Goal: Information Seeking & Learning: Learn about a topic

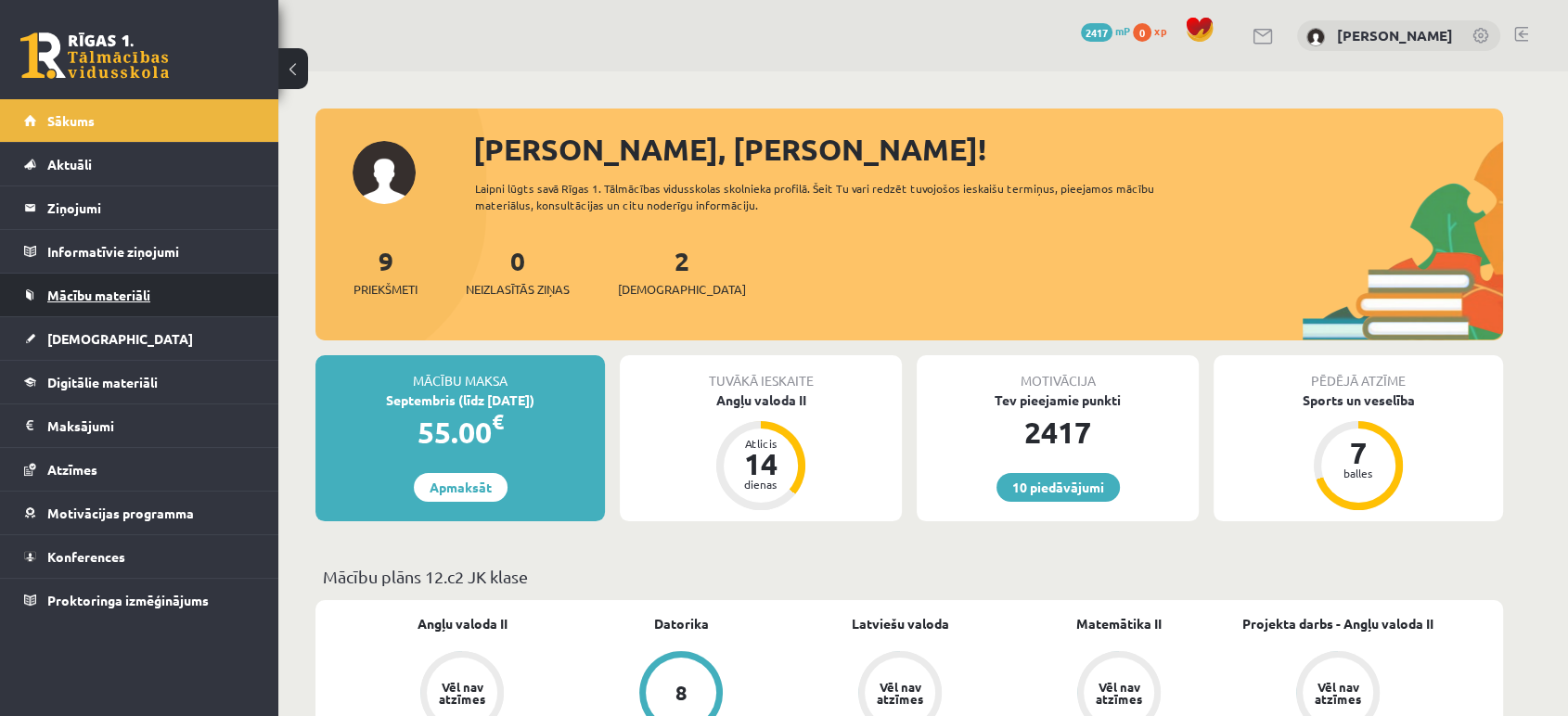
click at [159, 303] on link "Mācību materiāli" at bounding box center [140, 295] width 231 height 43
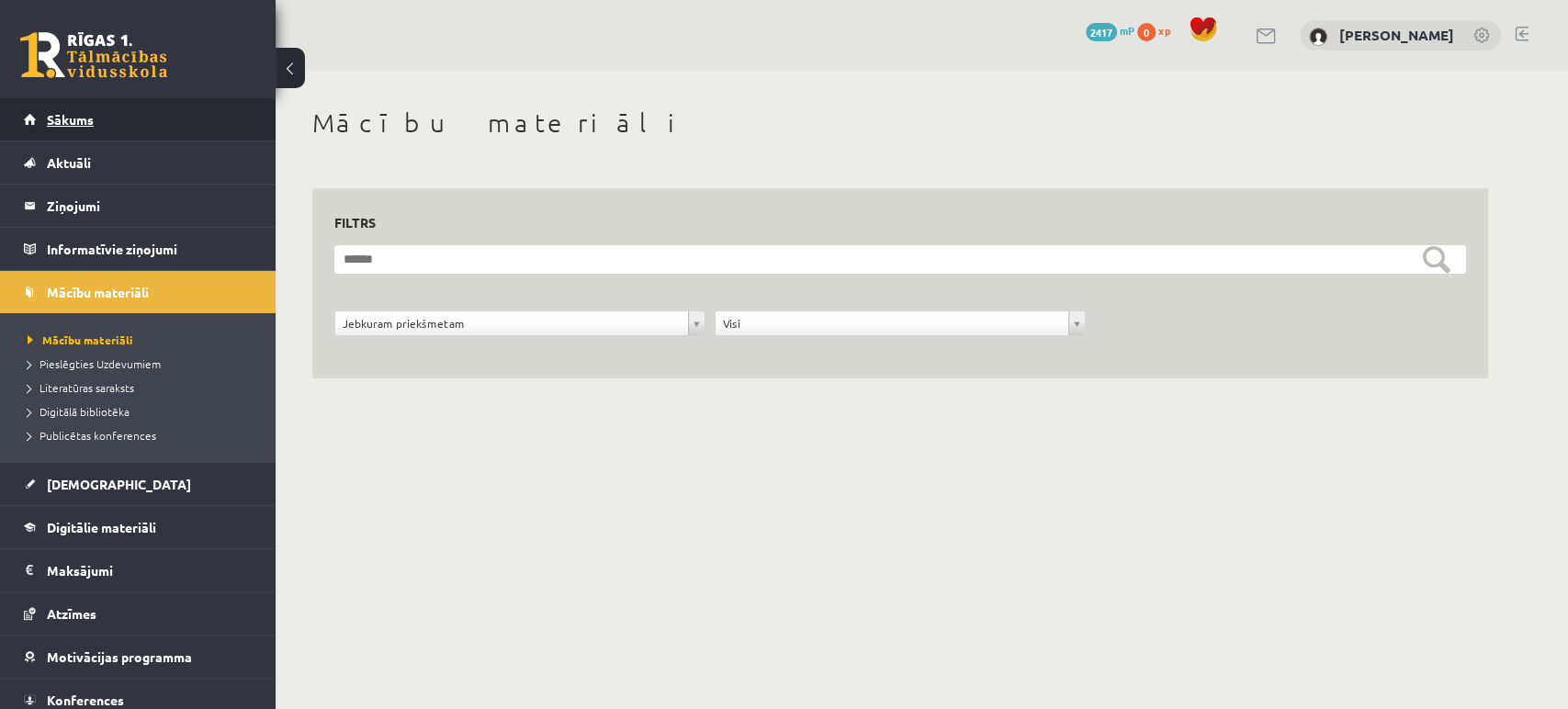
click at [146, 130] on link "Sākums" at bounding box center [138, 120] width 229 height 42
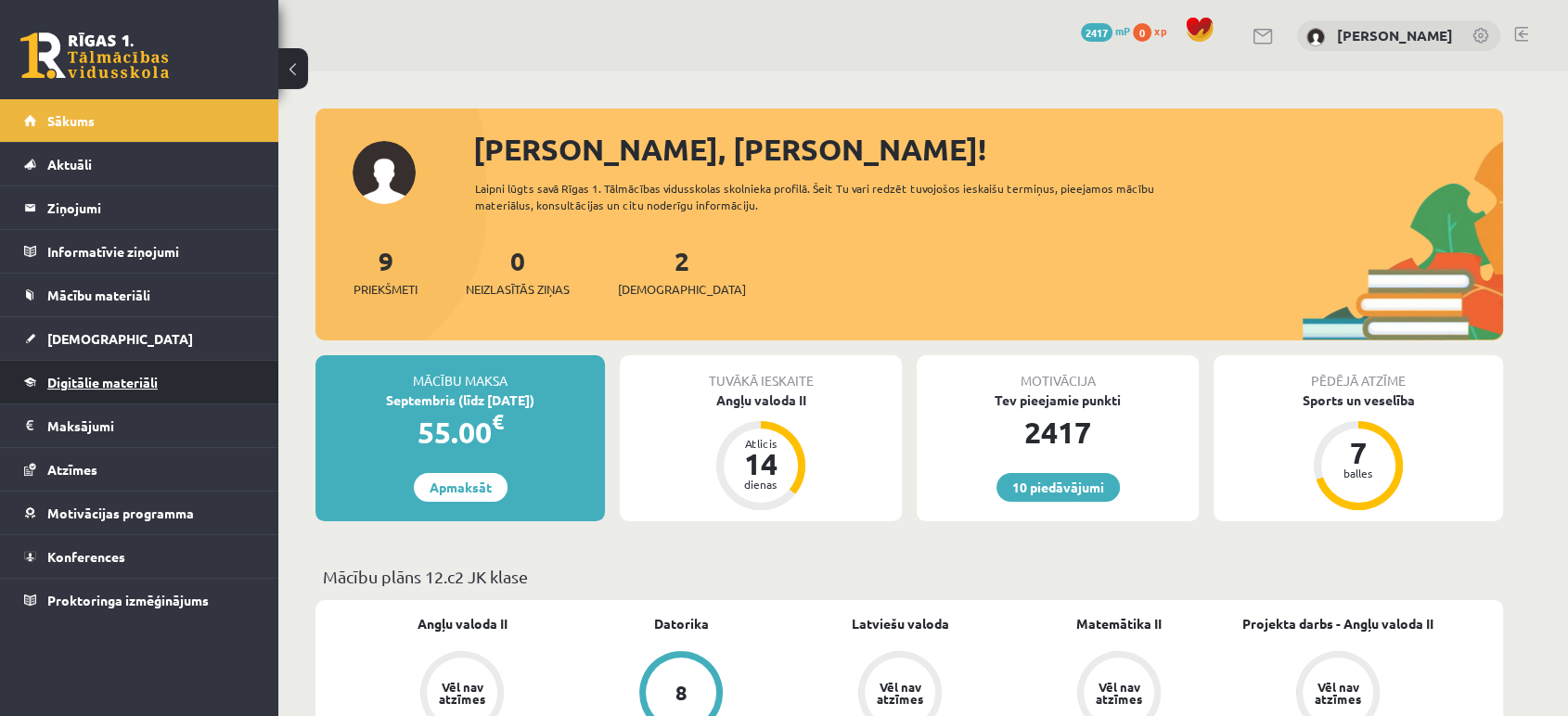
click at [116, 380] on span "Digitālie materiāli" at bounding box center [102, 383] width 111 height 17
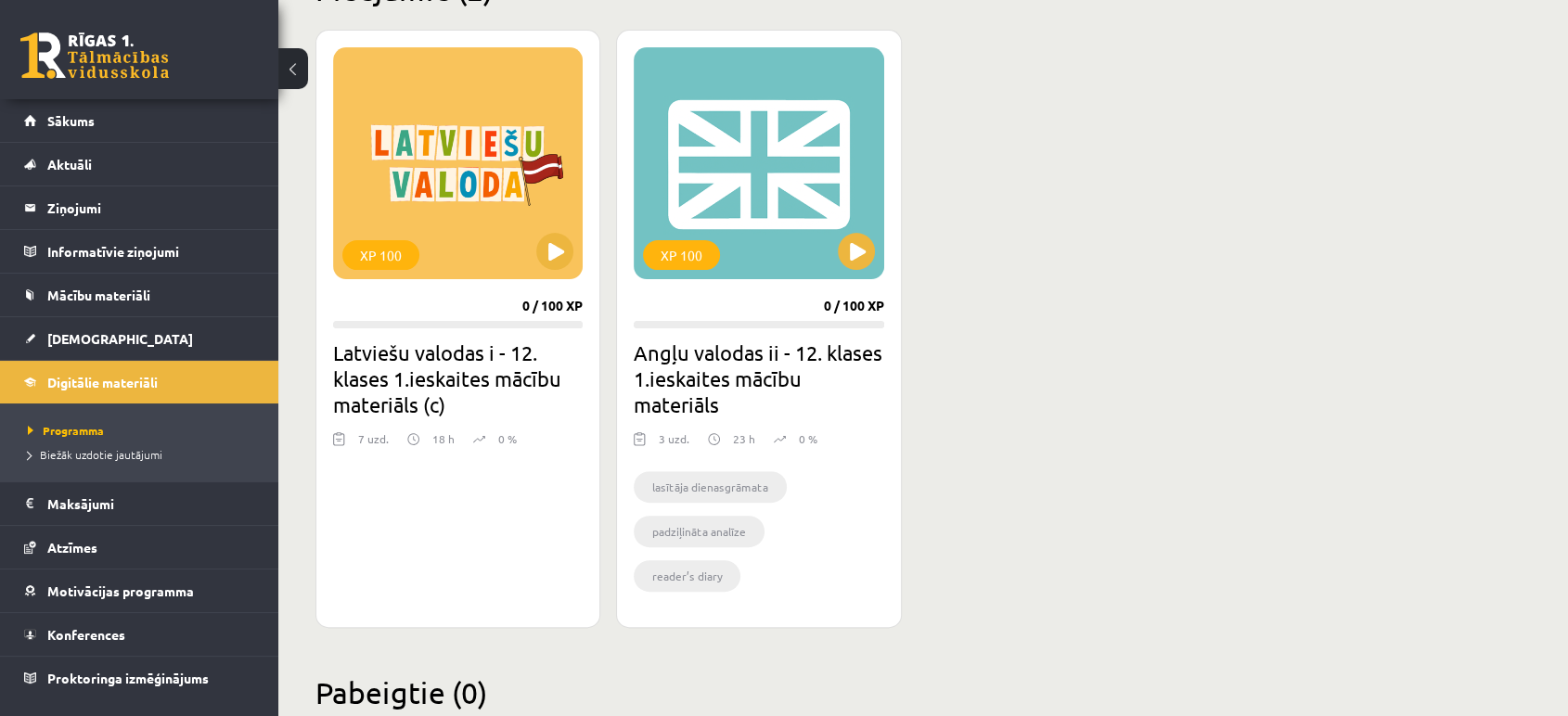
scroll to position [502, 0]
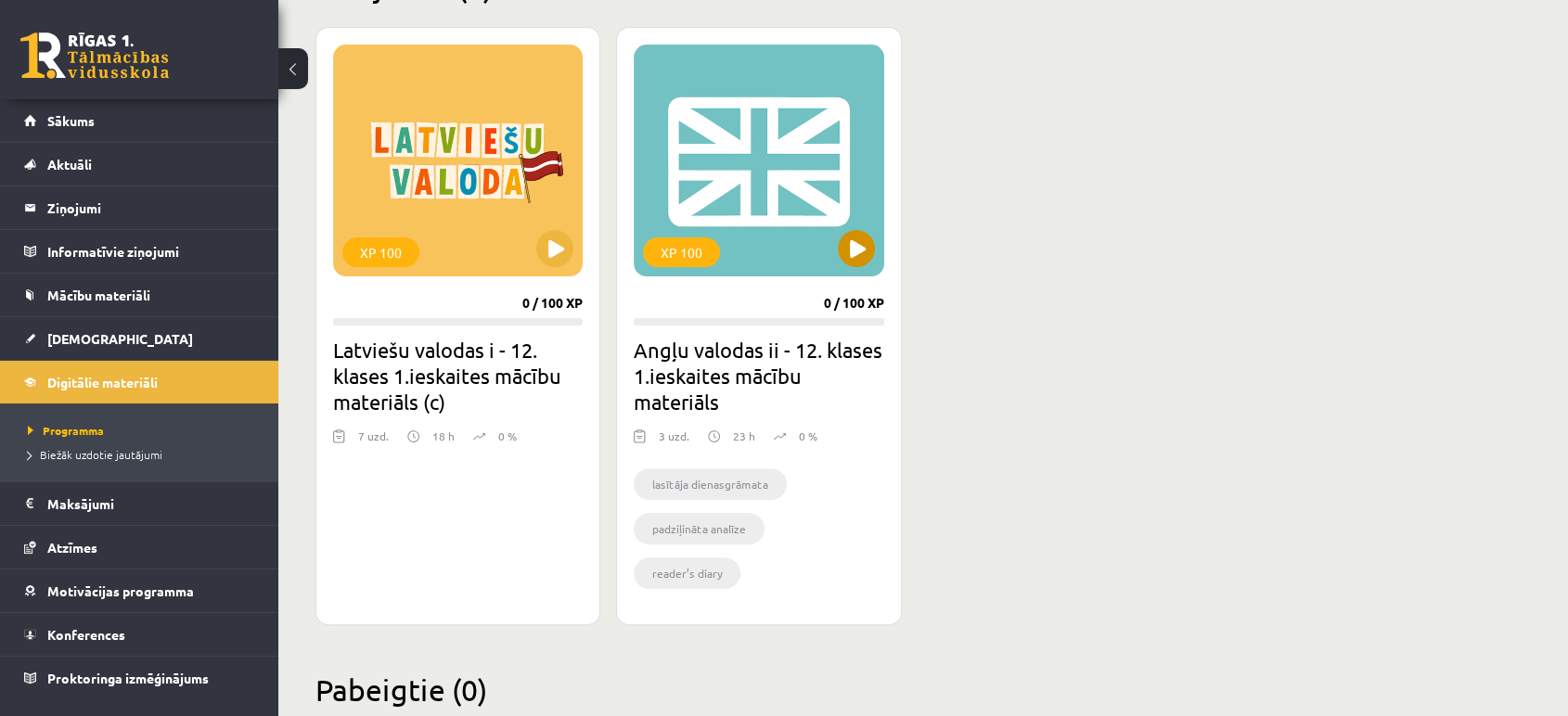
click at [746, 183] on div "XP 100" at bounding box center [759, 160] width 250 height 232
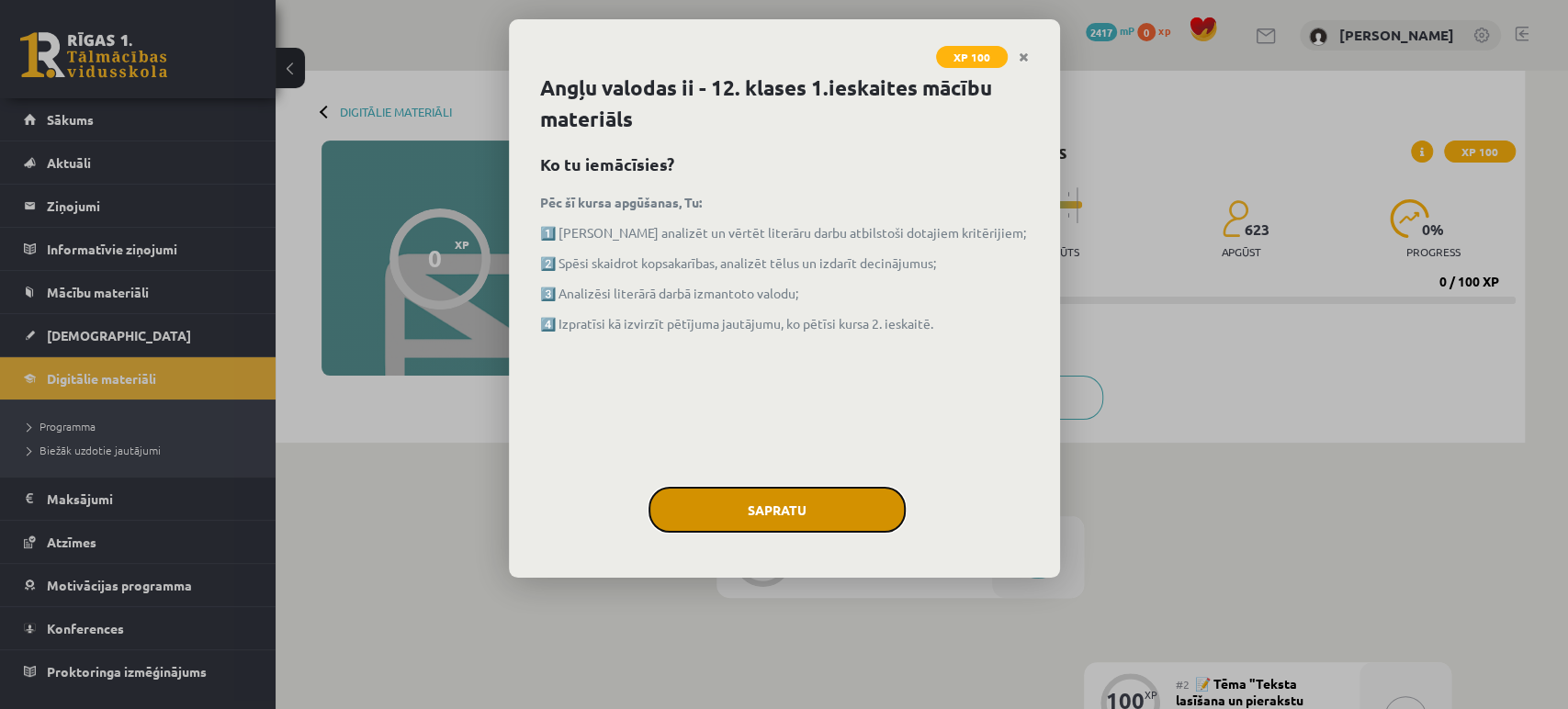
click at [786, 487] on button "Sapratu" at bounding box center [776, 510] width 257 height 46
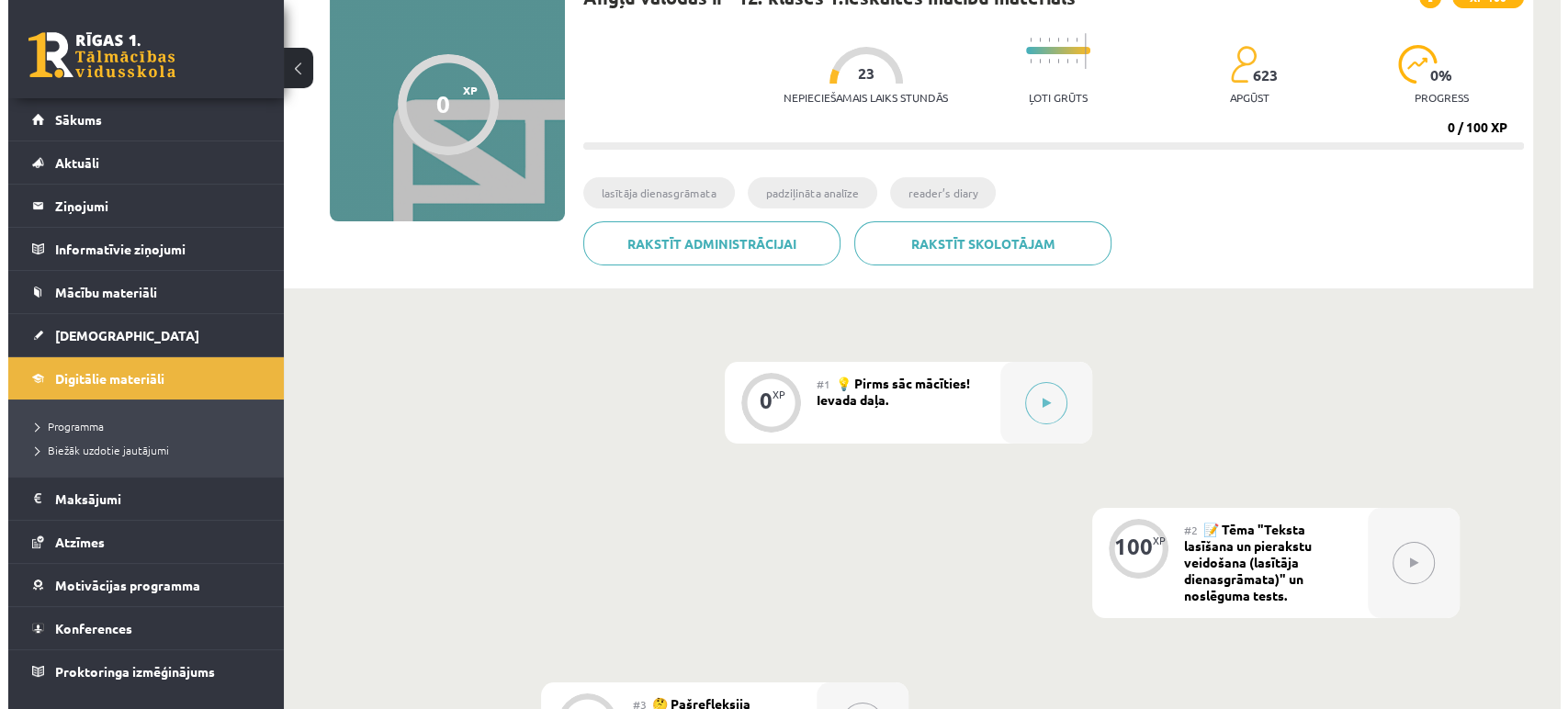
scroll to position [130, 0]
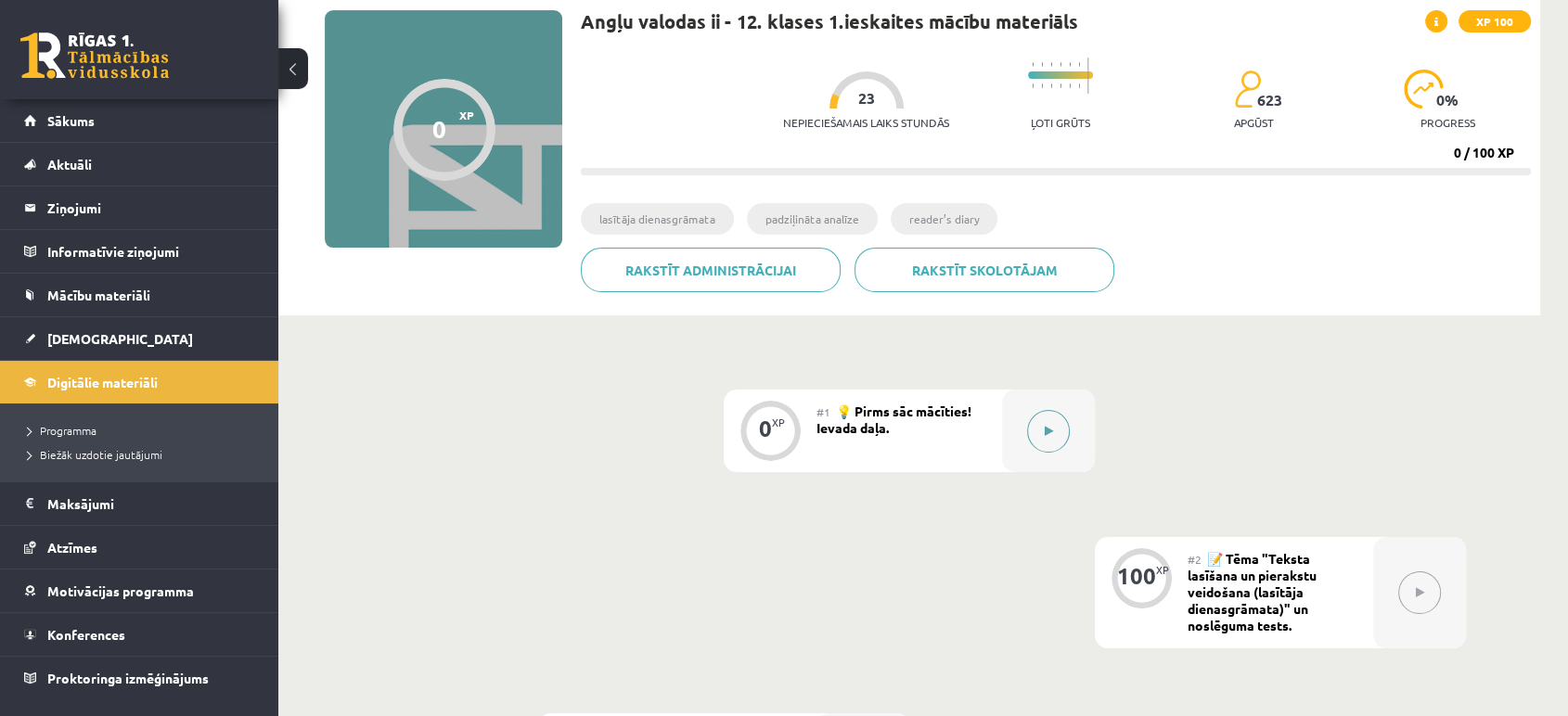
click at [1046, 434] on icon at bounding box center [1048, 431] width 8 height 11
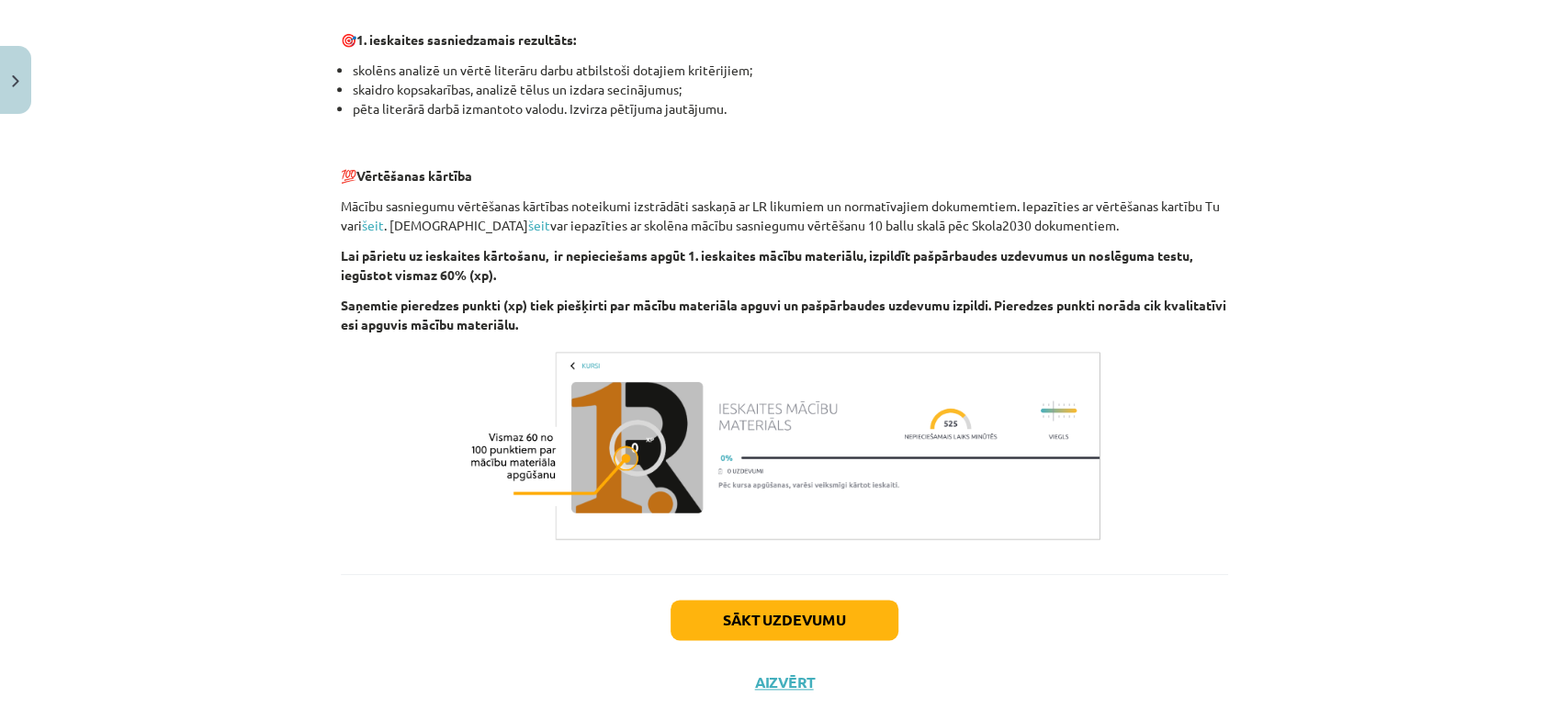
scroll to position [1224, 0]
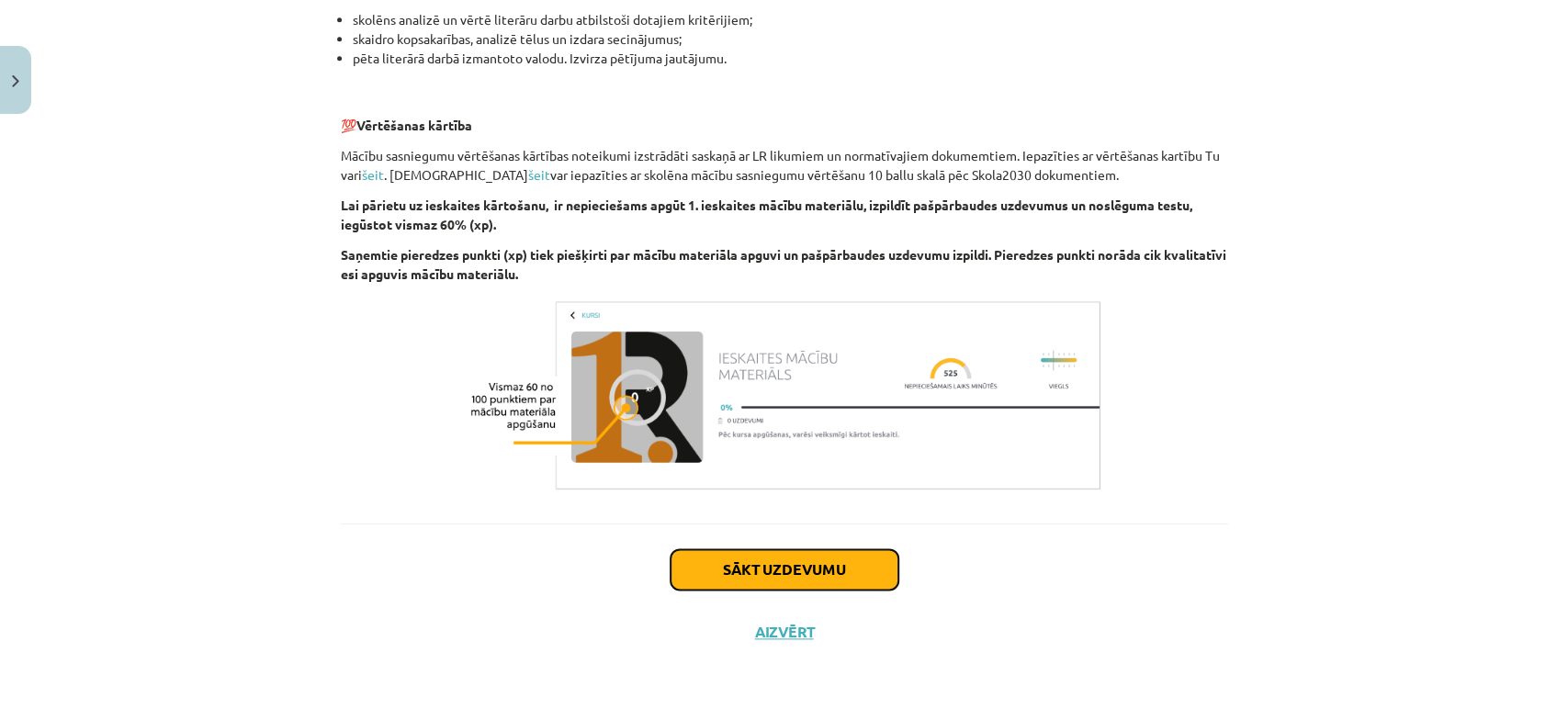
click at [727, 568] on button "Sākt uzdevumu" at bounding box center [784, 570] width 228 height 41
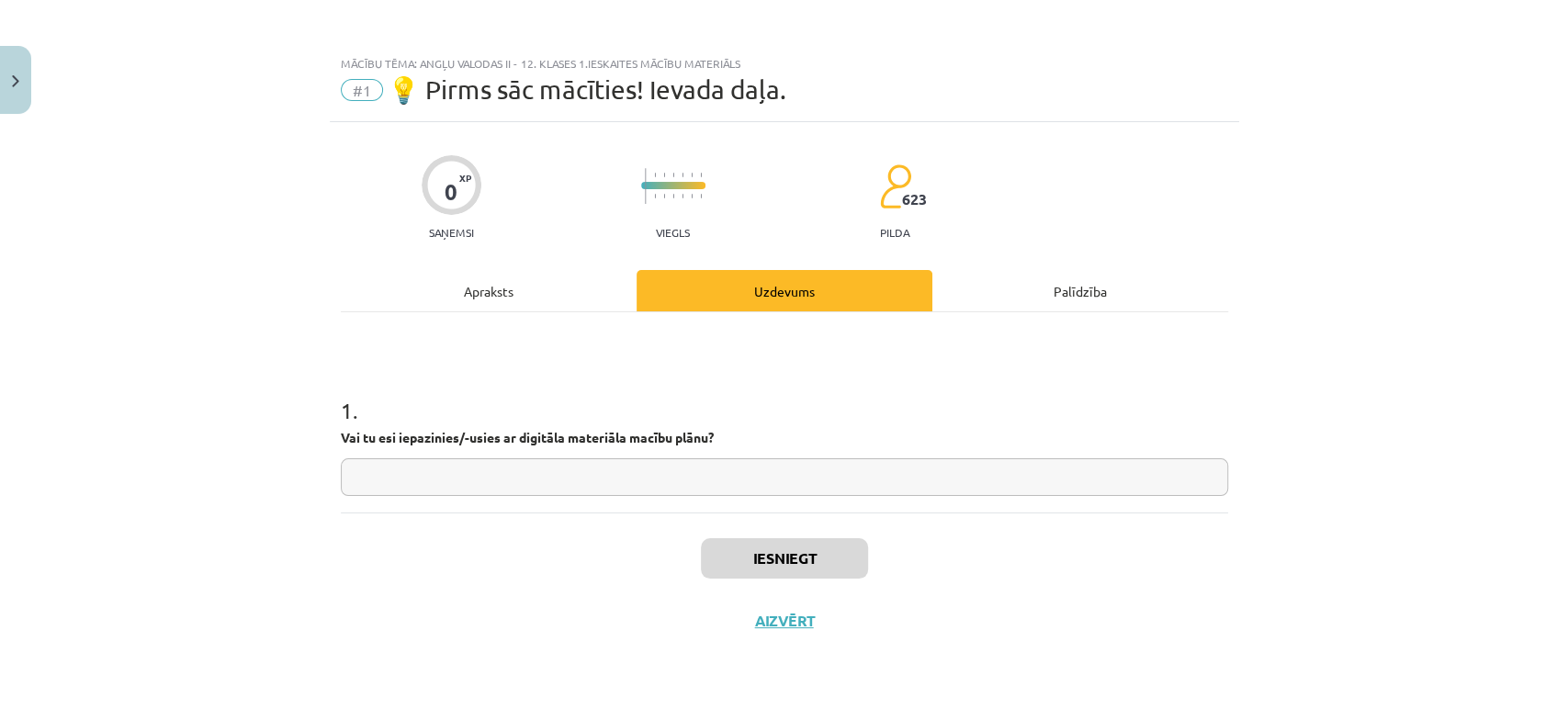
click at [644, 476] on input "text" at bounding box center [784, 477] width 887 height 38
type input "**"
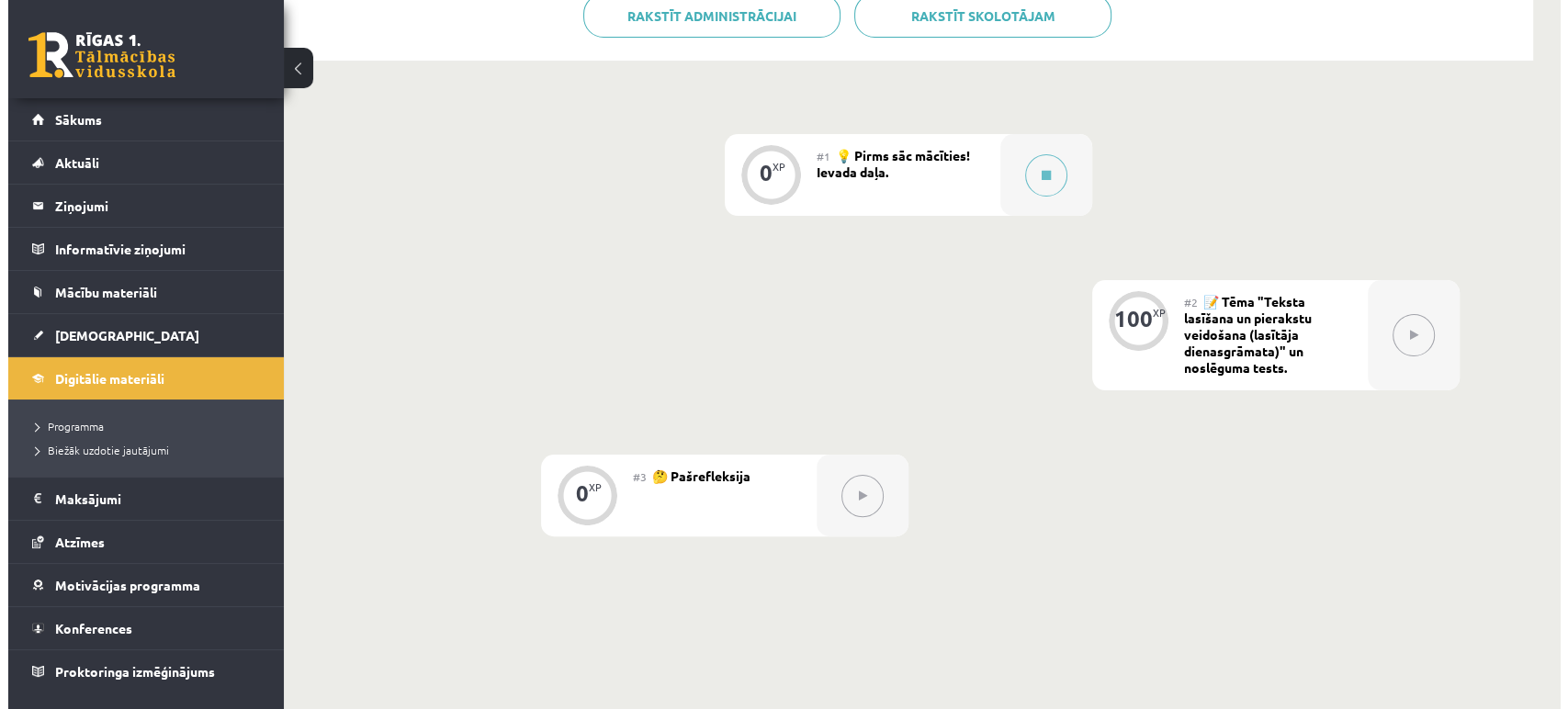
scroll to position [412, 0]
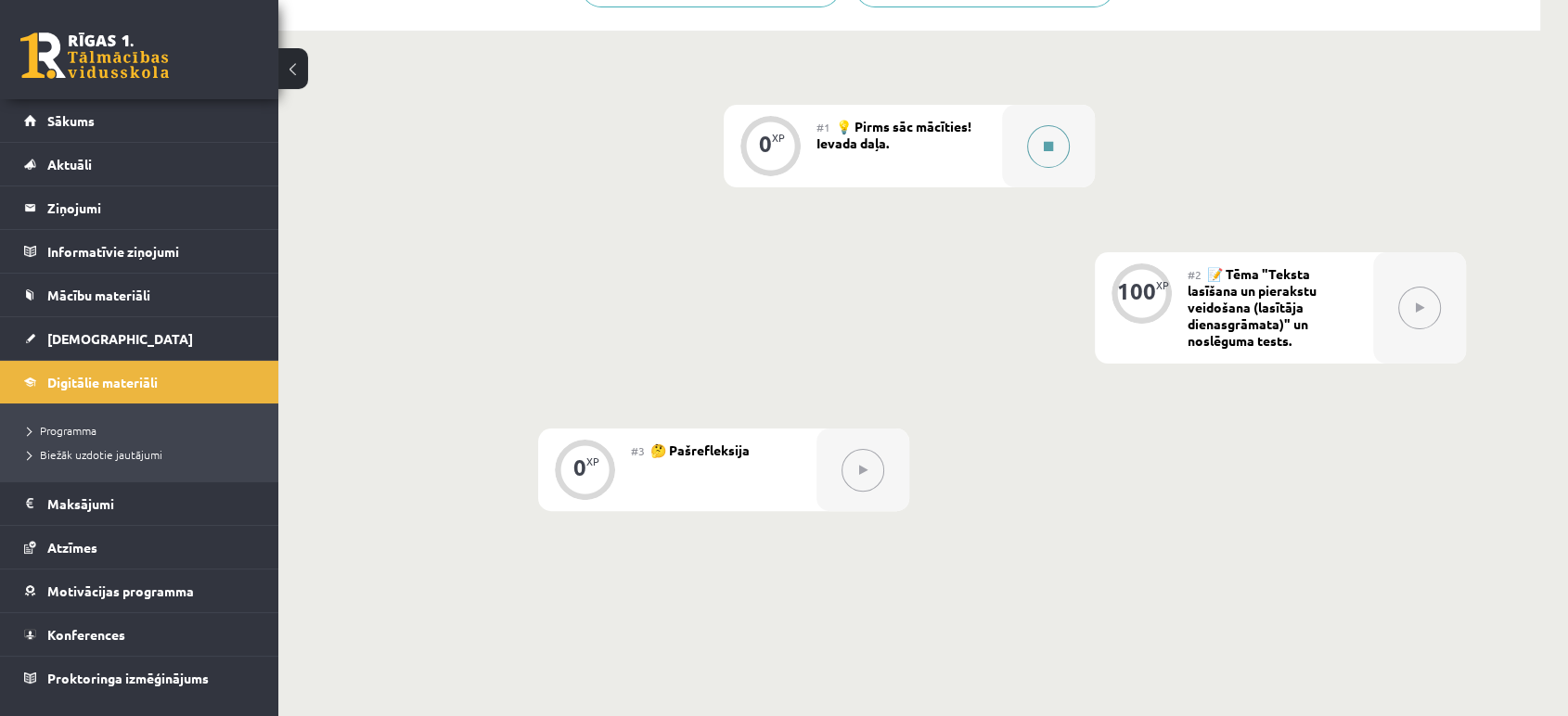
click at [1060, 136] on button at bounding box center [1048, 147] width 43 height 43
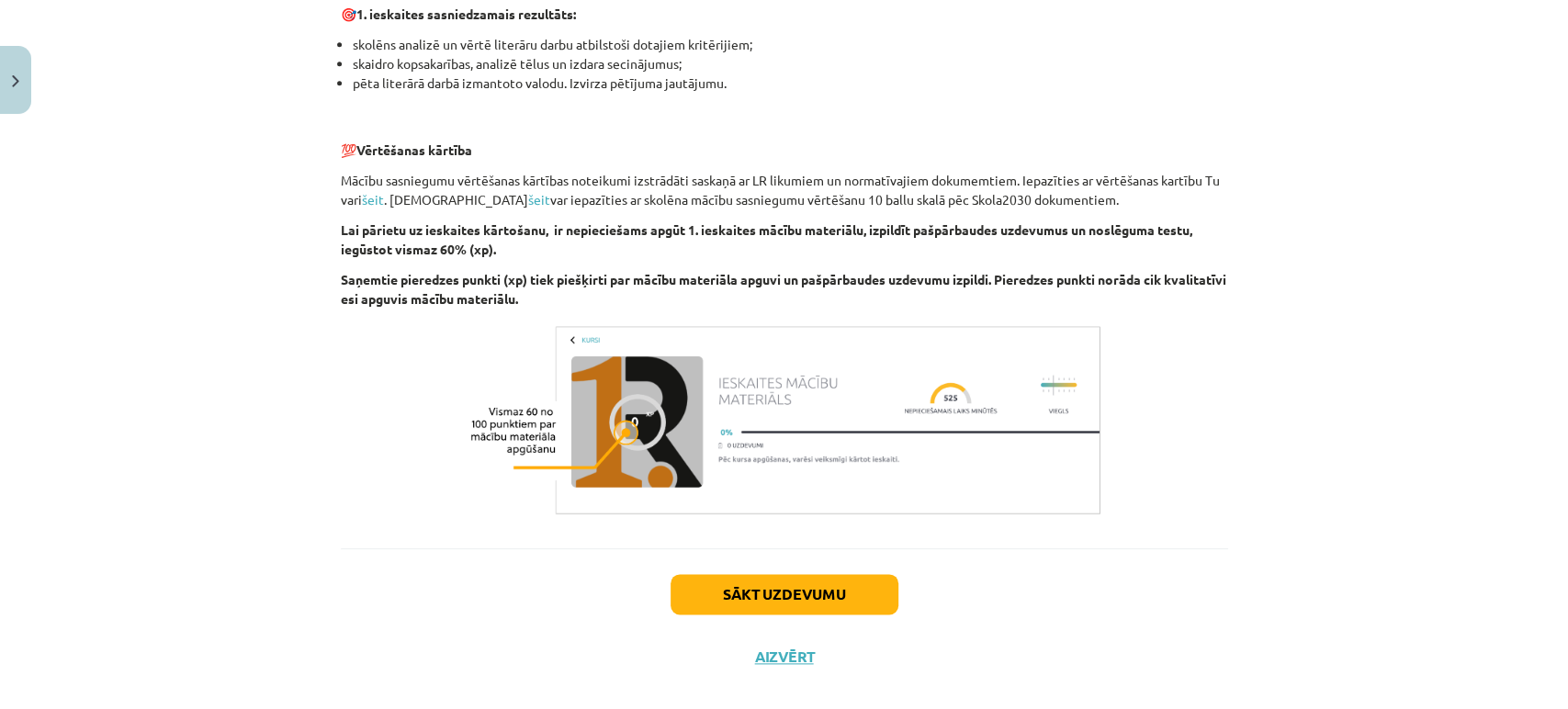
scroll to position [1224, 0]
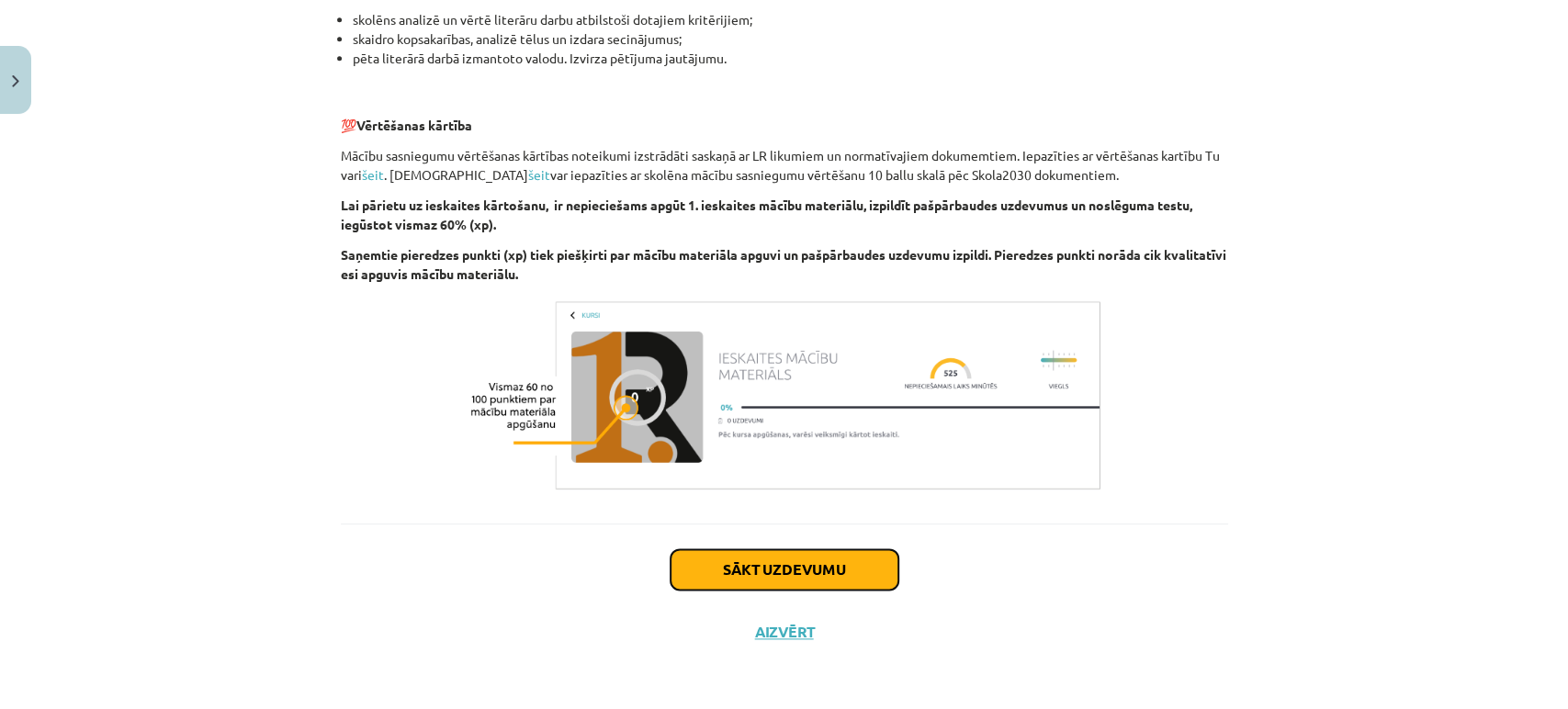
click at [835, 564] on button "Sākt uzdevumu" at bounding box center [784, 570] width 228 height 41
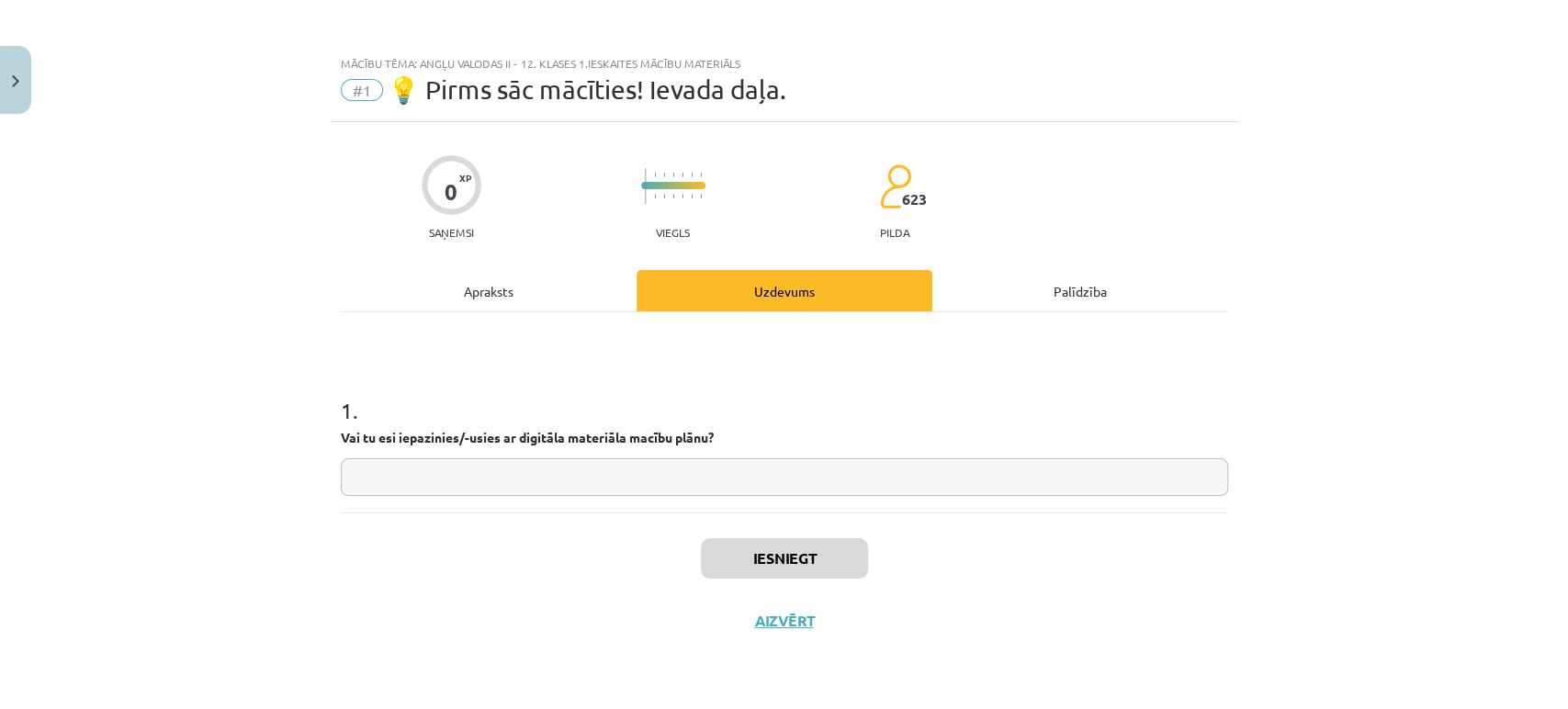
click at [843, 468] on input "text" at bounding box center [784, 477] width 887 height 38
type input "**"
click at [797, 556] on button "Iesniegt" at bounding box center [784, 559] width 167 height 41
click at [750, 629] on button "Nākamā nodarbība" at bounding box center [784, 633] width 180 height 42
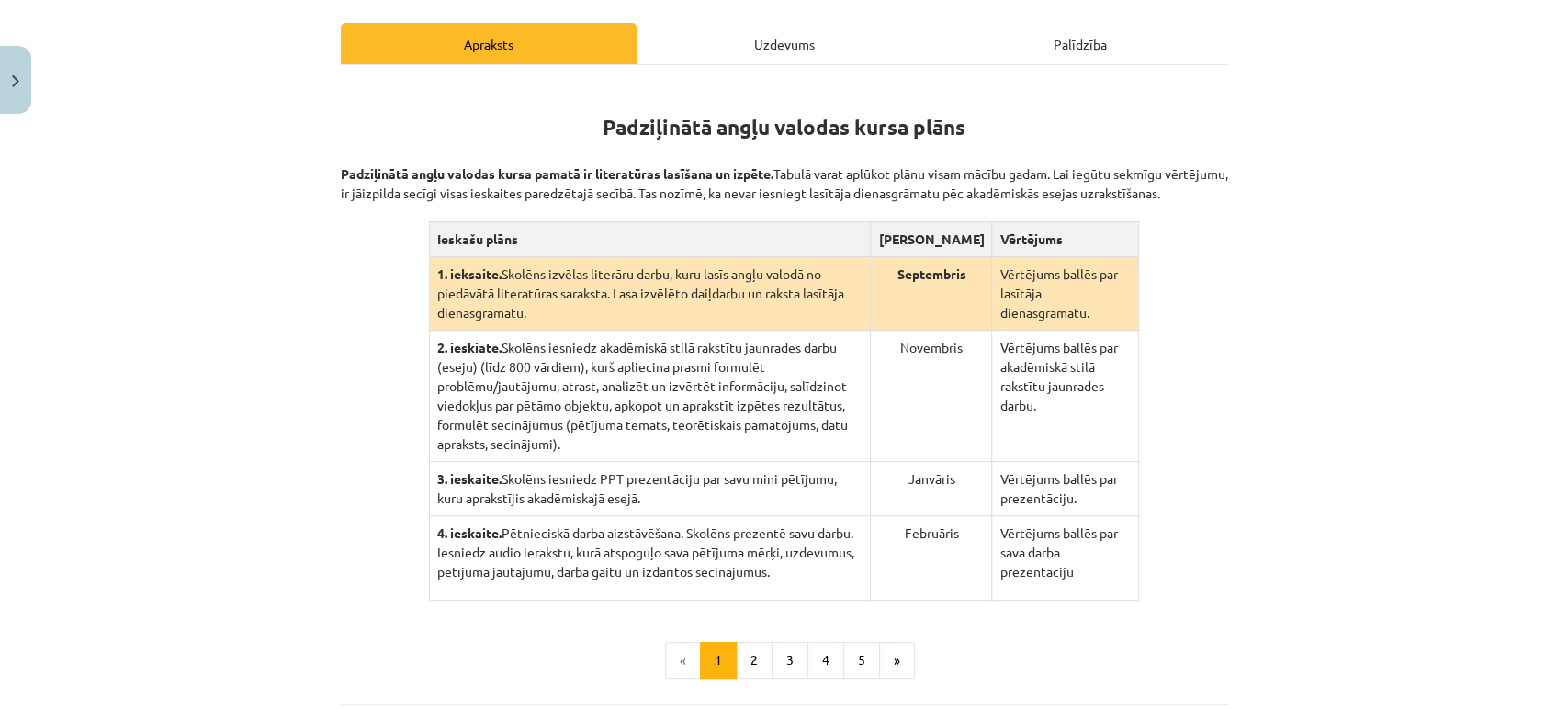
scroll to position [278, 0]
click at [750, 643] on button "2" at bounding box center [754, 659] width 37 height 37
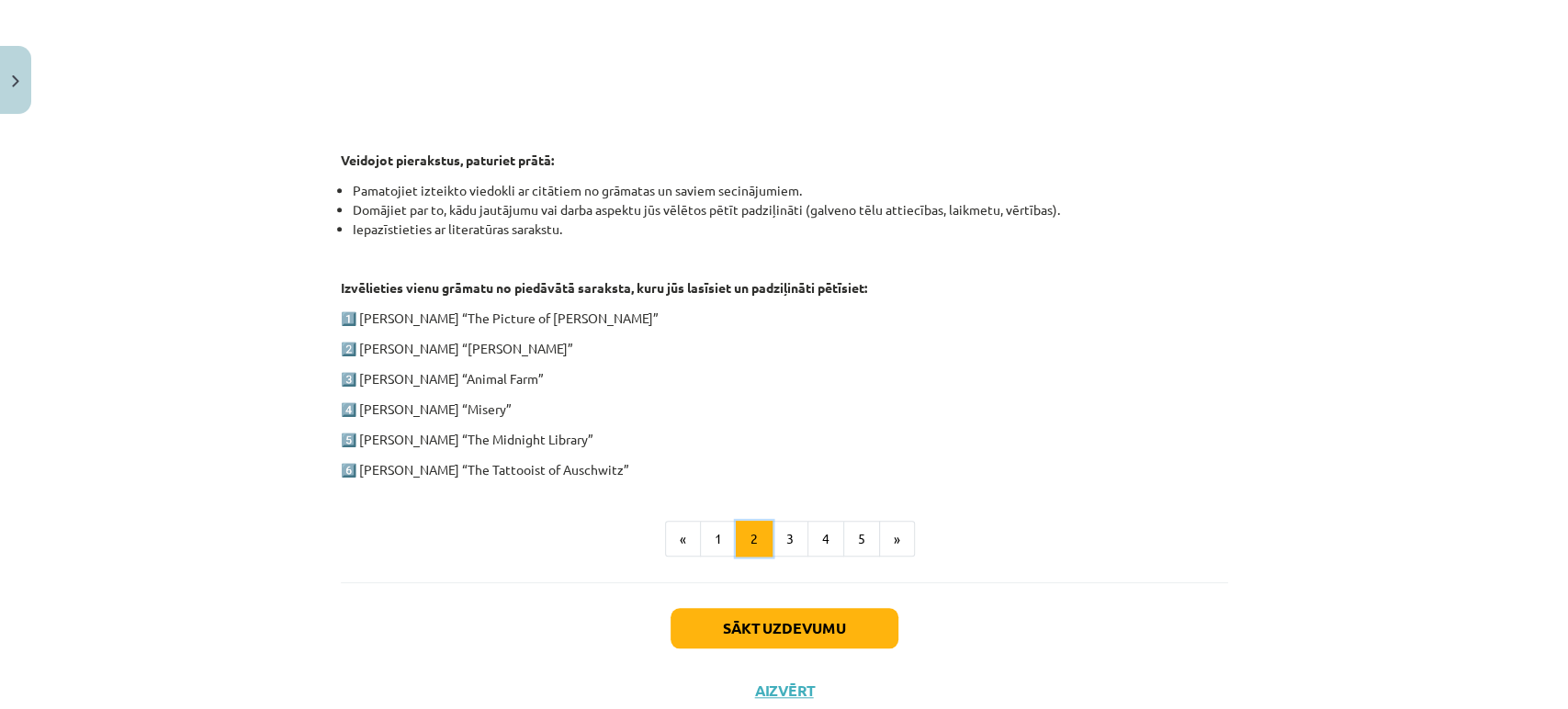
scroll to position [820, 0]
drag, startPoint x: 454, startPoint y: 344, endPoint x: 530, endPoint y: 345, distance: 76.0
click at [530, 345] on p "2️⃣ Charles Dickens “Oliver Twist”" at bounding box center [784, 348] width 887 height 19
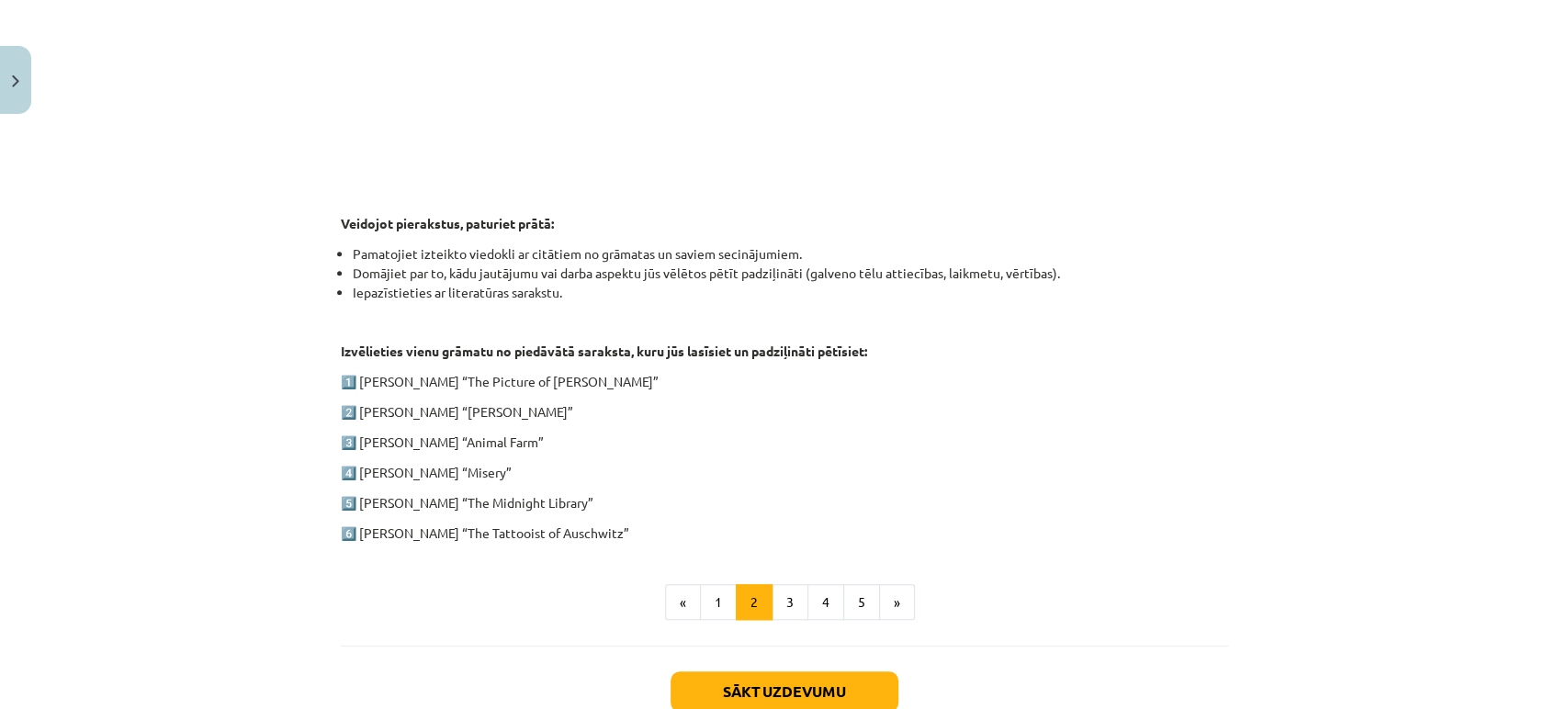
scroll to position [757, 0]
click at [797, 594] on button "3" at bounding box center [790, 601] width 37 height 37
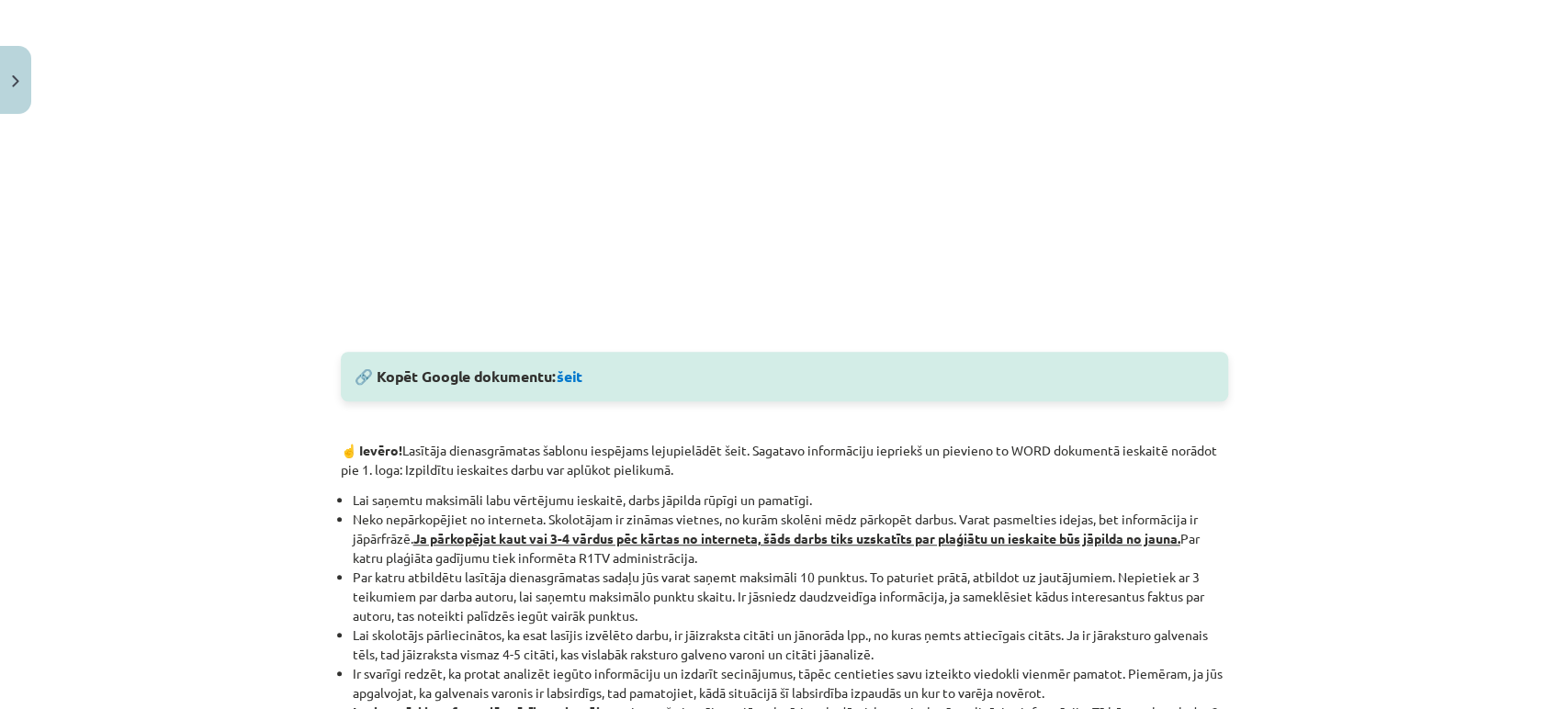
scroll to position [729, 0]
click at [573, 380] on link "šeit" at bounding box center [570, 376] width 26 height 19
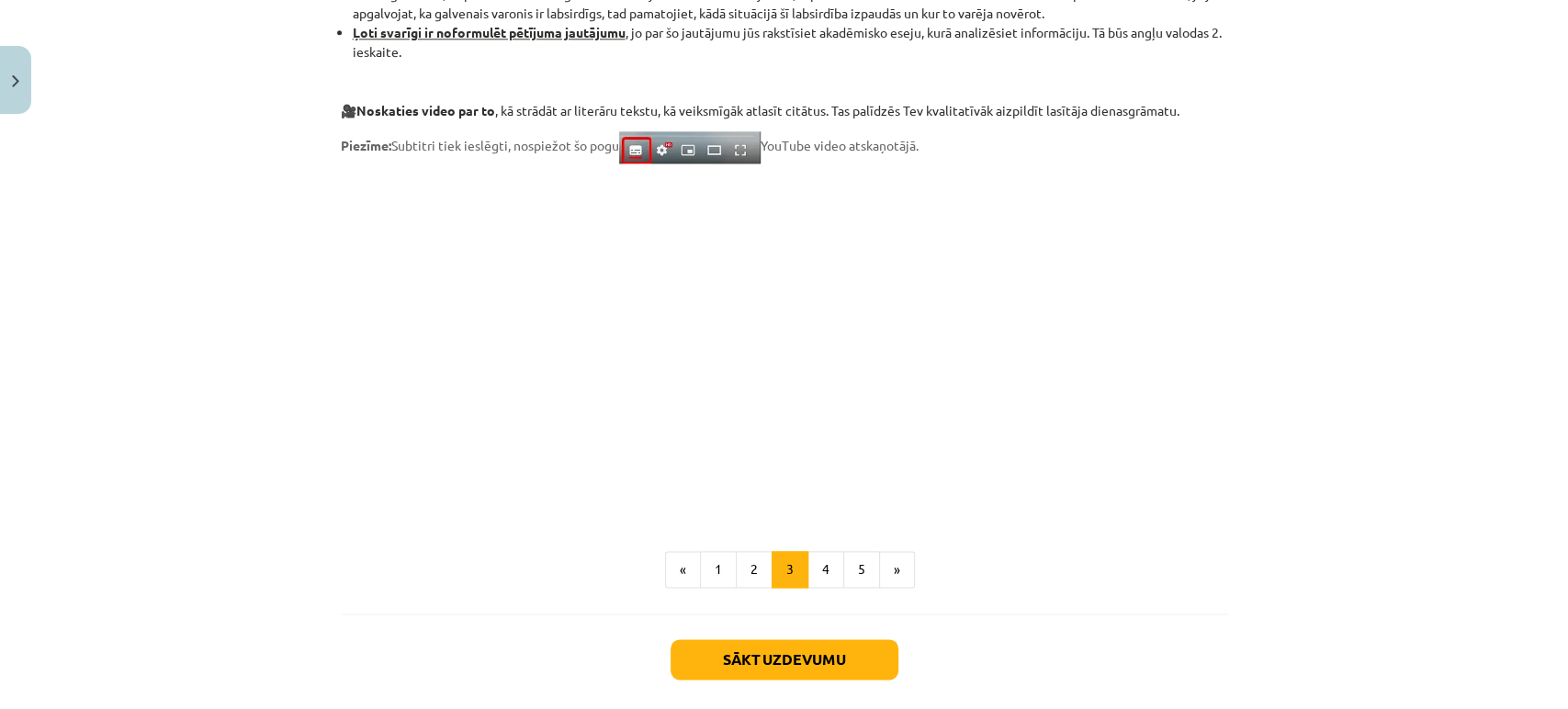
scroll to position [1499, 0]
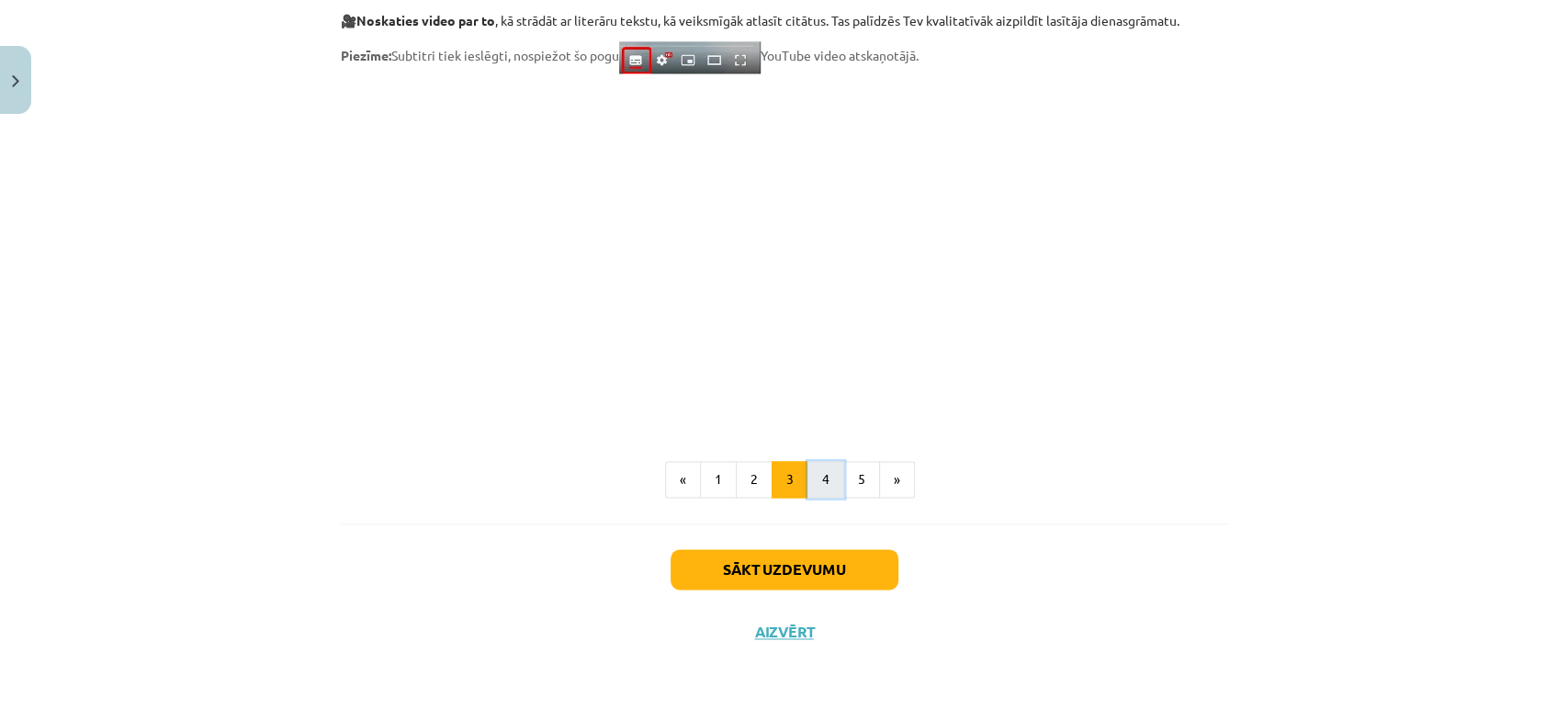
click at [817, 493] on button "4" at bounding box center [826, 479] width 37 height 37
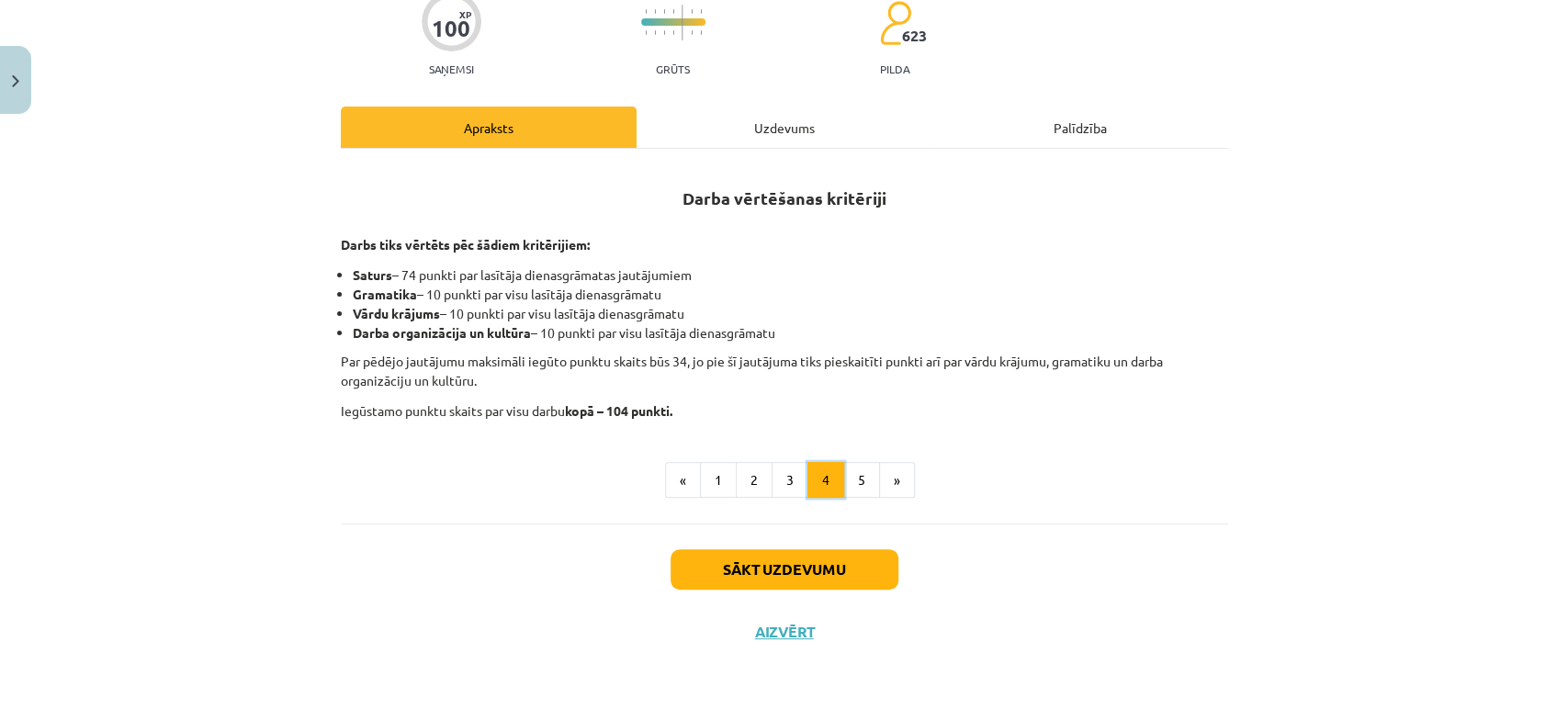
scroll to position [191, 0]
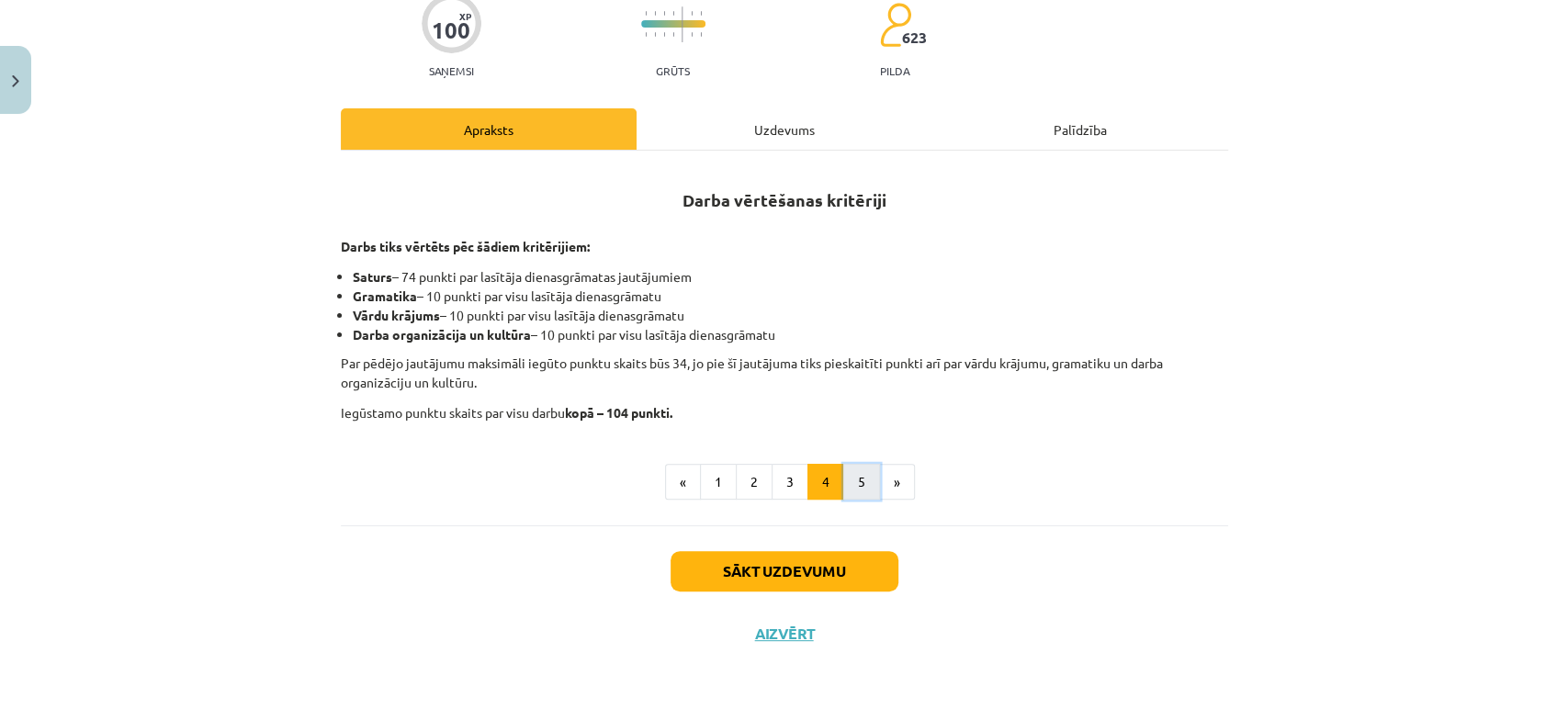
click at [849, 476] on button "5" at bounding box center [862, 482] width 37 height 37
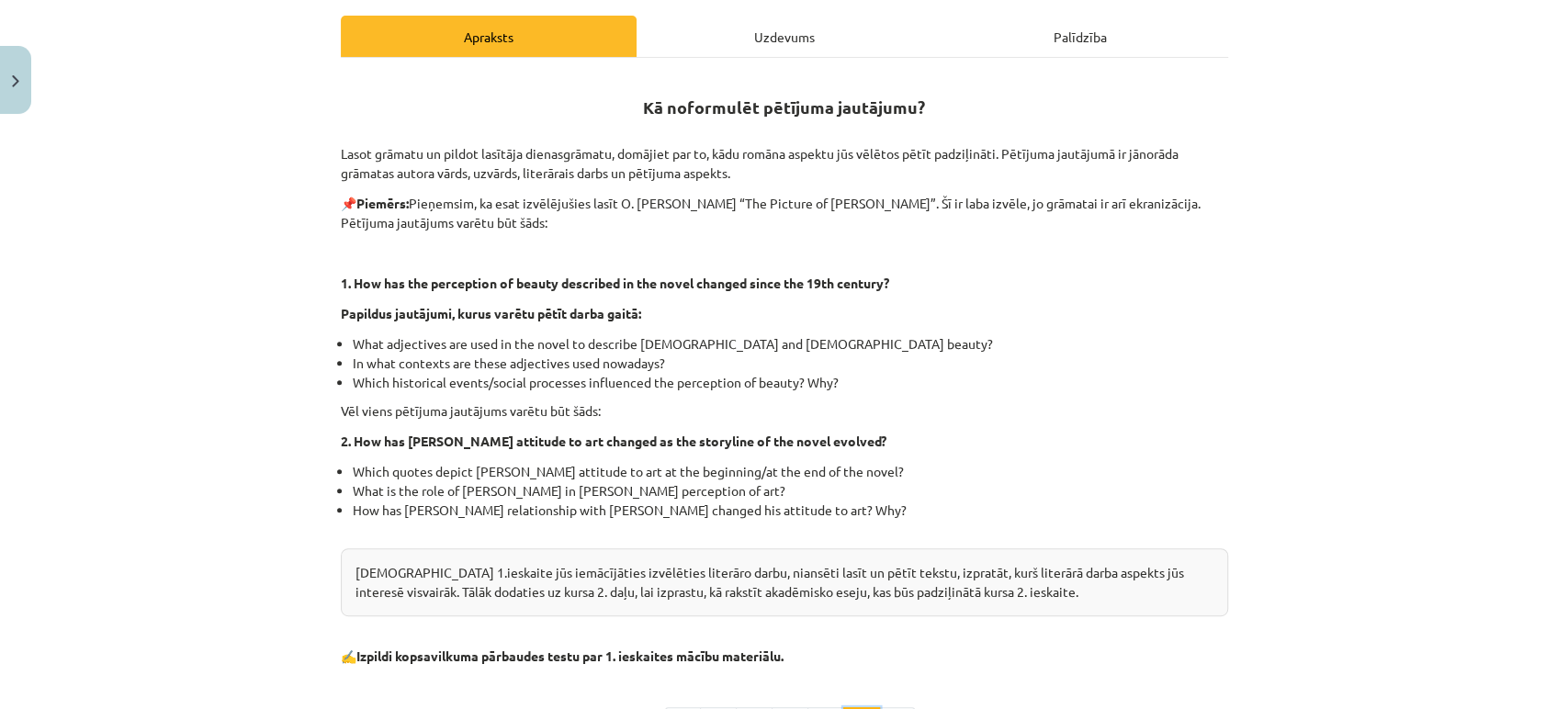
scroll to position [282, 0]
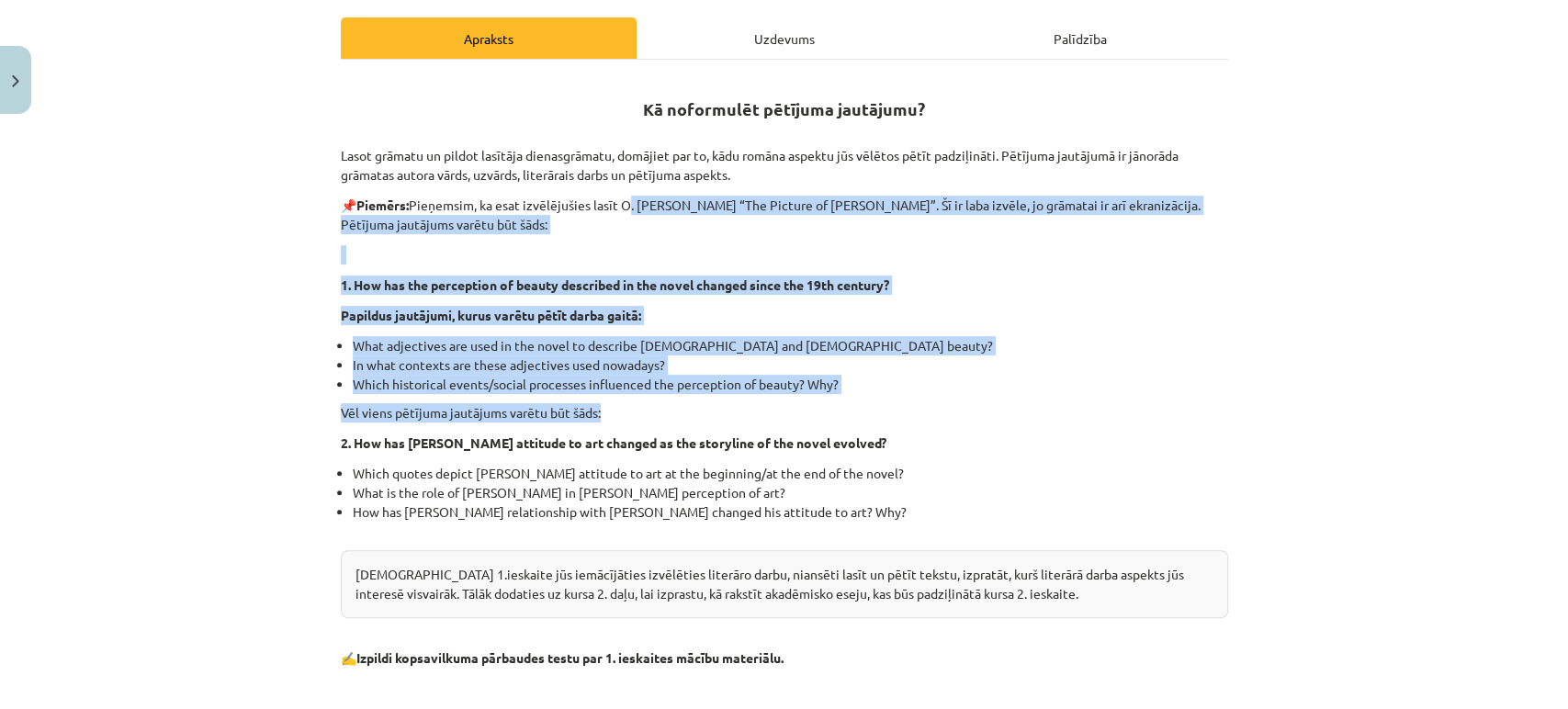
drag, startPoint x: 205, startPoint y: 425, endPoint x: 663, endPoint y: 207, distance: 507.2
click at [663, 207] on div "Mācību tēma: Angļu valodas ii - 12. klases 1.ieskaites mācību materiāls #2 📝 Tē…" at bounding box center [784, 354] width 1568 height 709
click at [663, 207] on p "📌 Piemērs: Pieņemsim, ka esat izvēlējušies lasīt O. Vailda “The Picture of Dori…" at bounding box center [784, 215] width 887 height 39
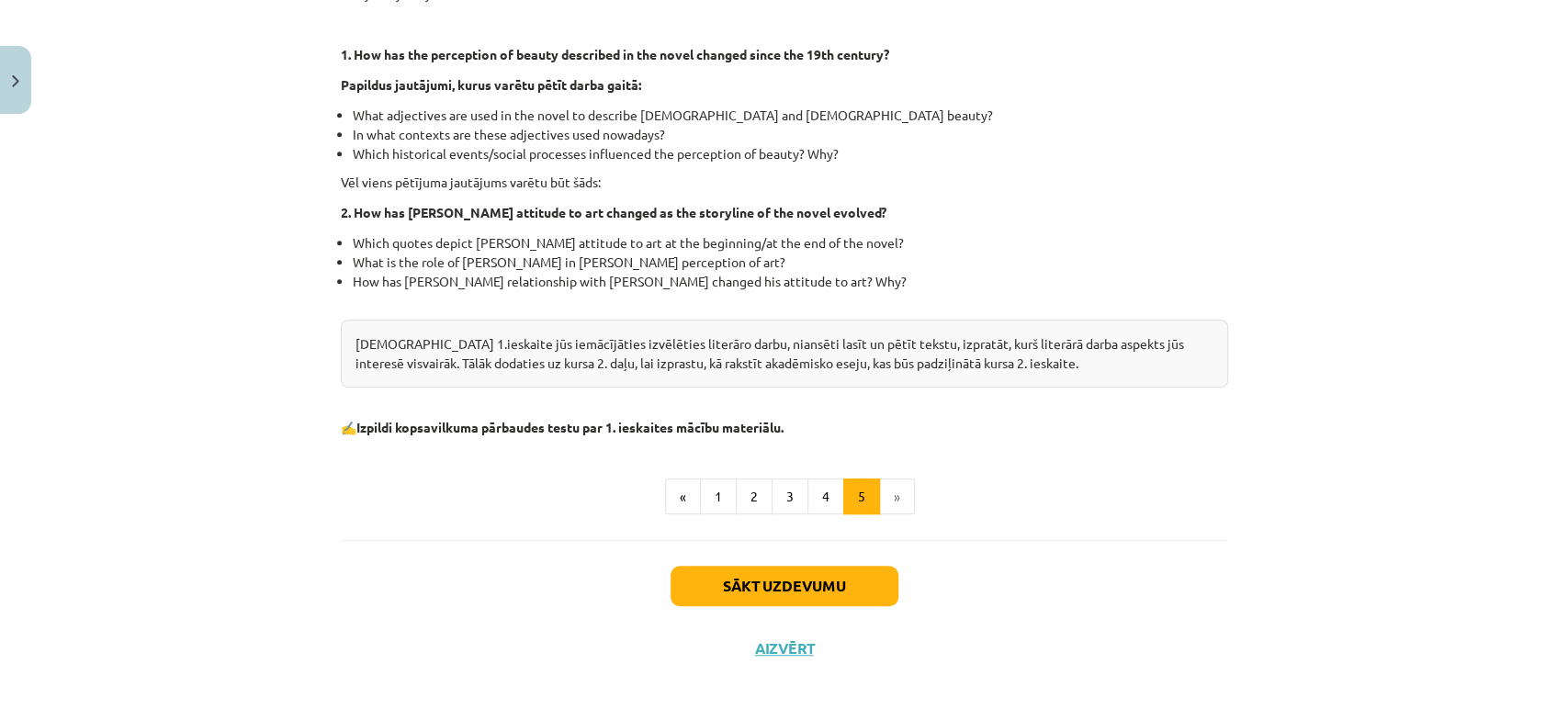
scroll to position [528, 0]
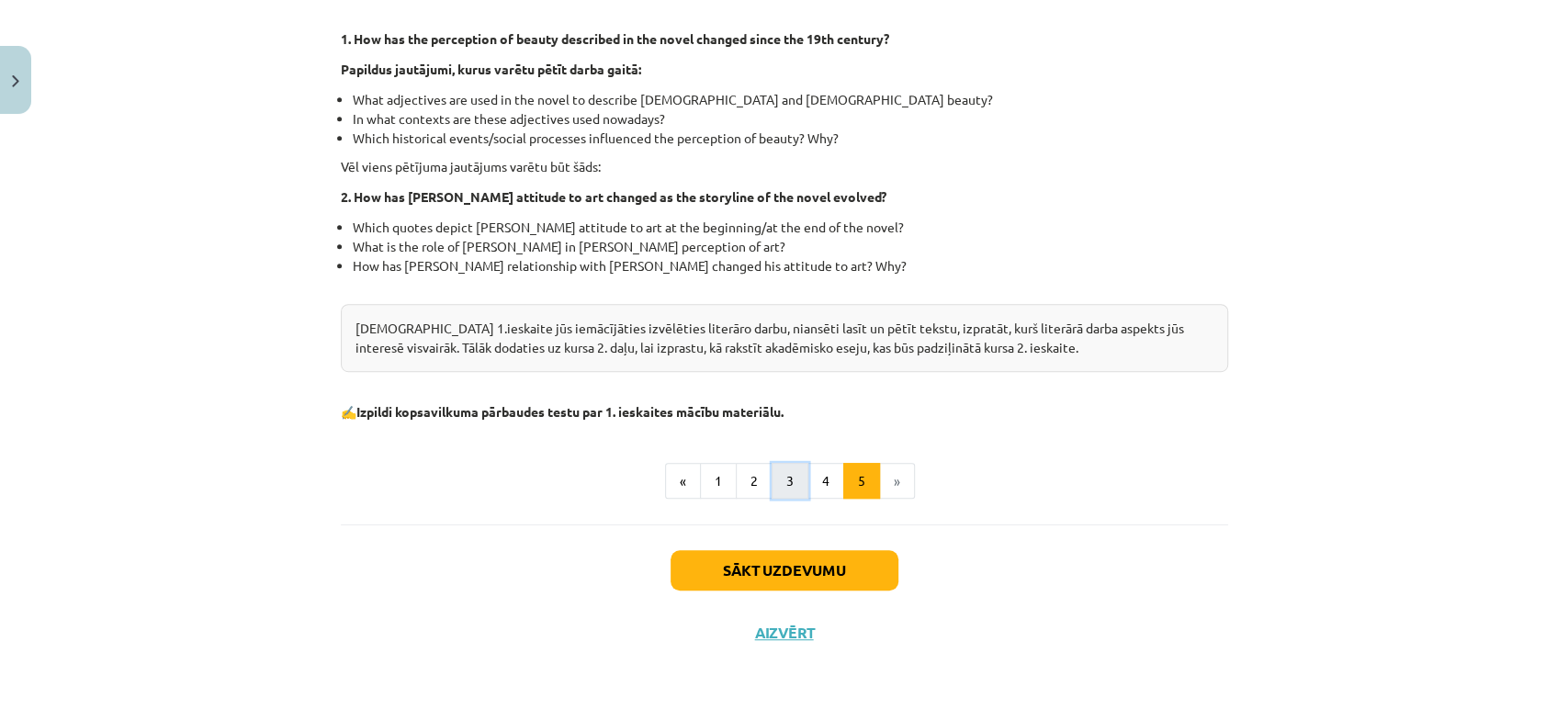
click at [784, 490] on button "3" at bounding box center [790, 481] width 37 height 37
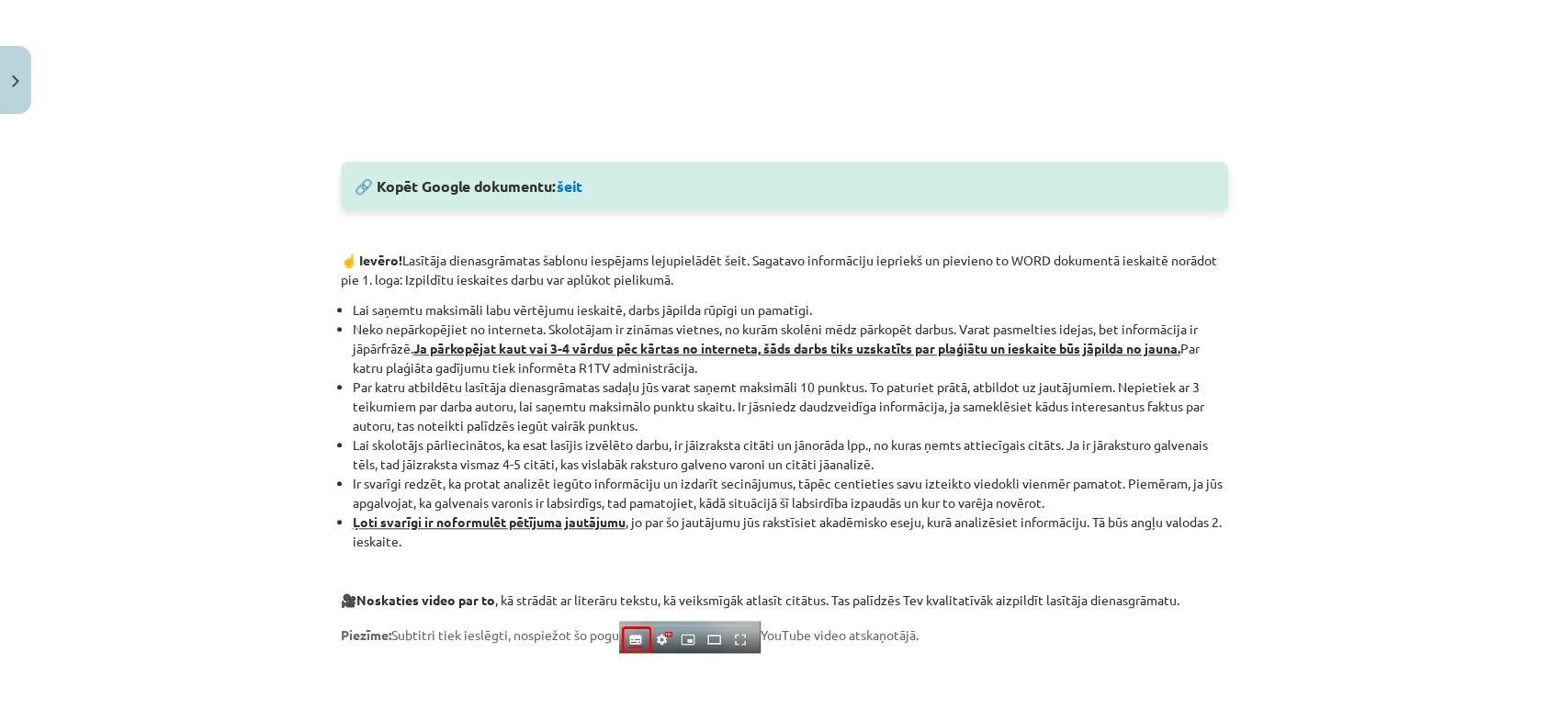
scroll to position [917, 0]
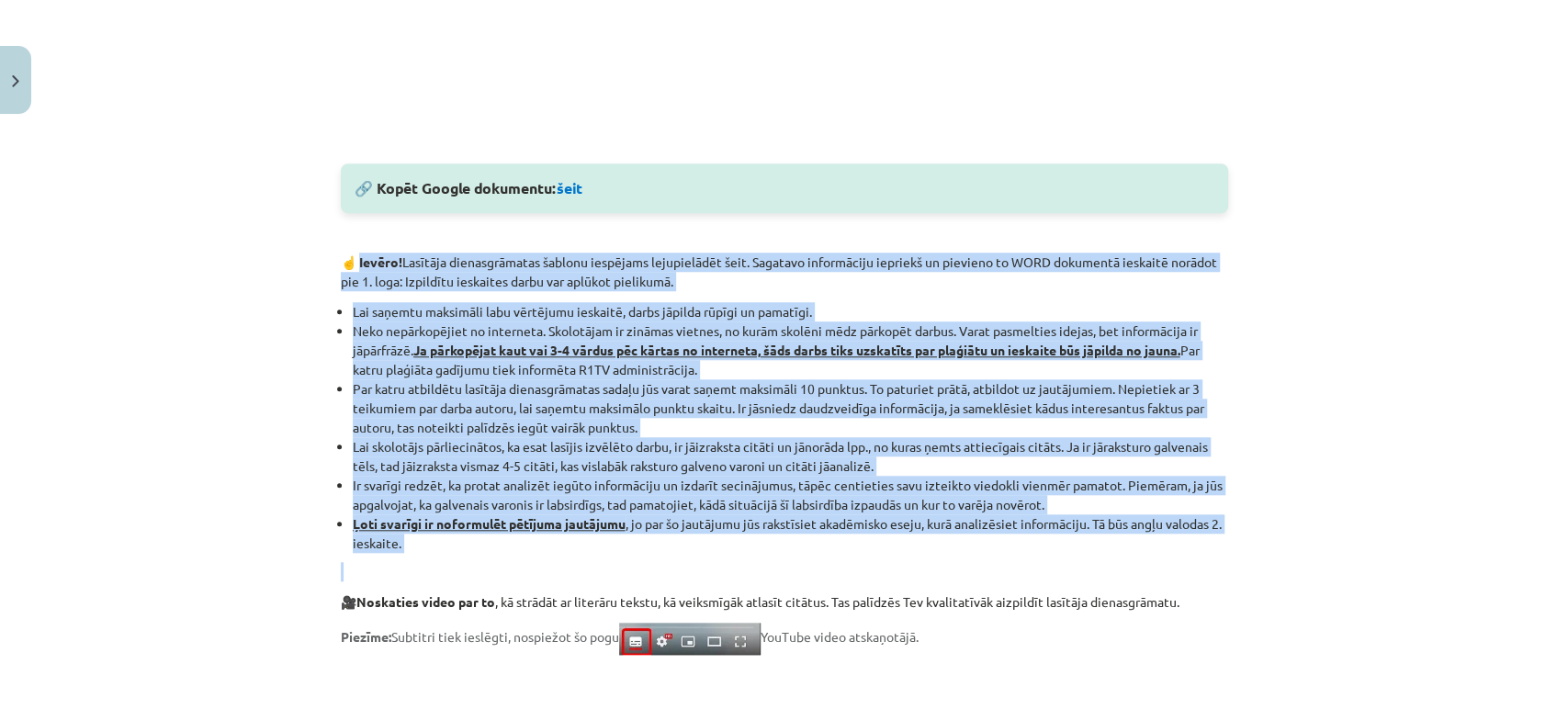
drag, startPoint x: 353, startPoint y: 257, endPoint x: 522, endPoint y: 561, distance: 347.8
click at [522, 561] on div "🔎 Aplūkojiet lasītāja dienasgrāmatas uzbūvi: Atceries! Vari pārkopēt šo lasītāj…" at bounding box center [784, 220] width 887 height 1561
drag, startPoint x: 354, startPoint y: 263, endPoint x: 498, endPoint y: 542, distance: 314.0
click at [498, 542] on div "🔎 Aplūkojiet lasītāja dienasgrāmatas uzbūvi: Atceries! Vari pārkopēt šo lasītāj…" at bounding box center [784, 220] width 887 height 1561
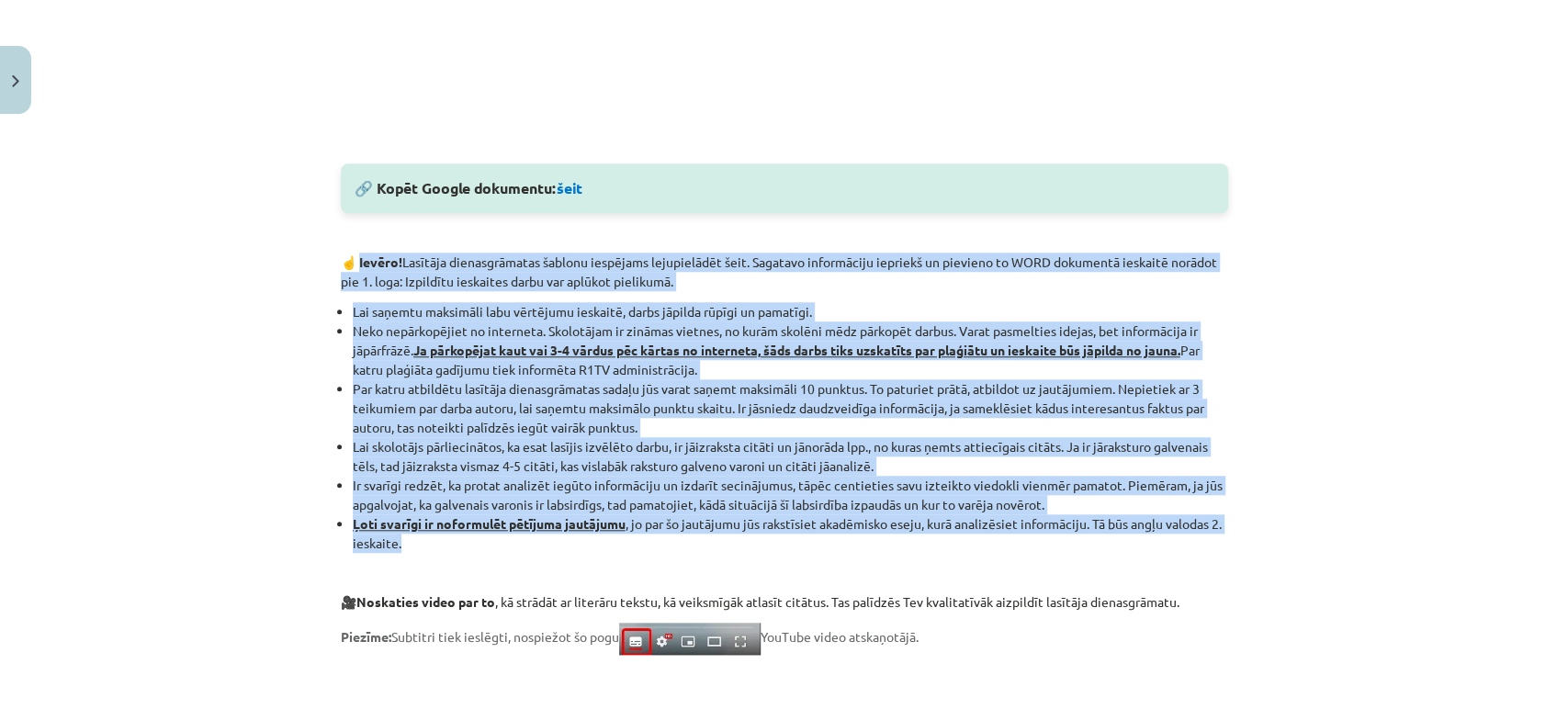
copy div "Ievēro! Lasītāja dienasgrāmatas šablonu iespējams lejupielādēt šeit. Sagatavo i…"
click at [498, 542] on li "Ļoti svarīgi ir noformulēt pētījuma jautājumu , jo par šo jautājumu jūs rakstīs…" at bounding box center [791, 534] width 876 height 39
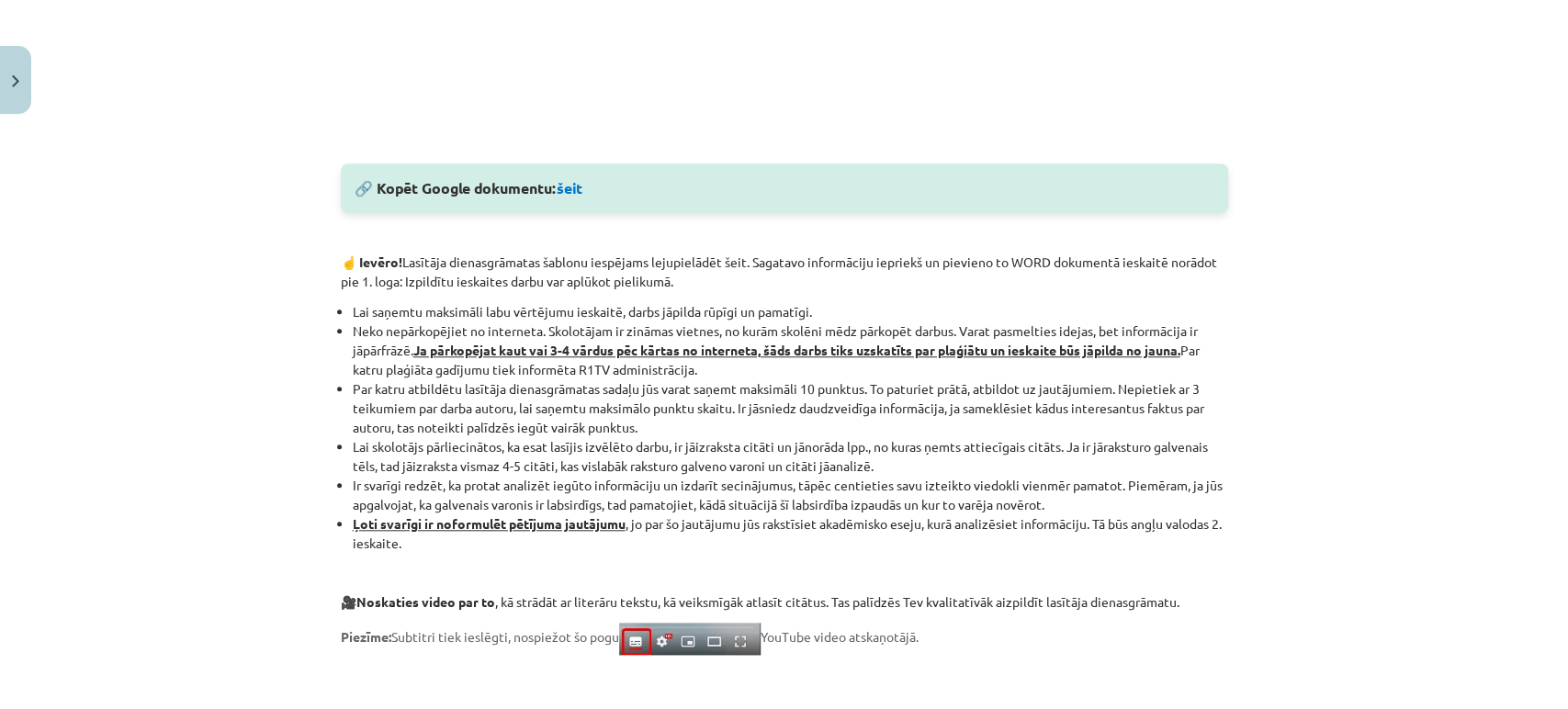
click at [255, 359] on div "Mācību tēma: Angļu valodas ii - 12. klases 1.ieskaites mācību materiāls #2 📝 Tē…" at bounding box center [784, 354] width 1568 height 709
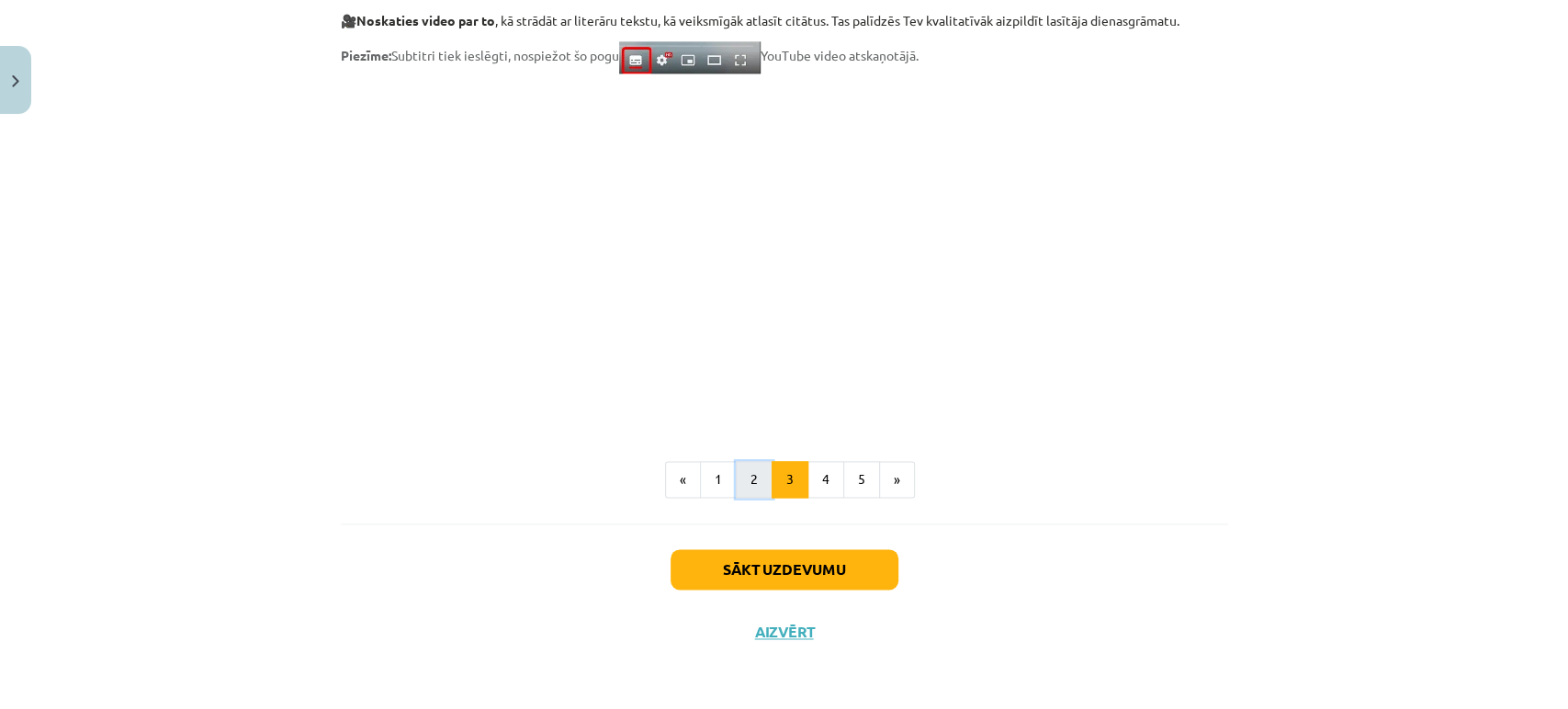
click at [736, 490] on button "2" at bounding box center [754, 479] width 37 height 37
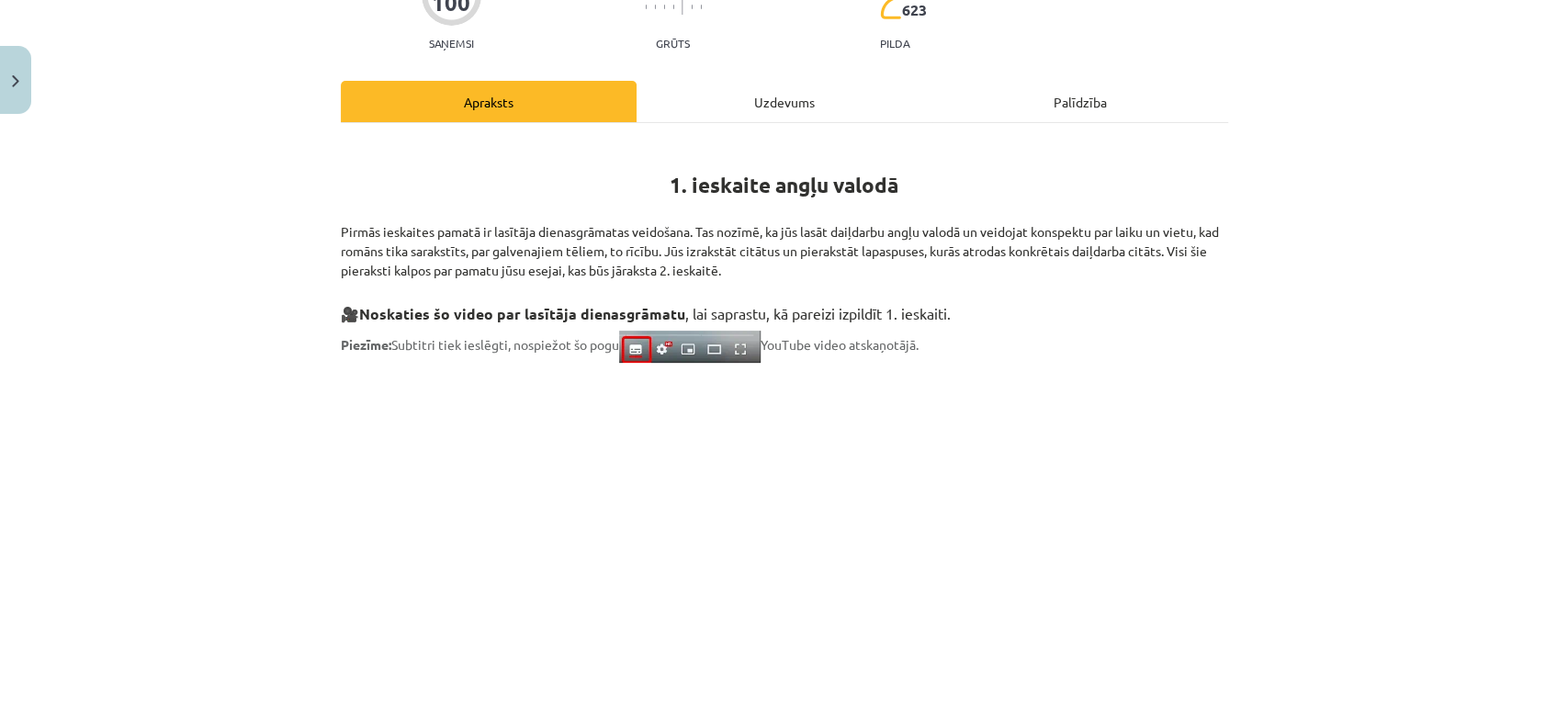
scroll to position [207, 0]
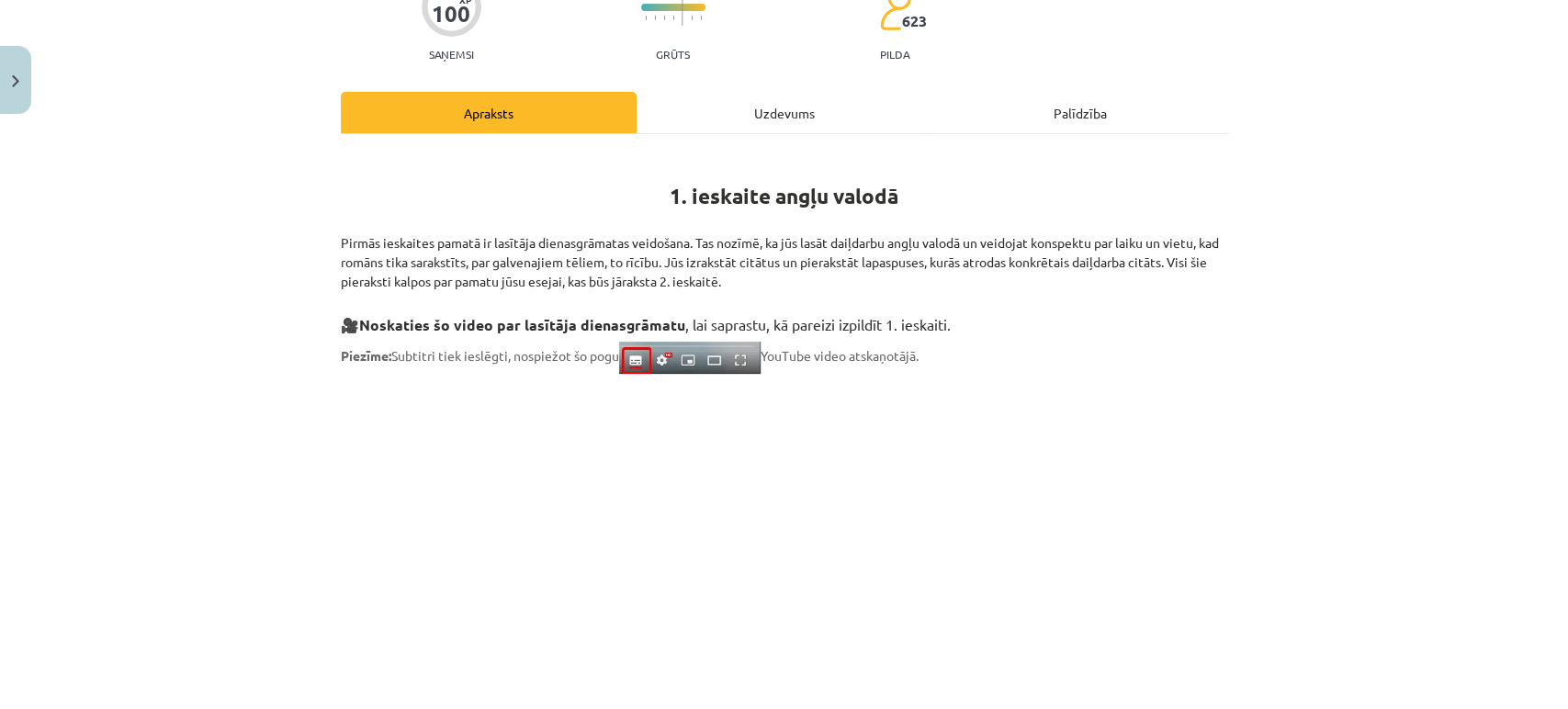
drag, startPoint x: 331, startPoint y: 237, endPoint x: 799, endPoint y: 286, distance: 470.6
click at [799, 286] on div "100 XP Saņemsi Grūts 623 pilda Apraksts Uzdevums Palīdzība 1. ieskaite angļu va…" at bounding box center [784, 638] width 909 height 1389
copy p "Pirmās ieskaites pamatā ir lasītāja dienasgrāmatas veidošana. Tas nozīmē, ka jū…"
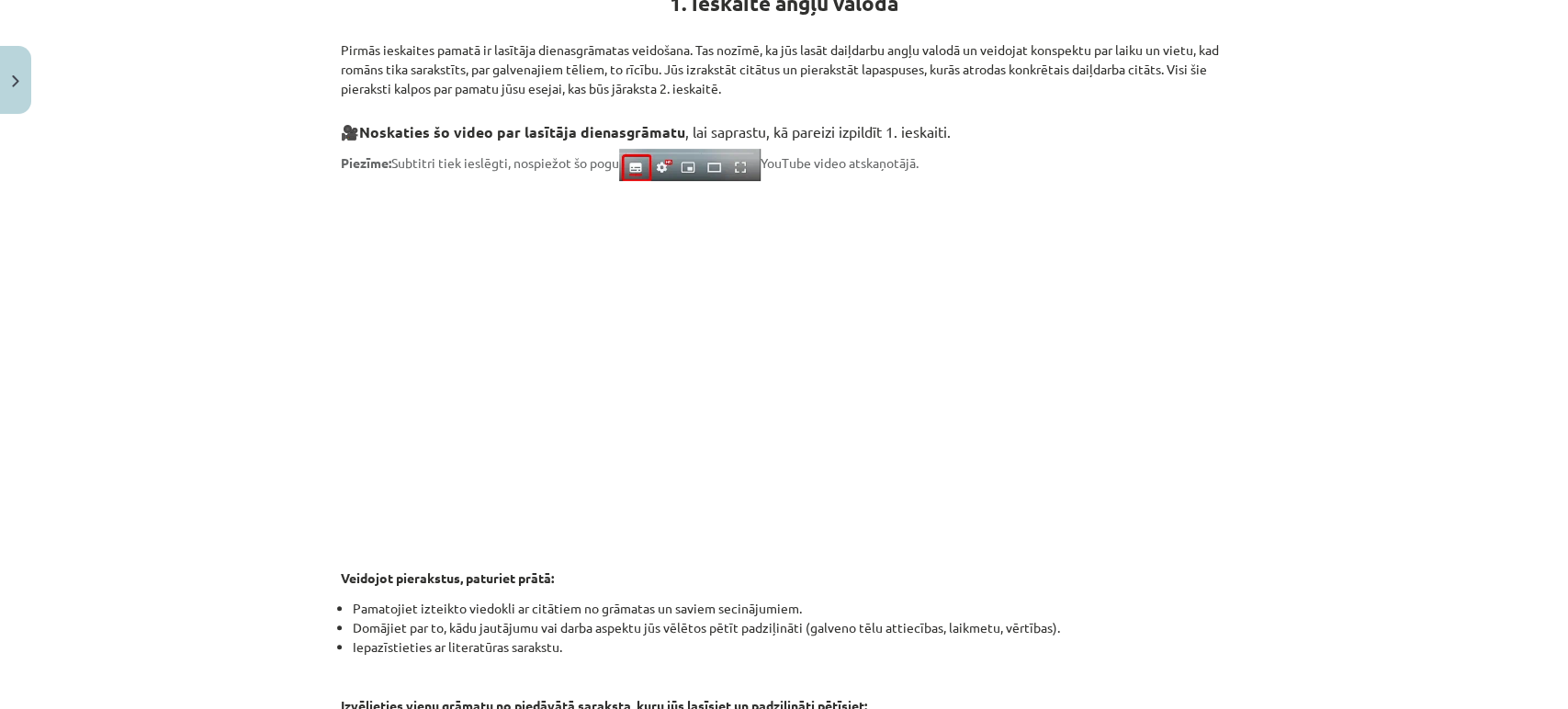
scroll to position [384, 0]
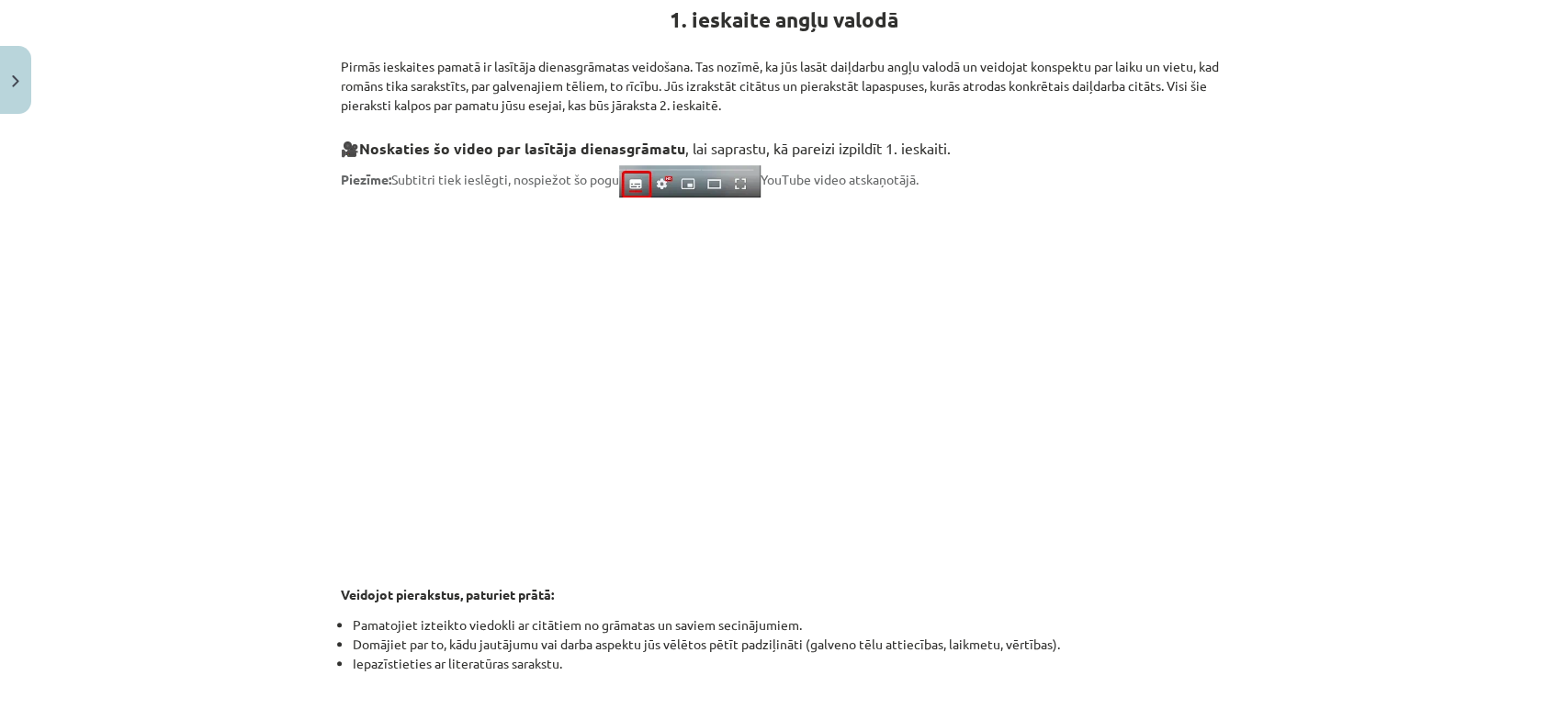
click at [250, 458] on div "Mācību tēma: Angļu valodas ii - 12. klases 1.ieskaites mācību materiāls #2 📝 Tē…" at bounding box center [784, 354] width 1568 height 709
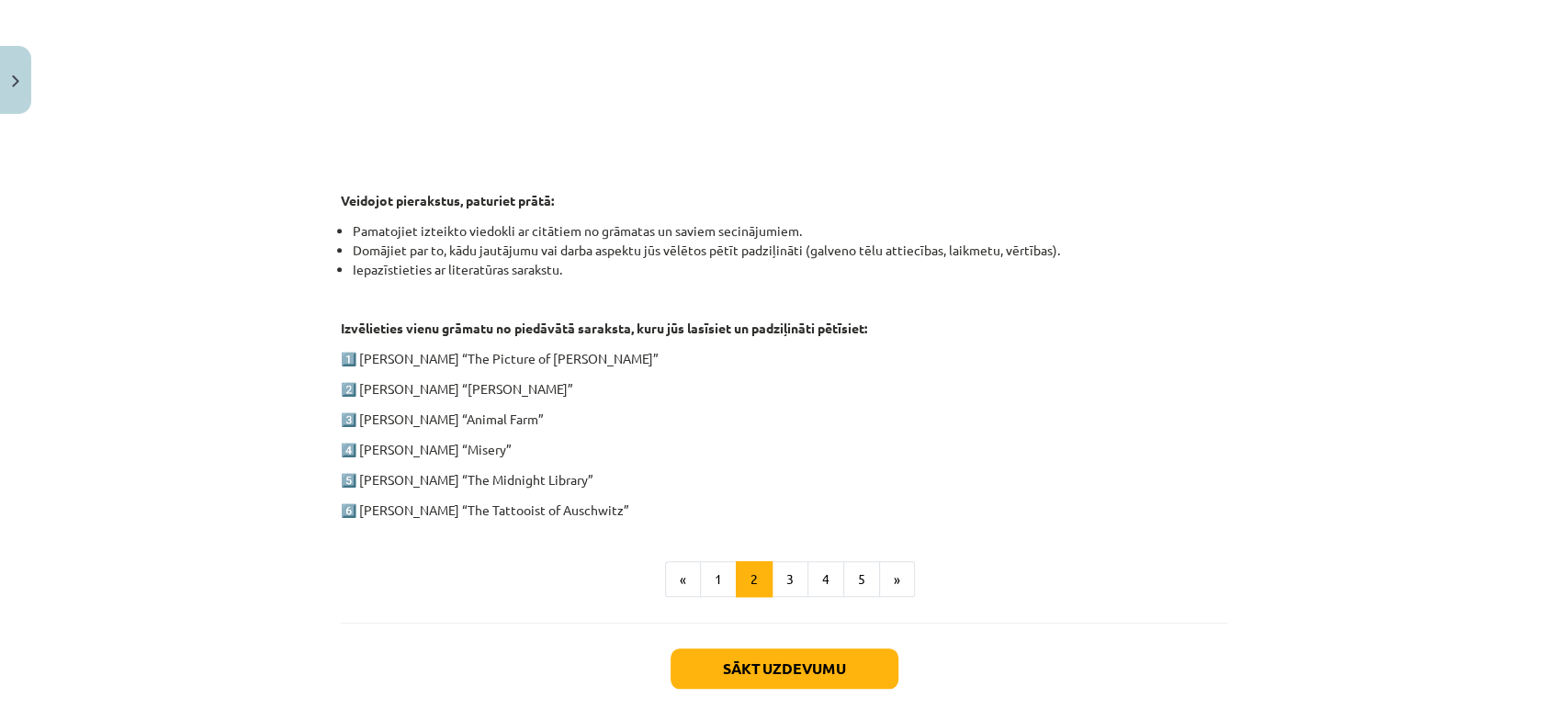
scroll to position [875, 0]
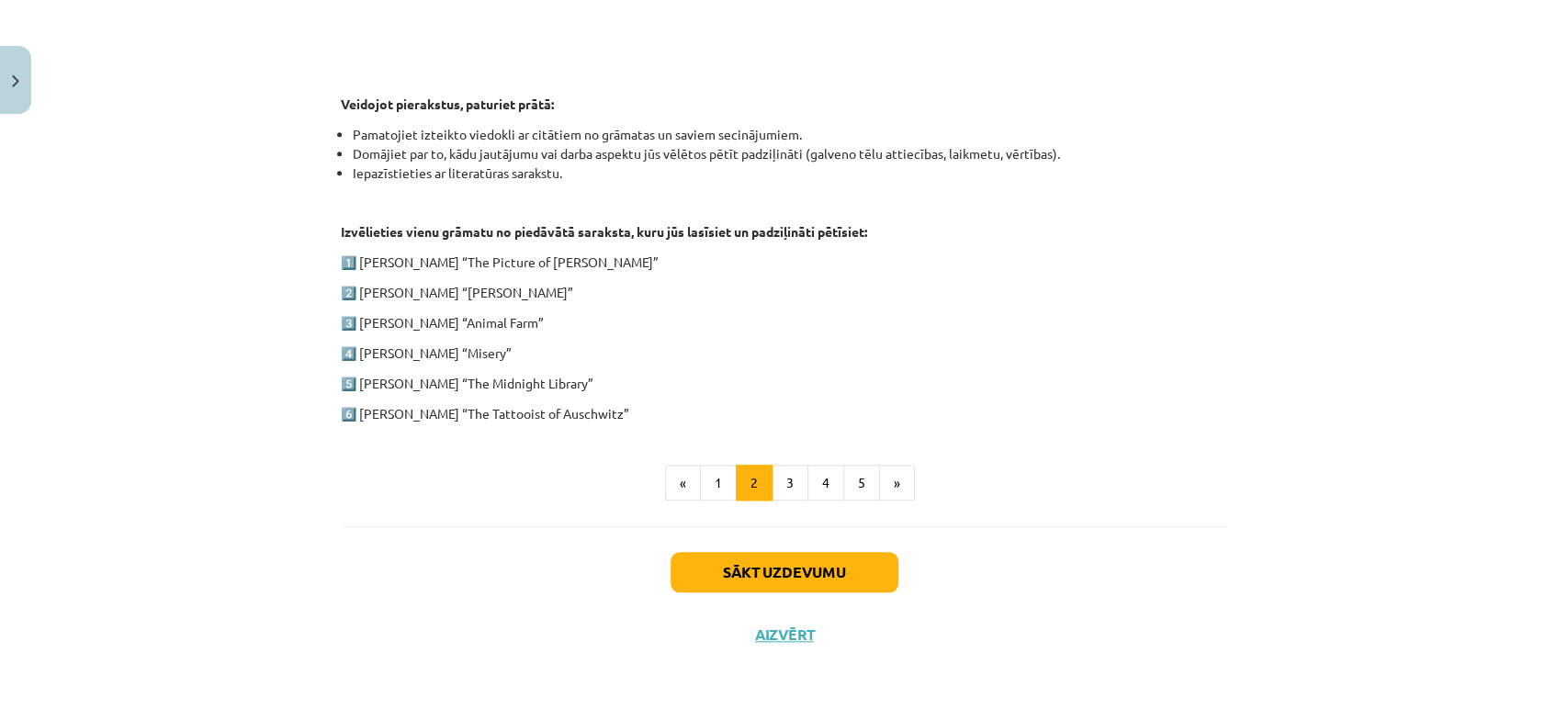
drag, startPoint x: 335, startPoint y: 101, endPoint x: 683, endPoint y: 397, distance: 456.9
copy div "Veidojot pierakstus, paturiet prātā: Pamatojiet izteikto viedokli ar citātiem n…"
click at [1069, 477] on ul "« 1 2 3 4 5 »" at bounding box center [784, 483] width 887 height 37
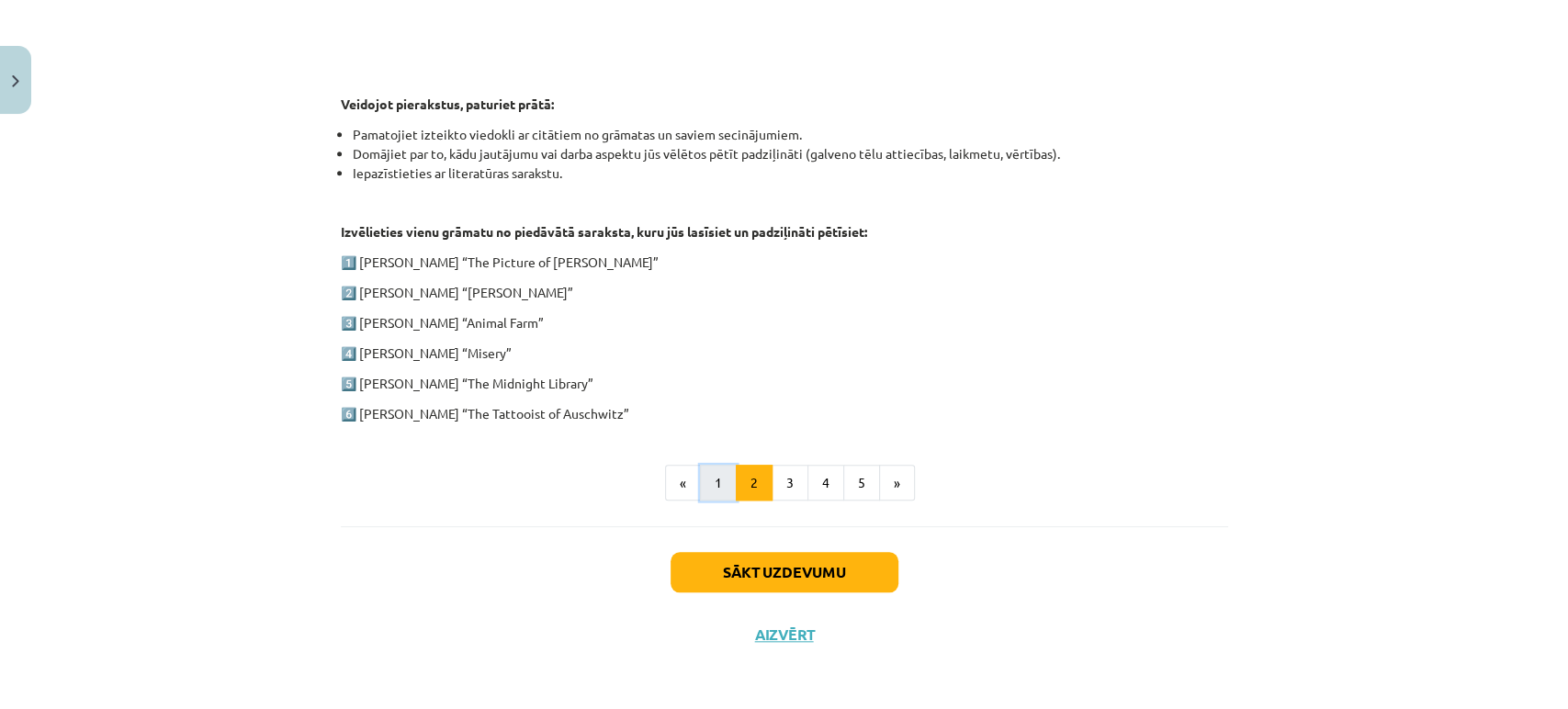
click at [713, 487] on button "1" at bounding box center [718, 483] width 37 height 37
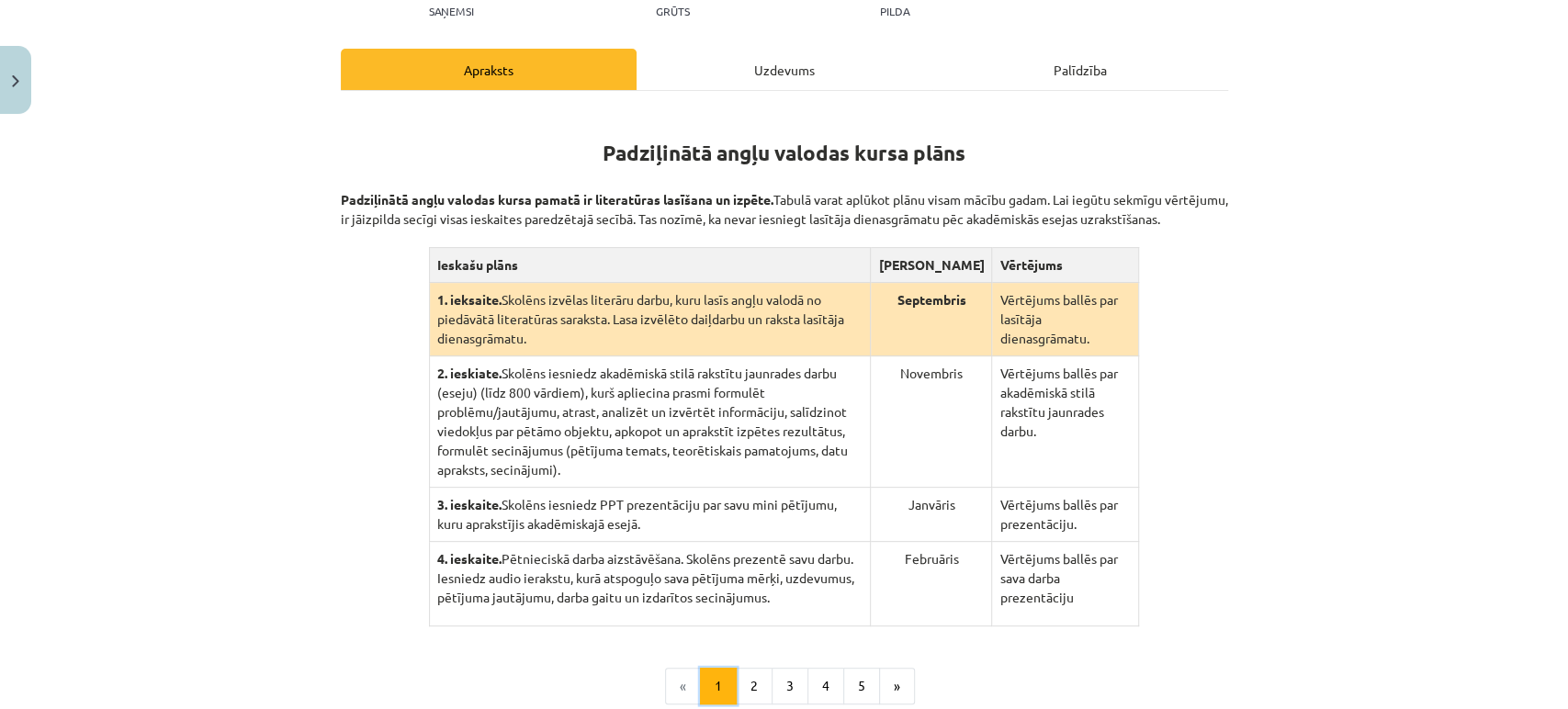
scroll to position [252, 0]
click at [813, 667] on button "4" at bounding box center [826, 685] width 37 height 37
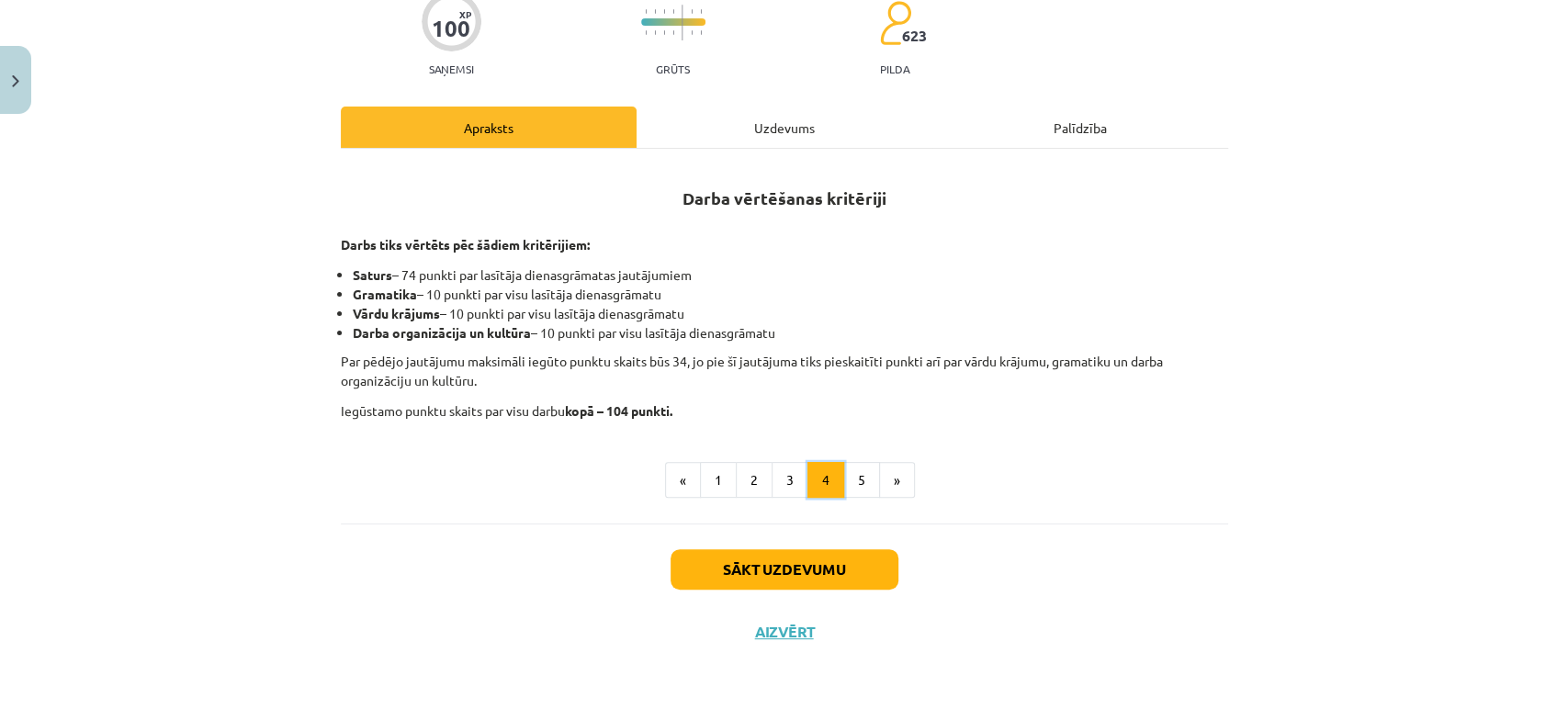
scroll to position [191, 0]
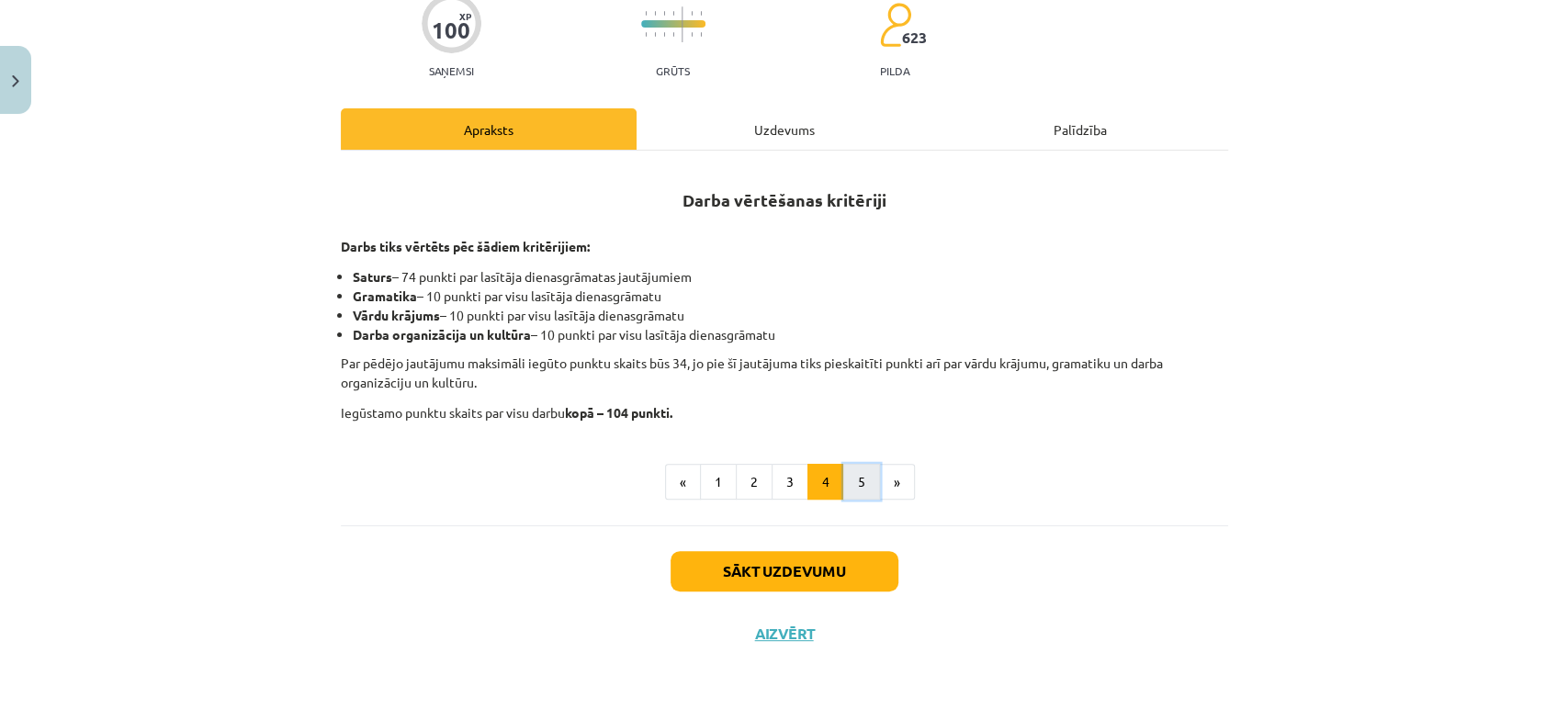
click at [845, 485] on button "5" at bounding box center [862, 482] width 37 height 37
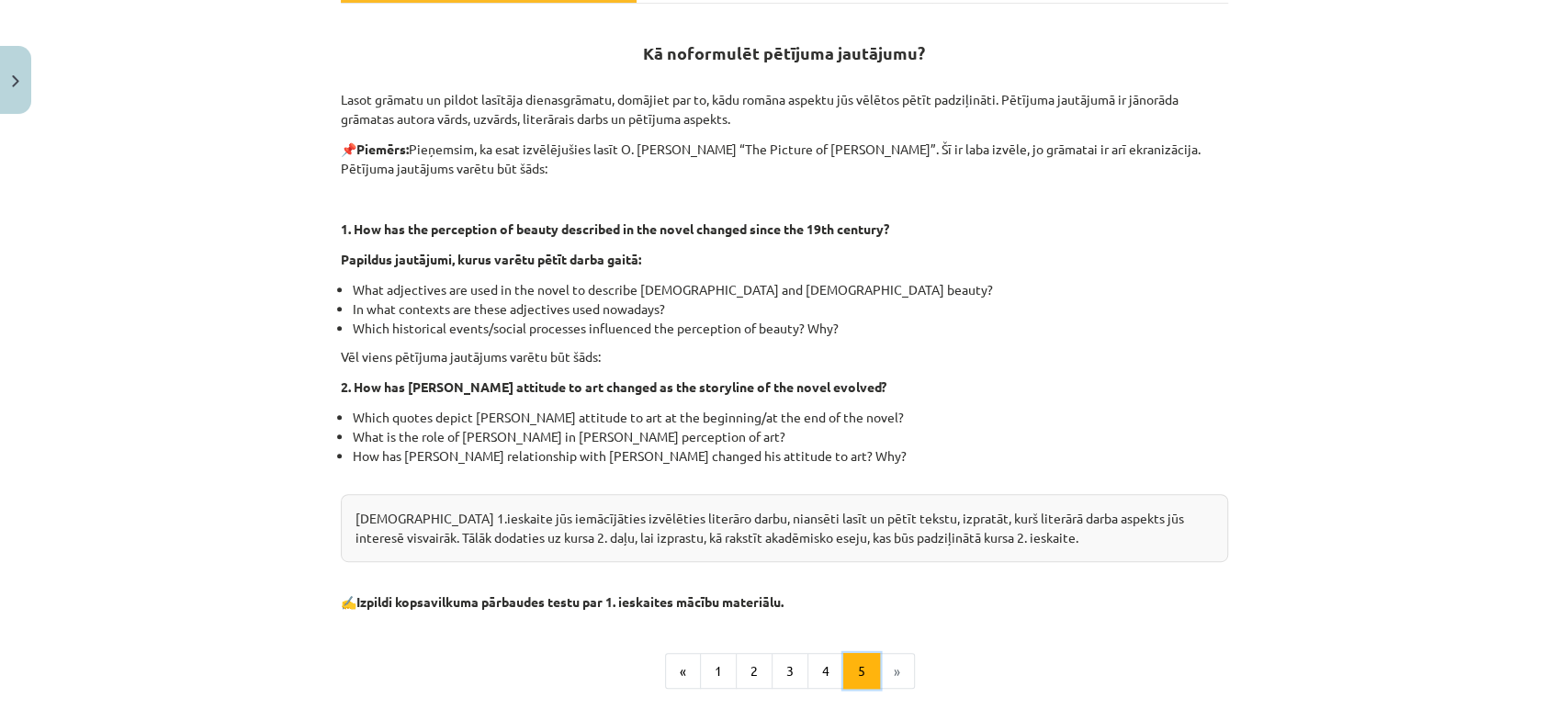
scroll to position [331, 0]
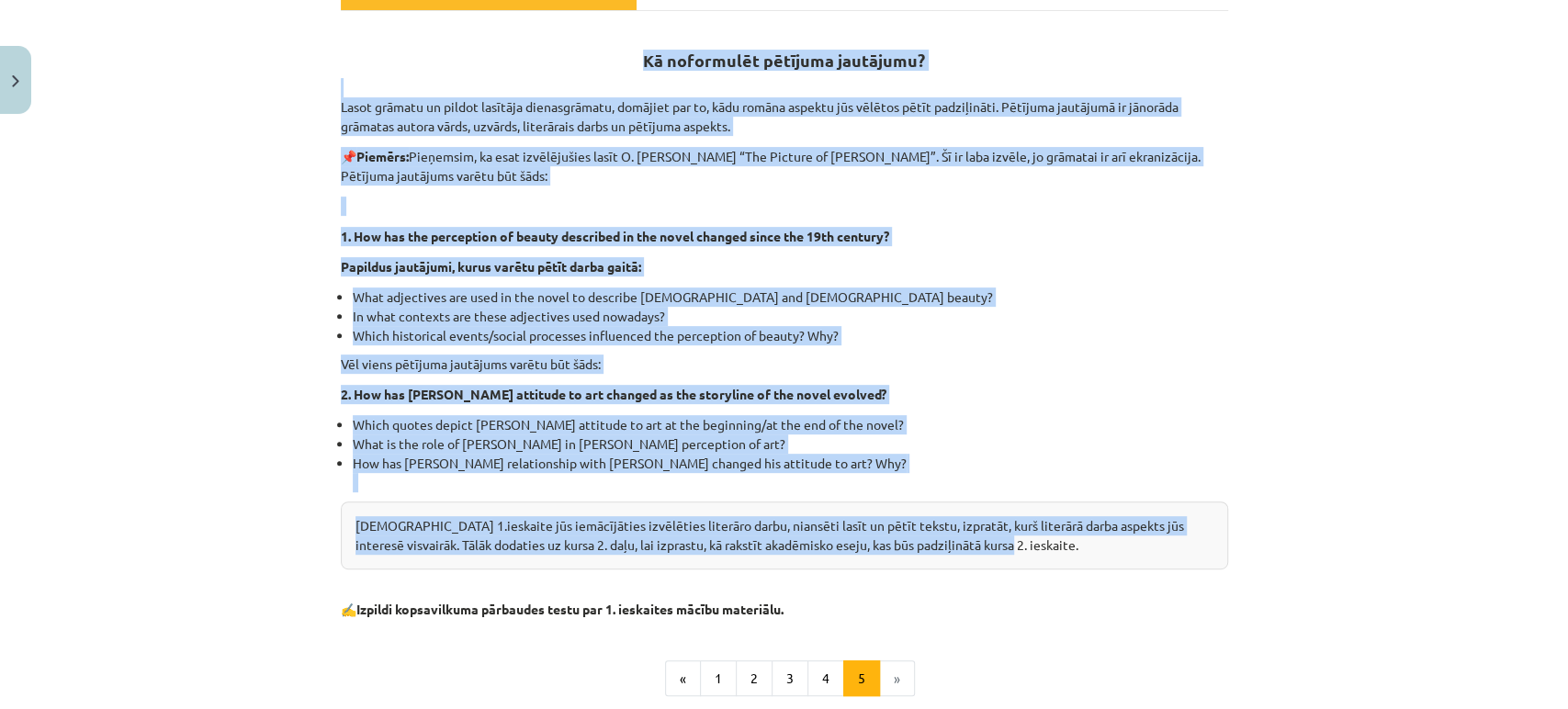
drag, startPoint x: 636, startPoint y: 53, endPoint x: 1008, endPoint y: 566, distance: 633.7
click at [1008, 566] on div "Kā noformulēt pētījuma jautājumu? Lasot grāmatu un pildot lasītāja dienasgrāmat…" at bounding box center [784, 324] width 887 height 592
copy div "Kā noformulēt pētījuma jautājumu? Lasot grāmatu un pildot lasītāja dienasgrāmat…"
click at [1008, 566] on div "Kursa 1.ieskaite jūs iemācījāties izvēlēties literāro darbu, niansēti lasīt un …" at bounding box center [784, 536] width 887 height 68
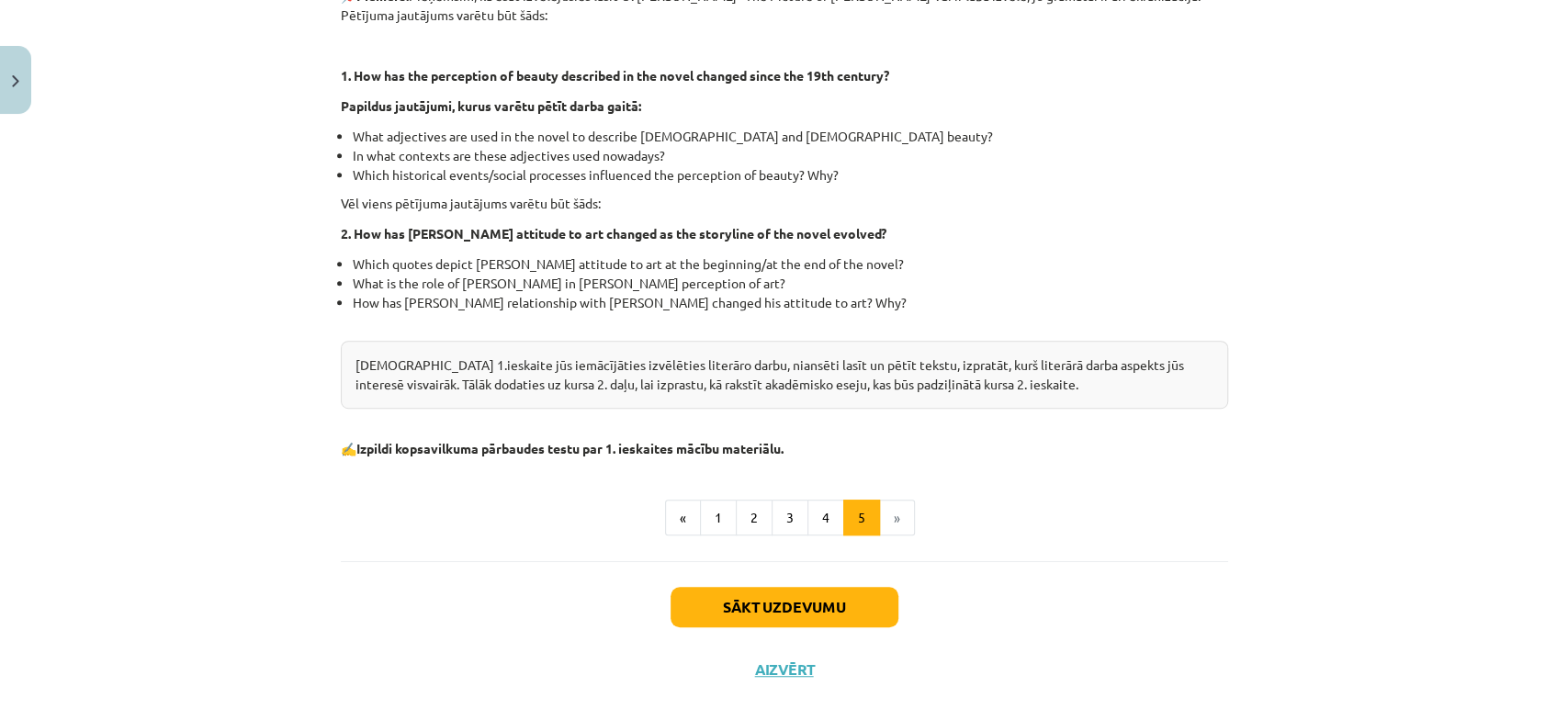
scroll to position [493, 0]
click at [808, 620] on button "Sākt uzdevumu" at bounding box center [784, 606] width 228 height 41
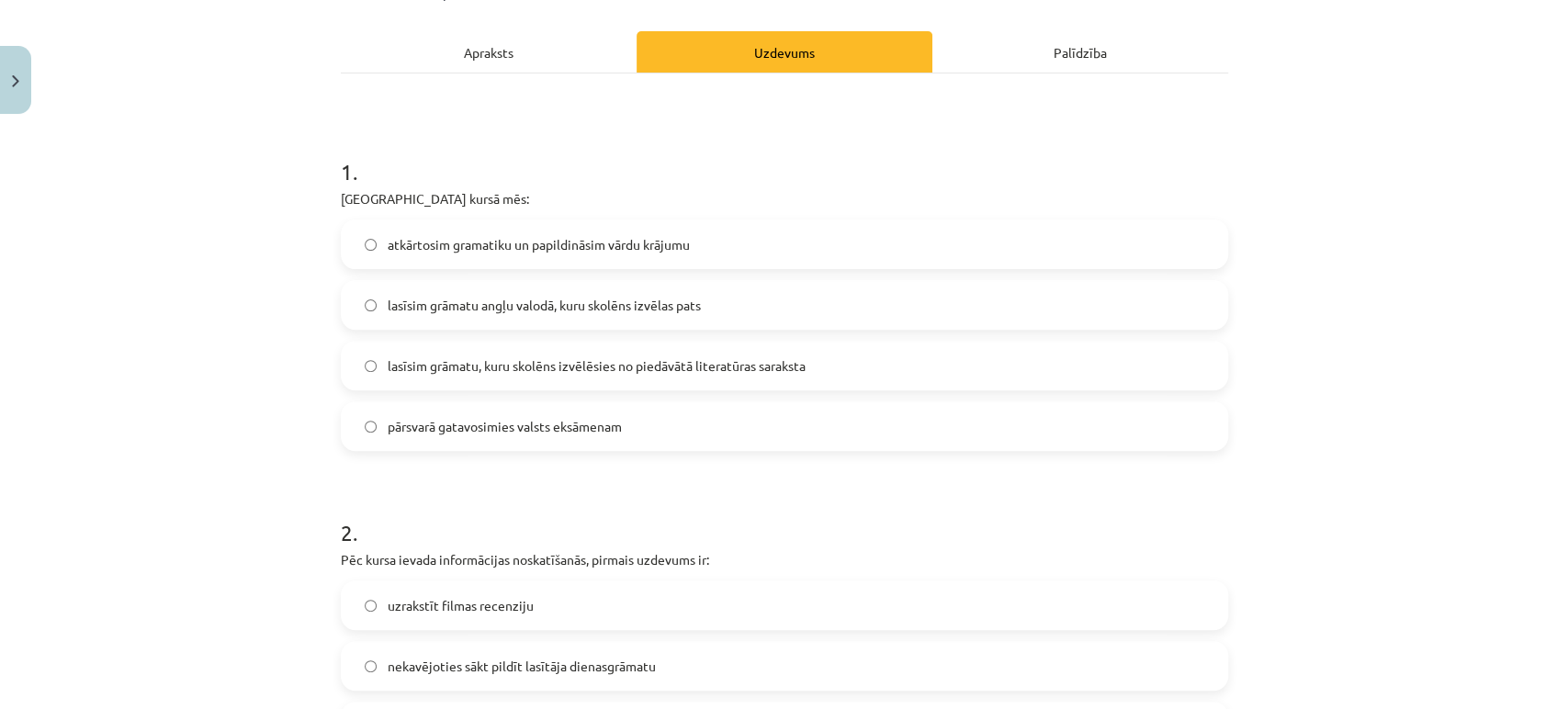
scroll to position [268, 0]
click at [595, 370] on span "lasīsim grāmatu, kuru skolēns izvēlēsies no piedāvātā literatūras saraksta" at bounding box center [595, 366] width 418 height 19
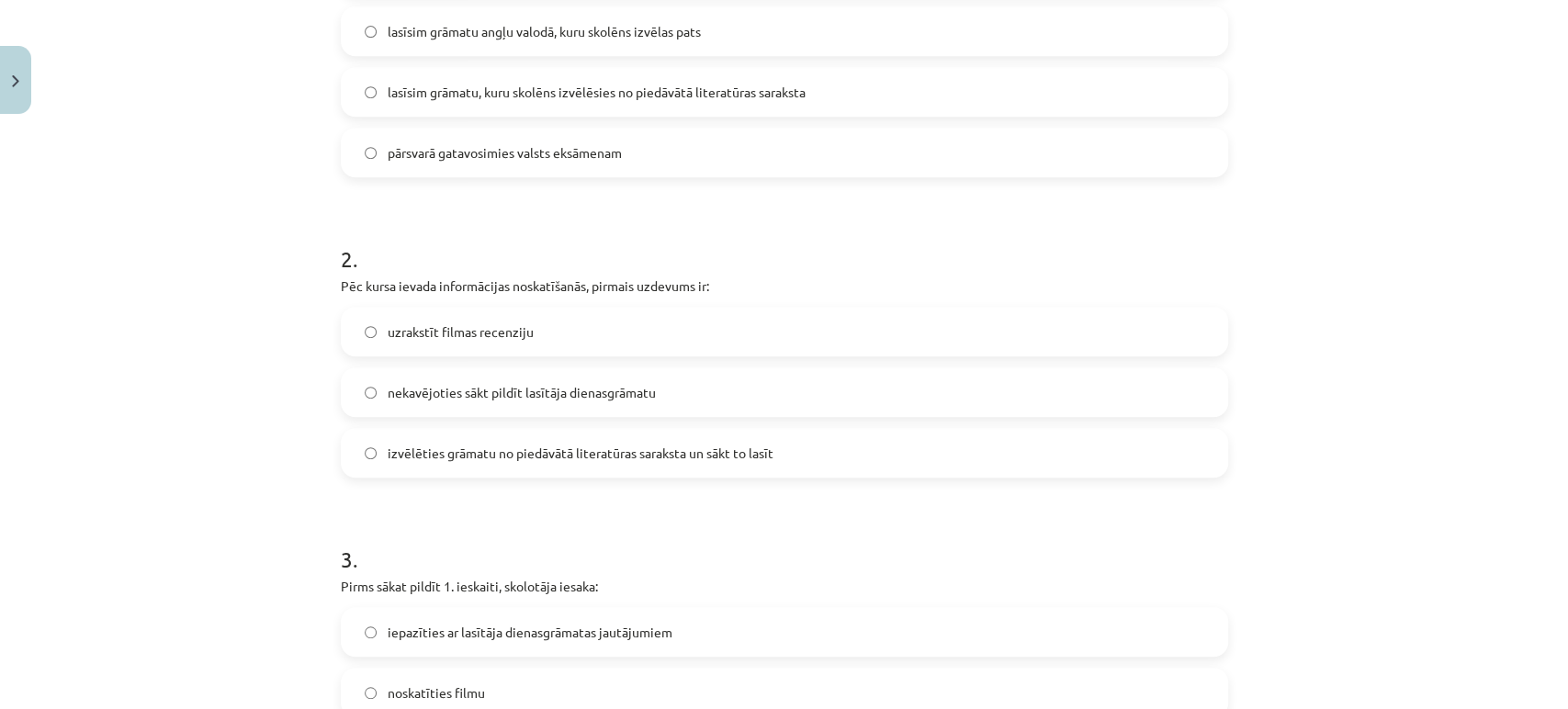
scroll to position [545, 0]
click at [480, 449] on span "izvēlēties grāmatu no piedāvātā literatūras saraksta un sākt to lasīt" at bounding box center [580, 450] width 385 height 19
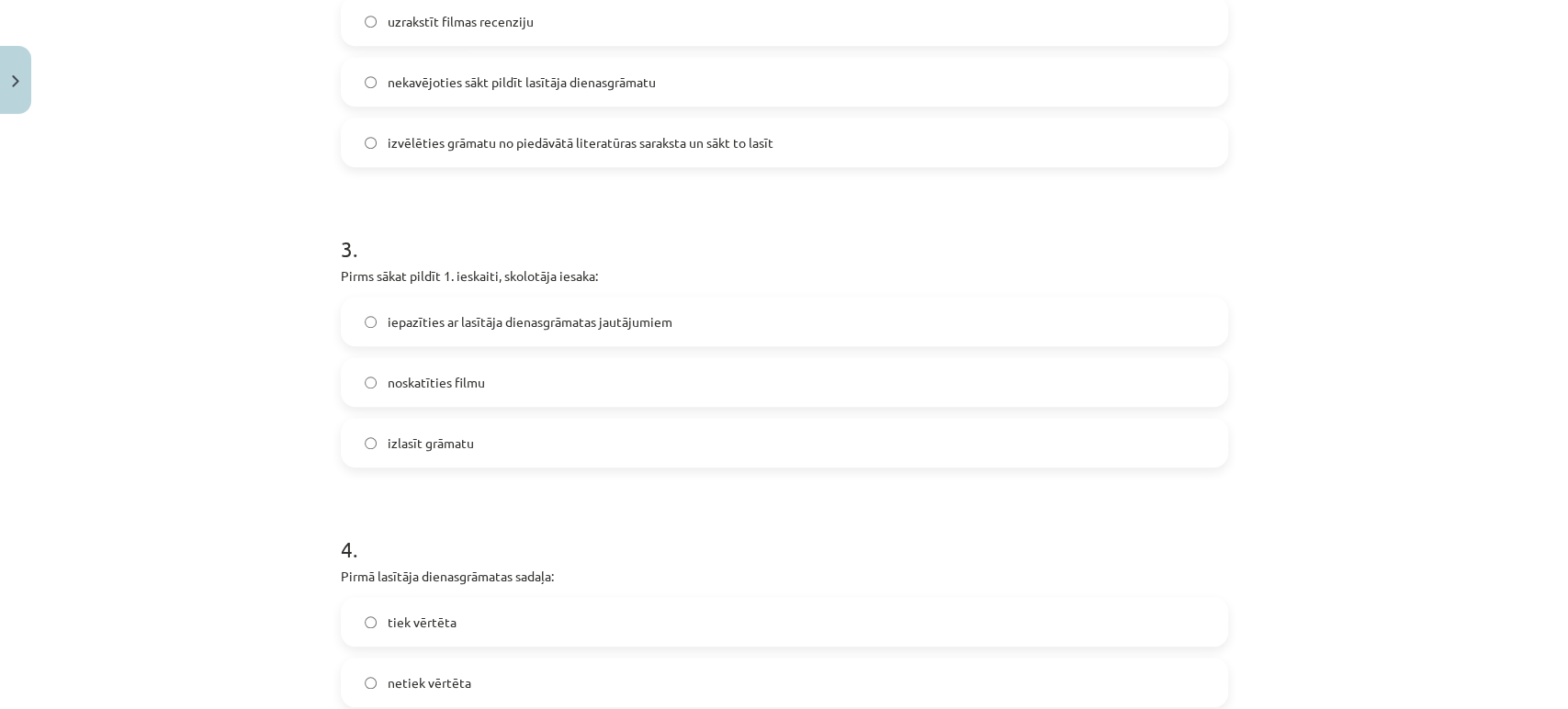
scroll to position [853, 0]
click at [500, 330] on label "iepazīties ar lasītāja dienasgrāmatas jautājumiem" at bounding box center [784, 322] width 884 height 46
click at [483, 438] on label "izlasīt grāmatu" at bounding box center [784, 443] width 884 height 46
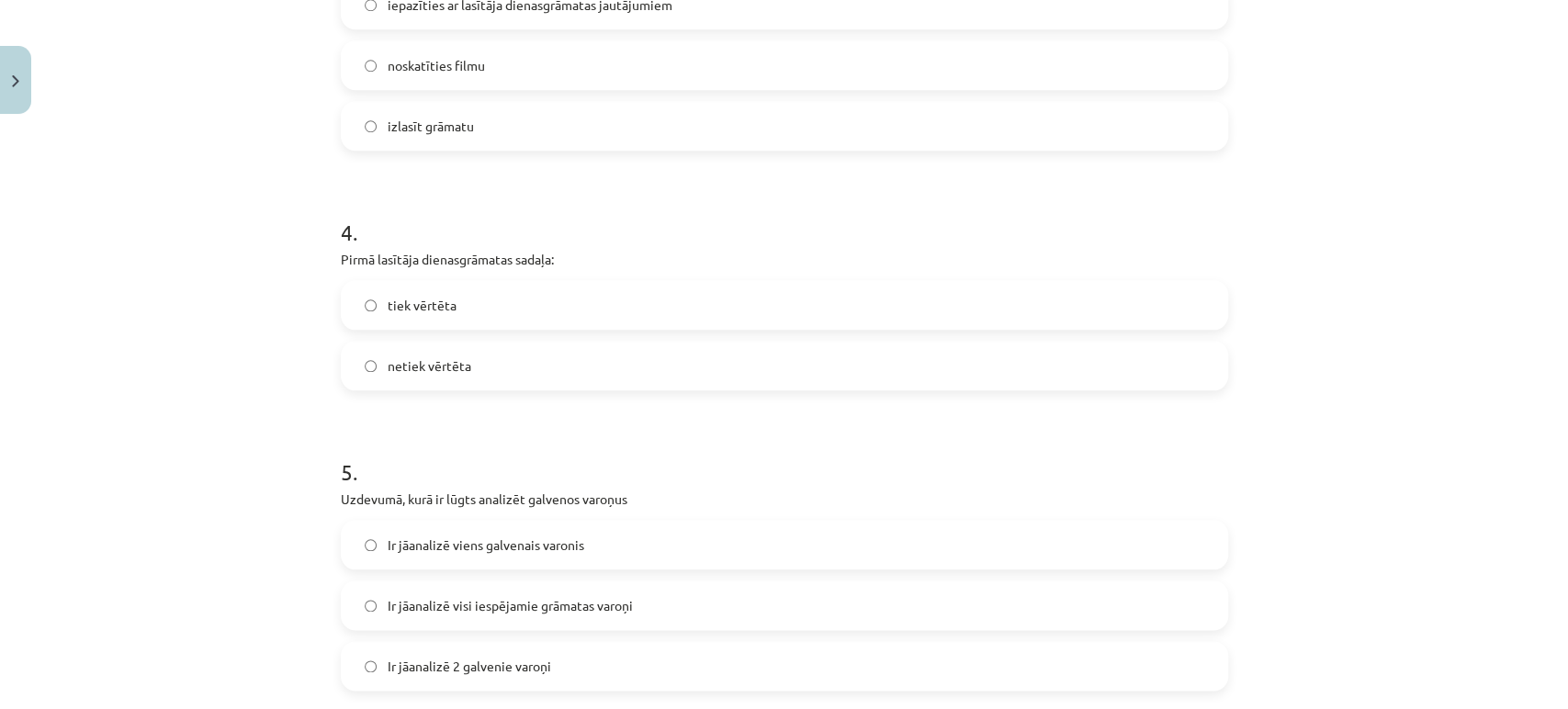
scroll to position [1179, 0]
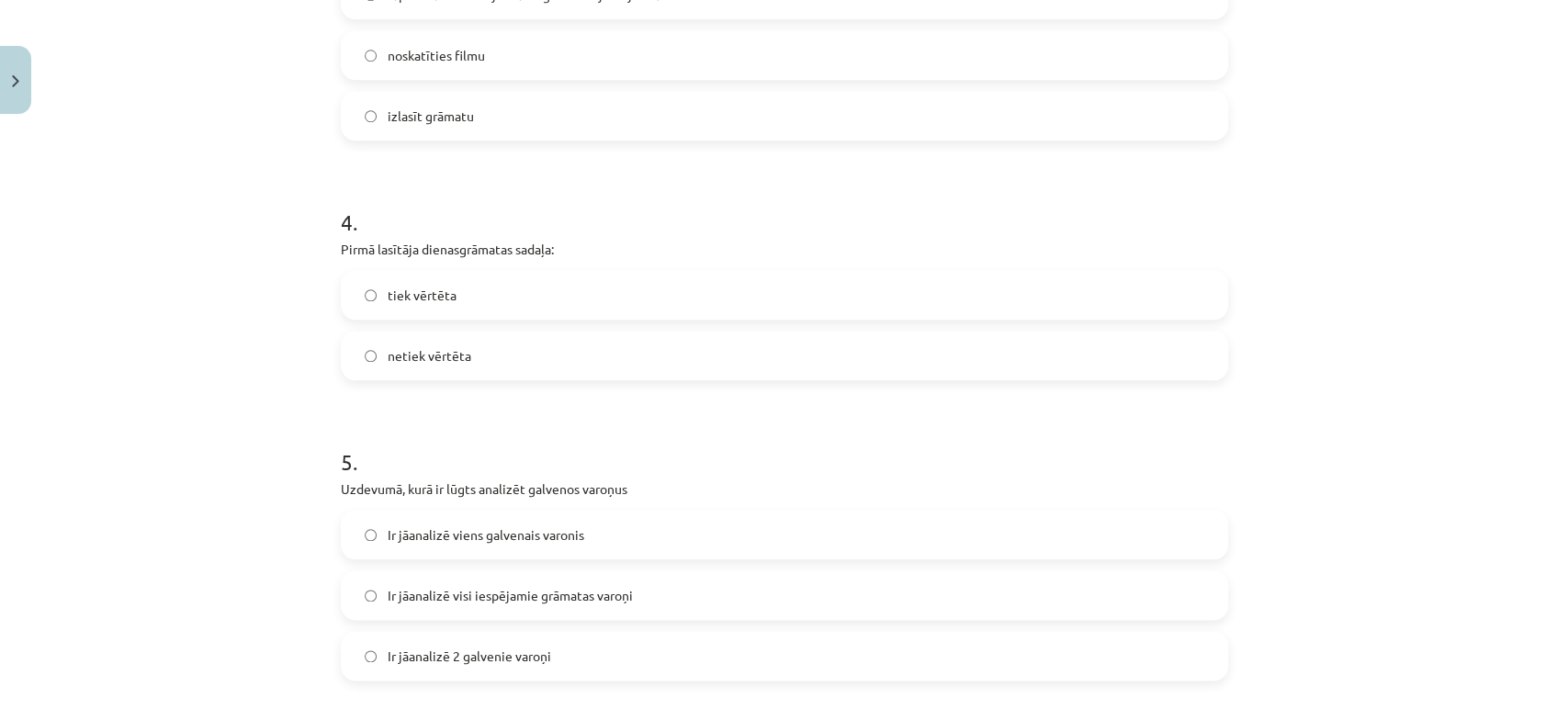
click at [455, 299] on label "tiek vērtēta" at bounding box center [784, 295] width 884 height 46
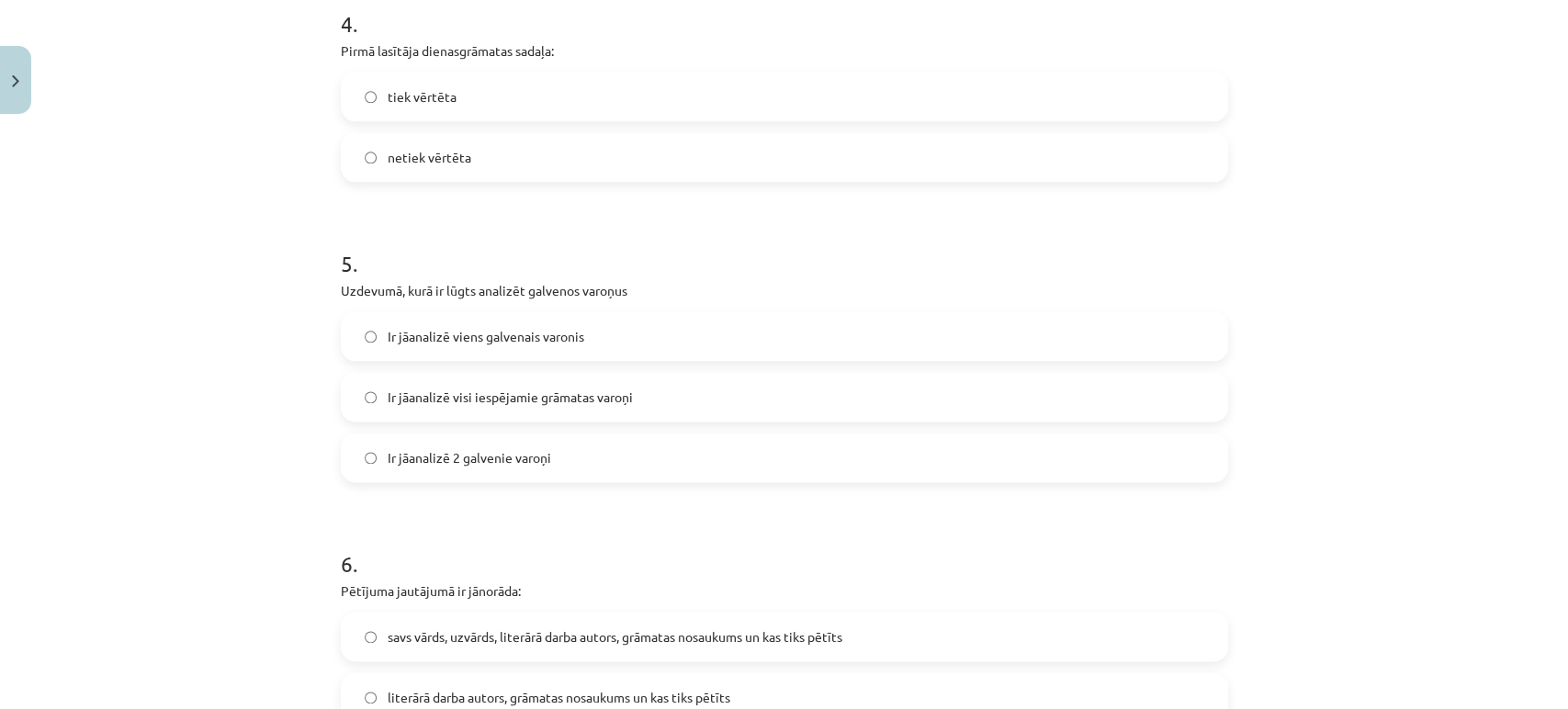
scroll to position [1379, 0]
click at [489, 324] on label "Ir jāanalizē viens galvenais varonis" at bounding box center [784, 336] width 884 height 46
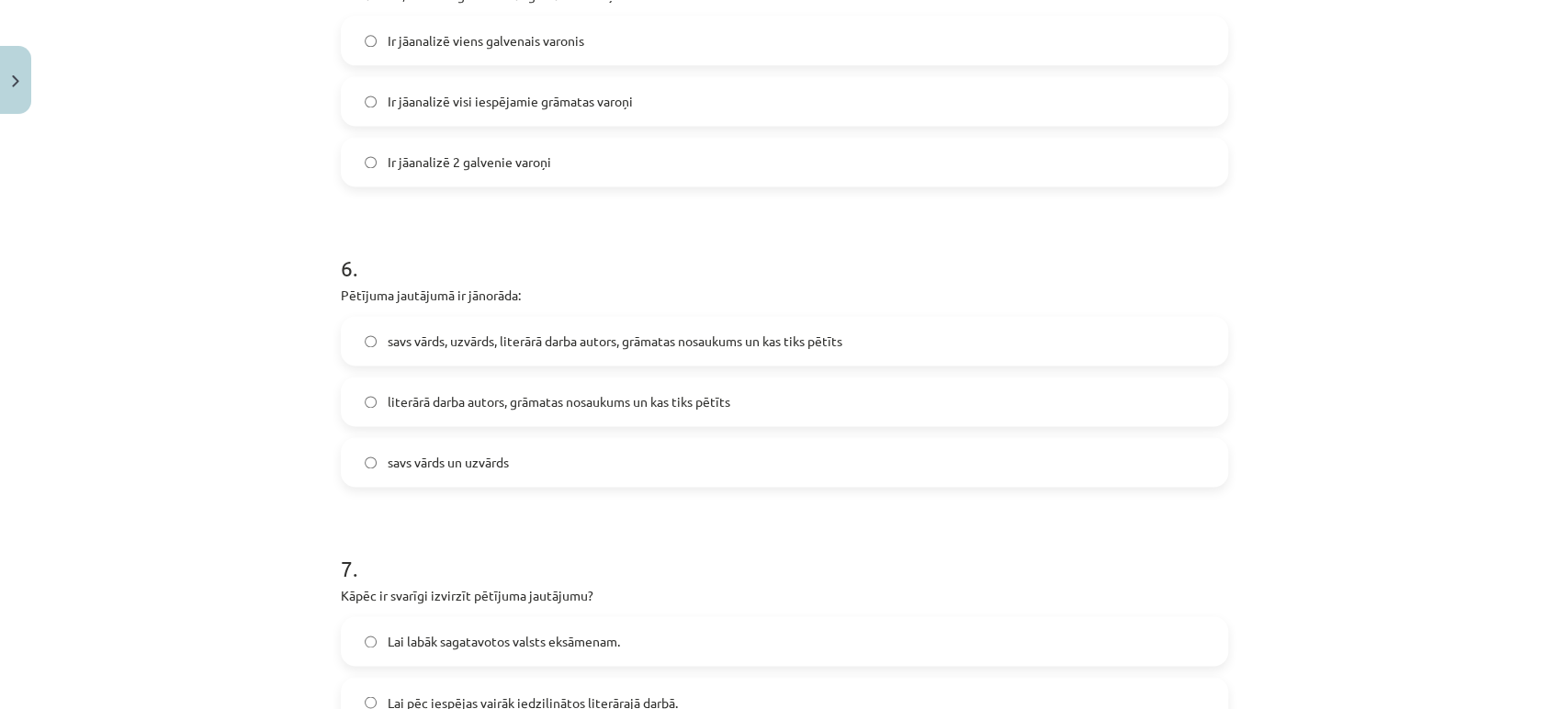
scroll to position [1674, 0]
click at [564, 337] on span "savs vārds, uzvārds, literārā darba autors, grāmatas nosaukums un kas tiks pētī…" at bounding box center [614, 340] width 454 height 19
click at [536, 406] on span "literārā darba autors, grāmatas nosaukums un kas tiks pētīts" at bounding box center [559, 400] width 343 height 19
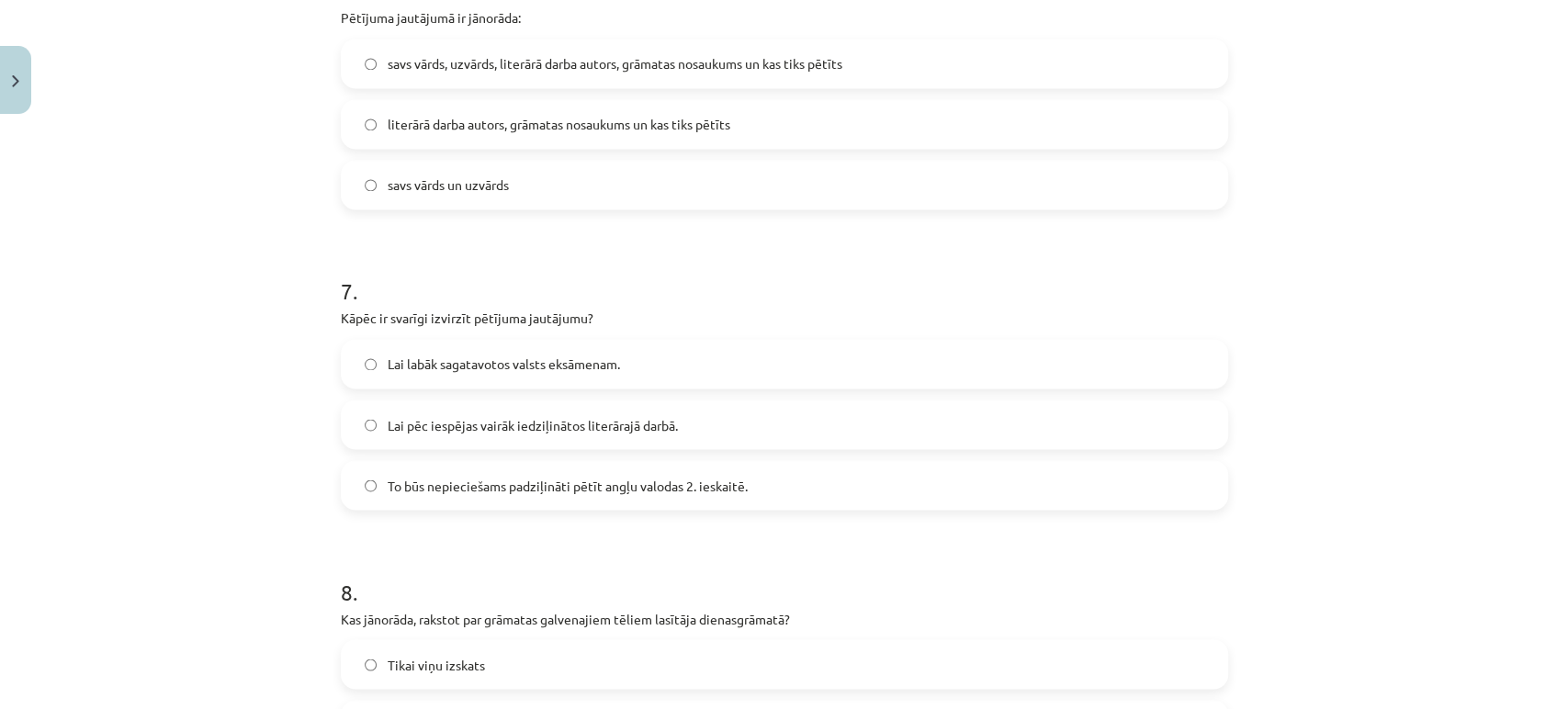
scroll to position [1952, 0]
click at [536, 488] on span "To būs nepieciešams padziļināti pētīt angļu valodas 2. ieskaitē." at bounding box center [567, 484] width 360 height 19
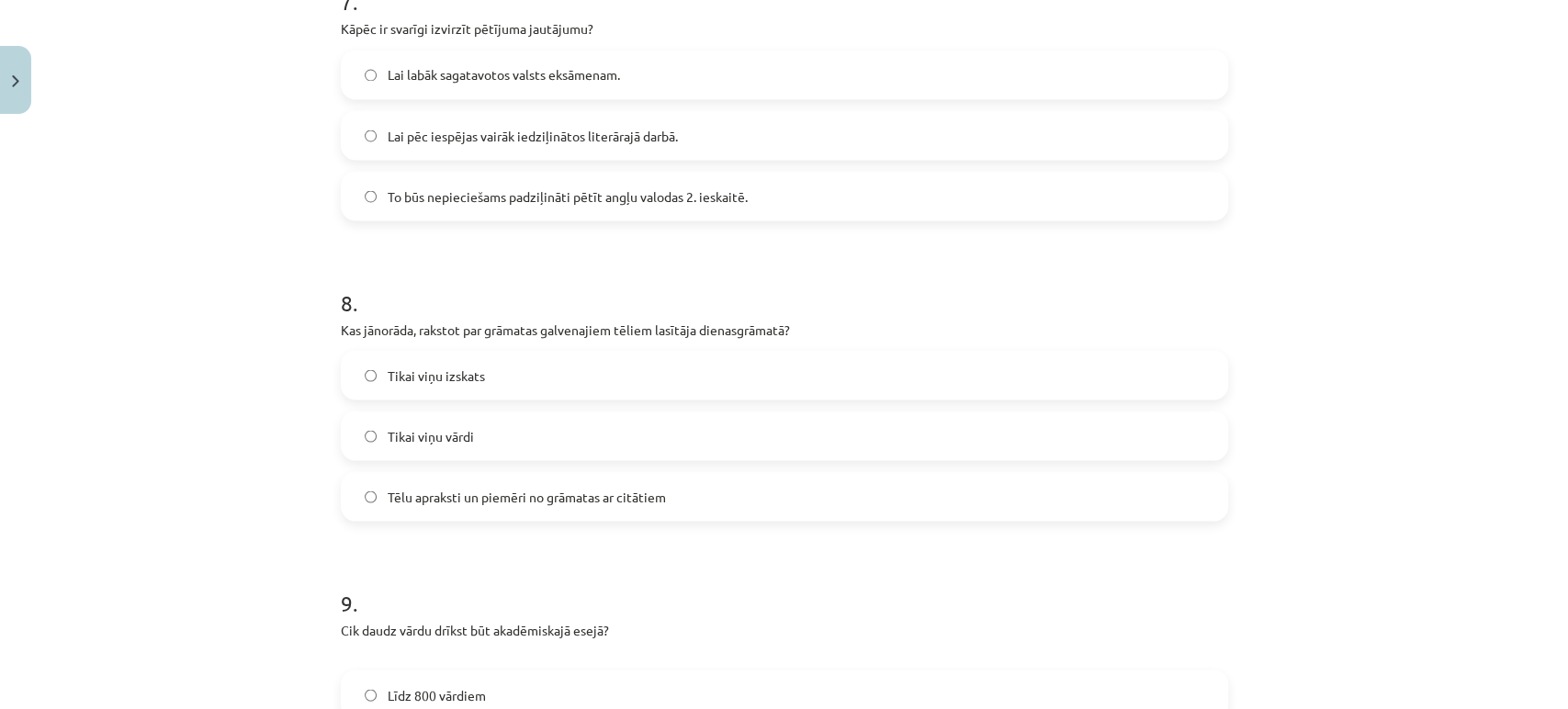
scroll to position [2241, 0]
click at [474, 490] on span "Tēlu apraksti un piemēri no grāmatas ar citātiem" at bounding box center [526, 495] width 278 height 19
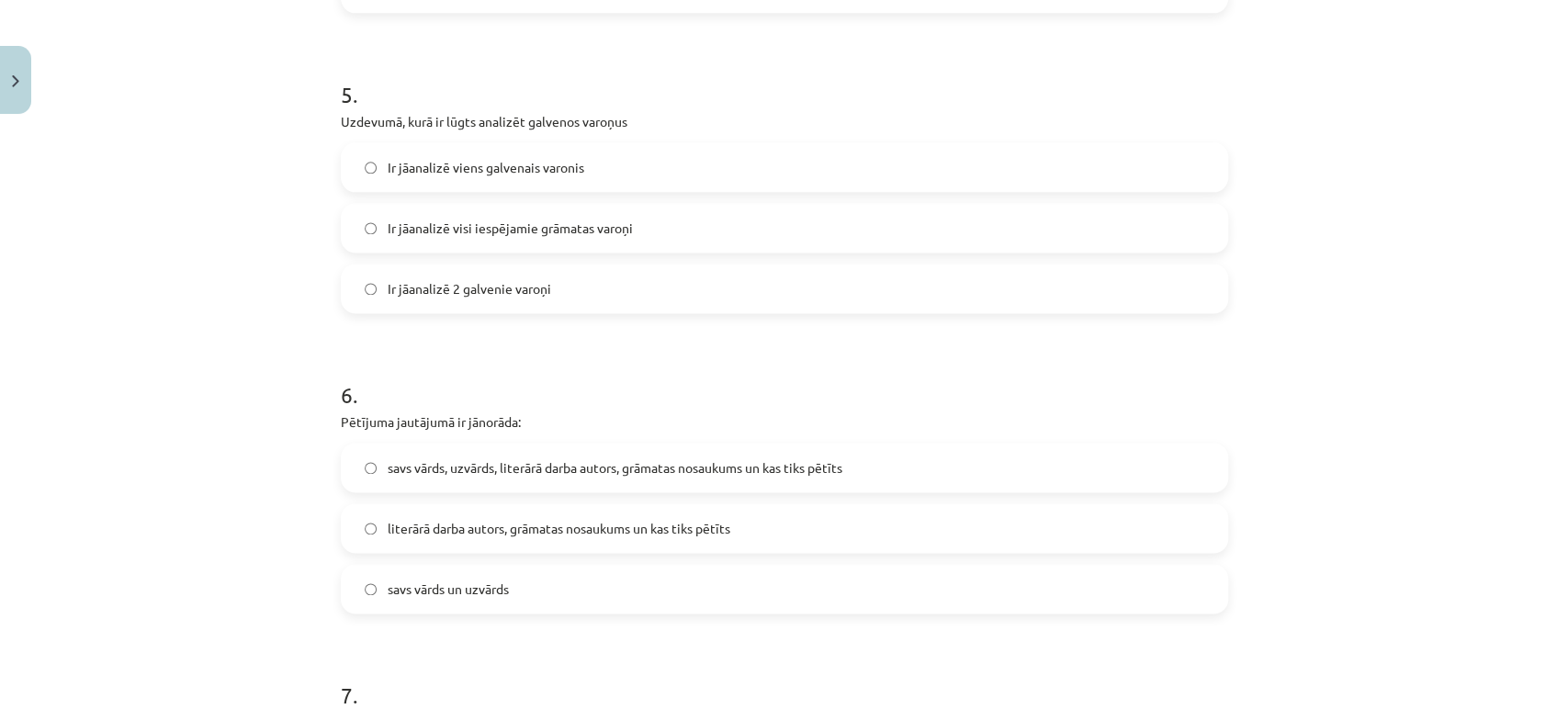
scroll to position [1548, 0]
click at [536, 280] on span "Ir jāanalizē 2 galvenie varoņi" at bounding box center [468, 288] width 163 height 19
click at [498, 159] on span "Ir jāanalizē viens galvenais varonis" at bounding box center [485, 166] width 196 height 19
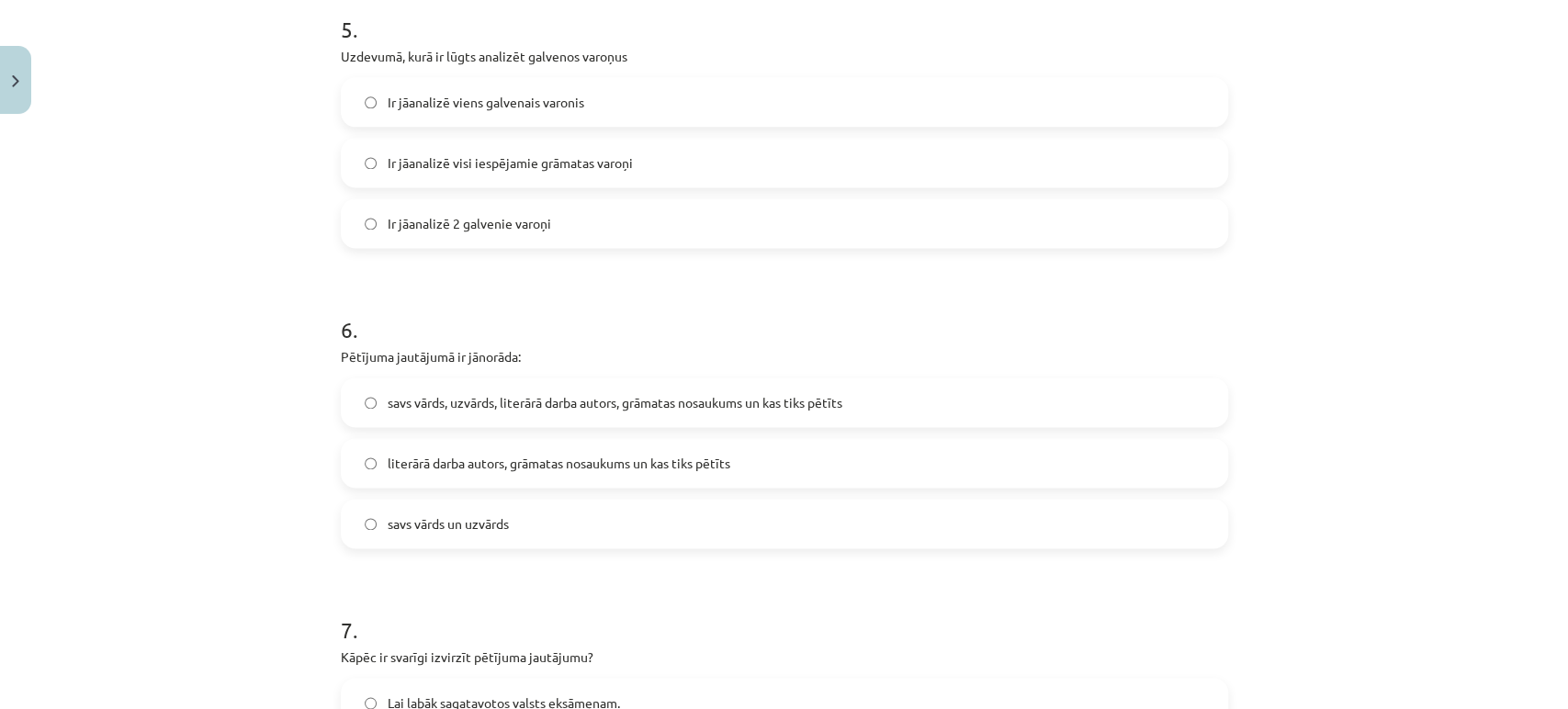
scroll to position [1611, 0]
click at [517, 220] on span "Ir jāanalizē 2 galvenie varoņi" at bounding box center [468, 225] width 163 height 19
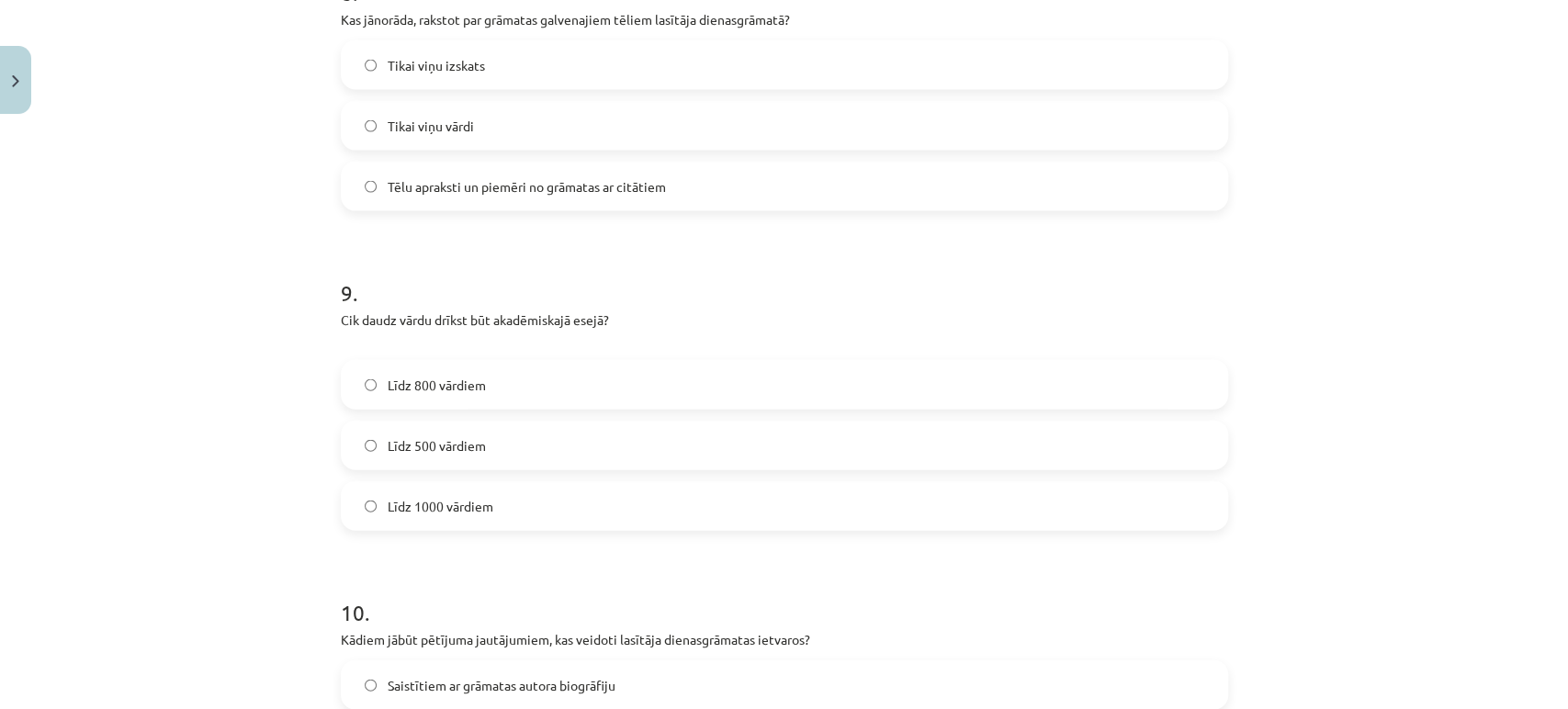
scroll to position [2580, 0]
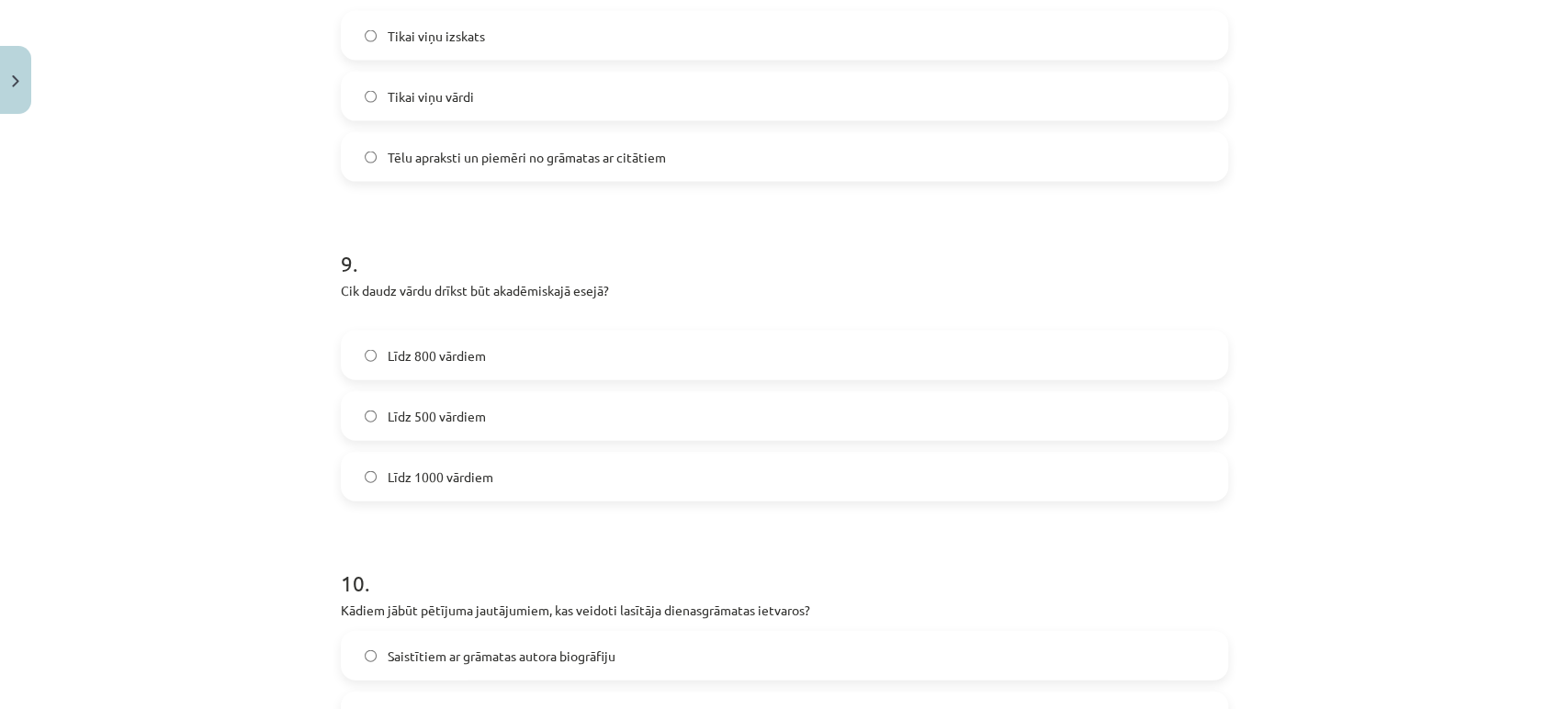
click at [411, 360] on span "Līdz 800 vārdiem" at bounding box center [436, 356] width 99 height 19
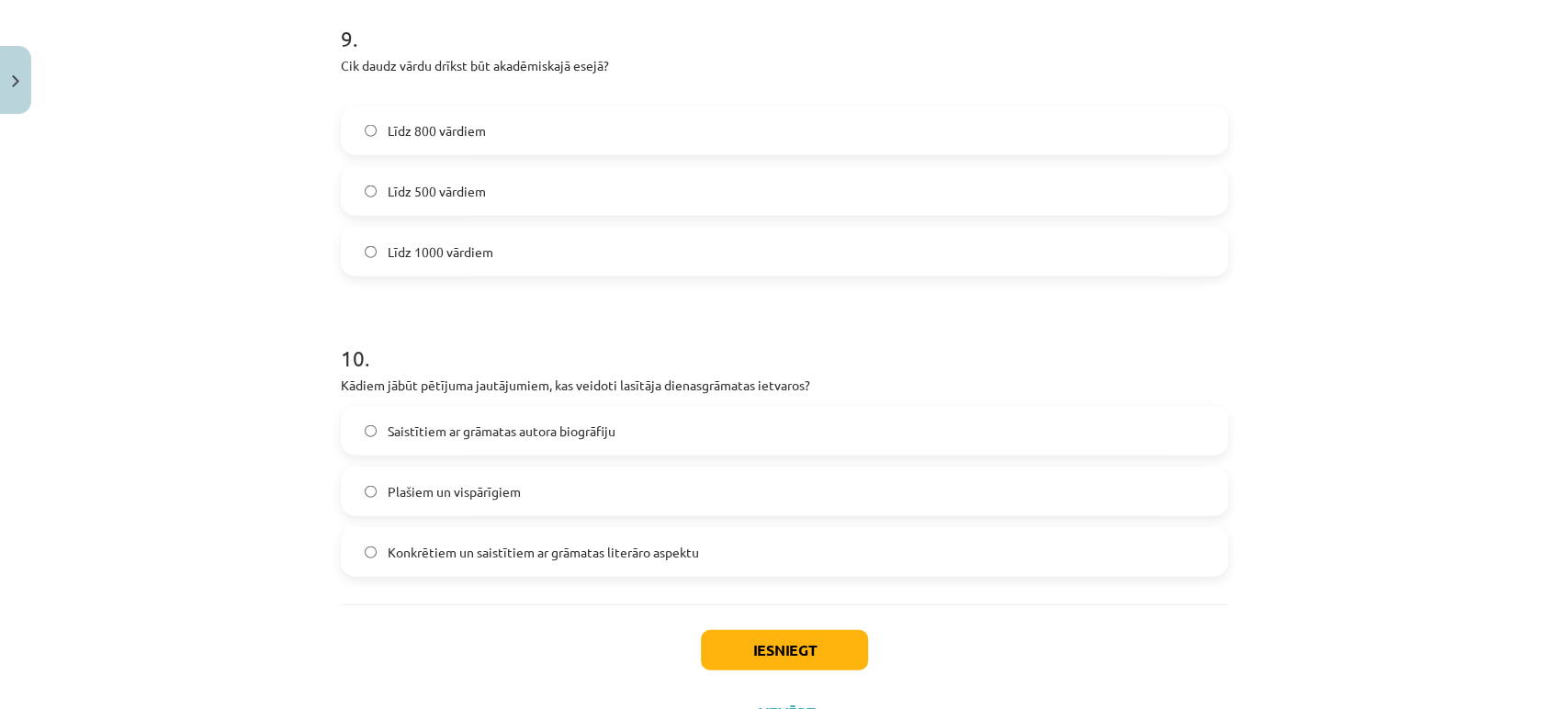
scroll to position [2808, 0]
click at [426, 549] on span "Konkrētiem un saistītiem ar grāmatas literāro aspektu" at bounding box center [543, 549] width 312 height 19
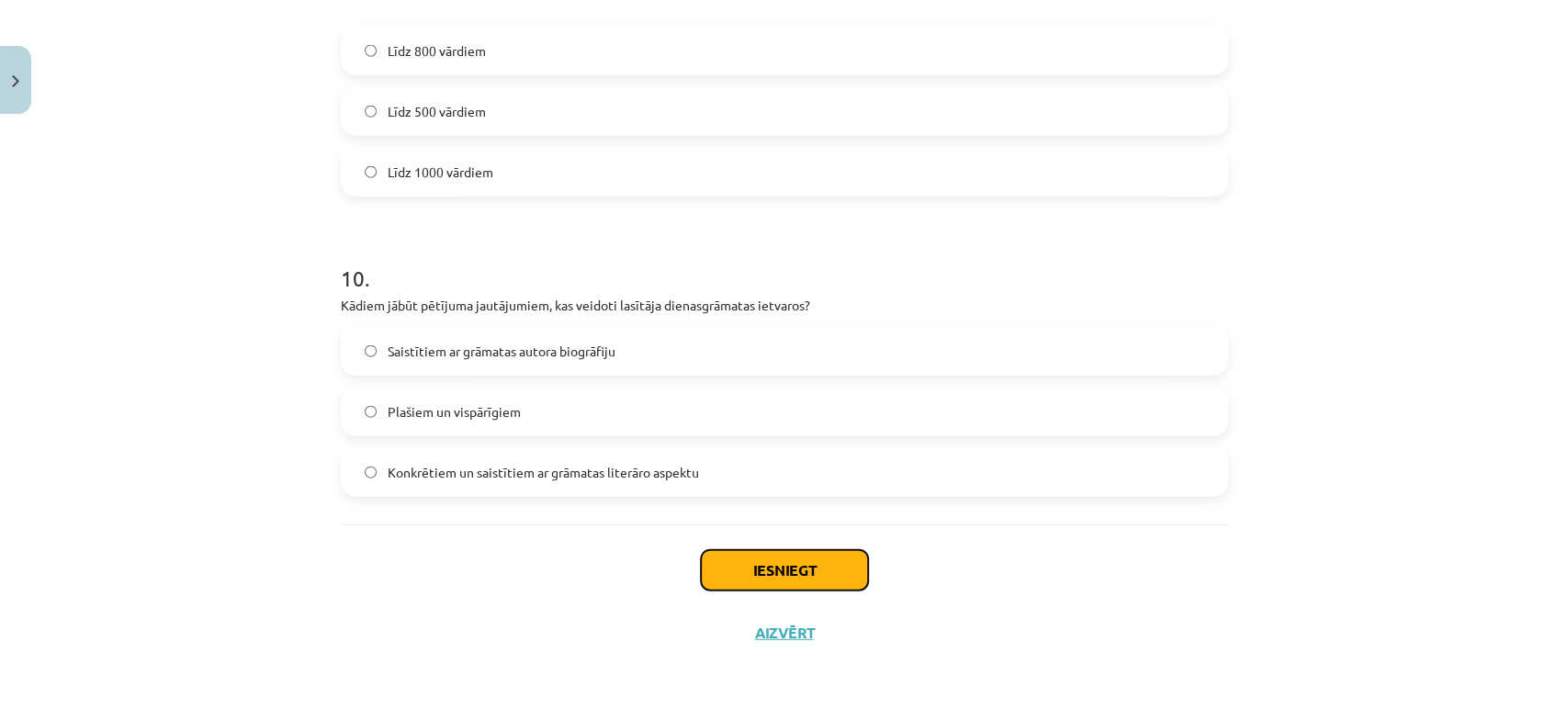
click at [796, 563] on button "Iesniegt" at bounding box center [784, 571] width 167 height 41
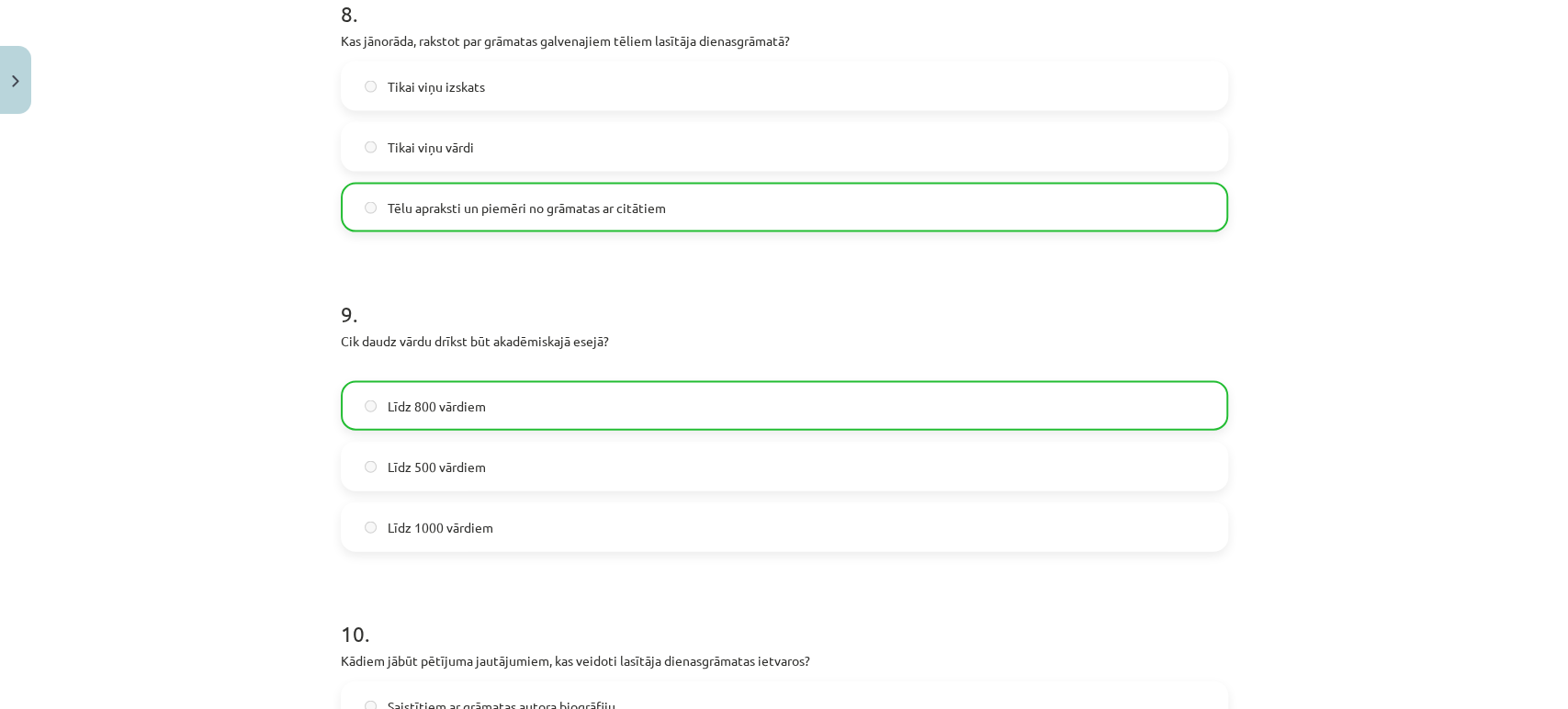
scroll to position [2942, 0]
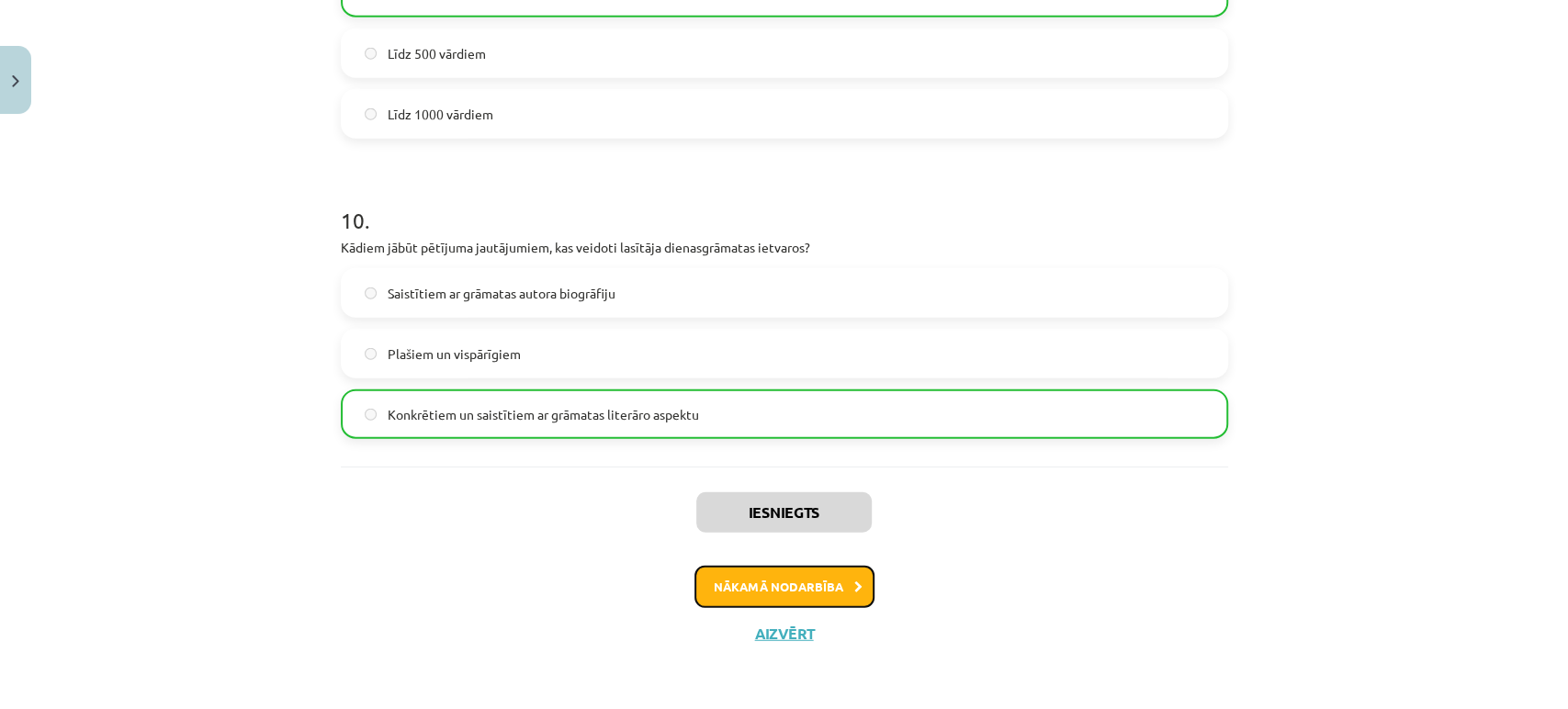
click at [761, 582] on button "Nākamā nodarbība" at bounding box center [784, 587] width 180 height 42
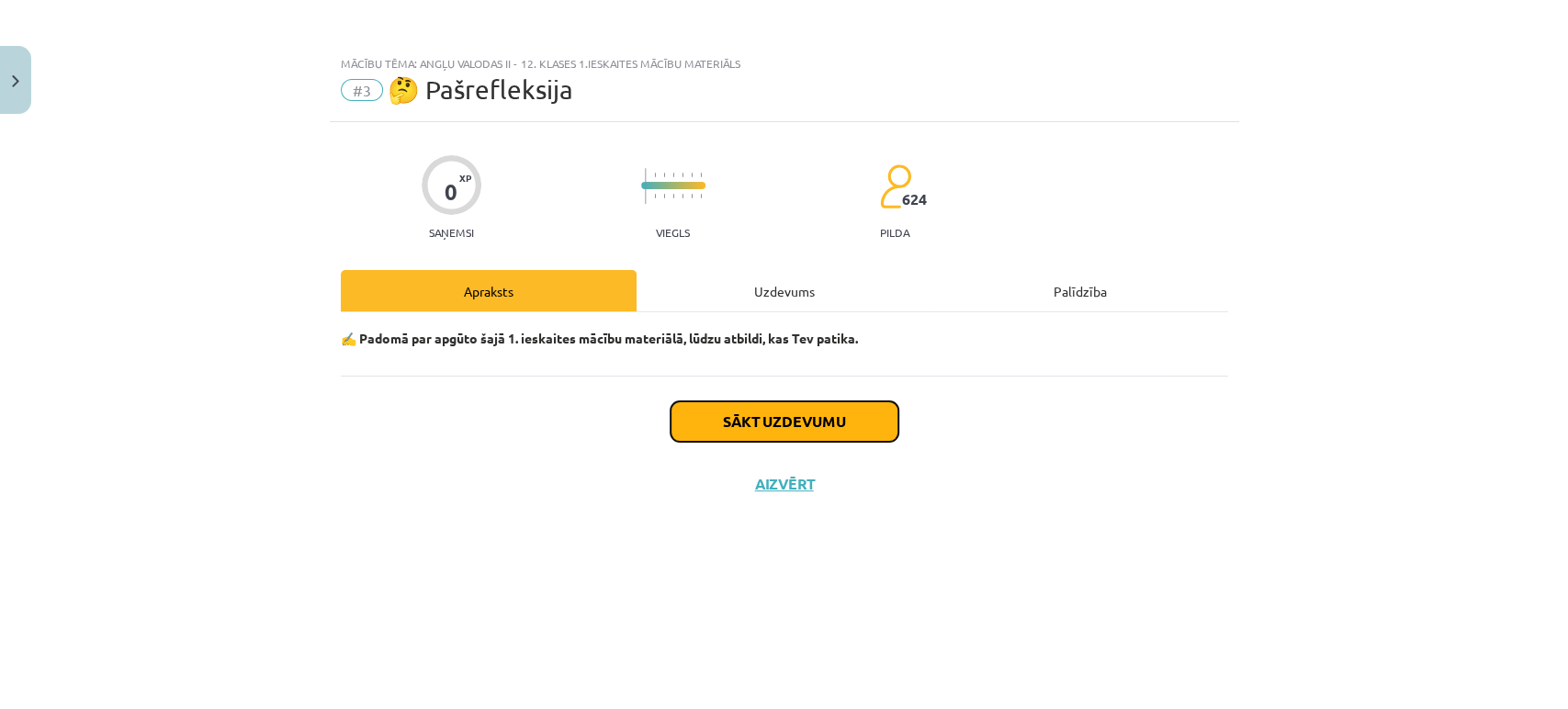
click at [781, 418] on button "Sākt uzdevumu" at bounding box center [784, 421] width 228 height 41
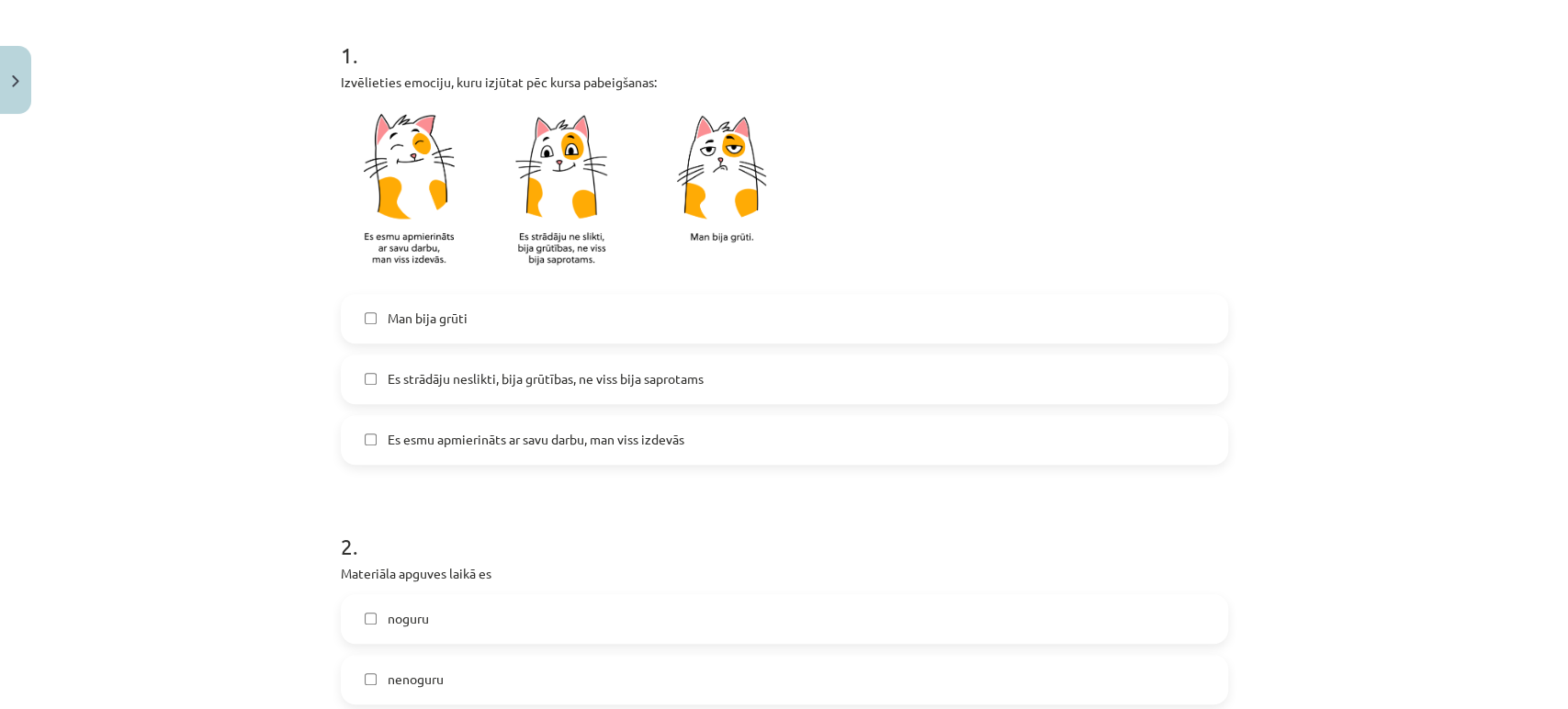
scroll to position [360, 0]
click at [514, 431] on span "Es esmu apmierināts ar savu darbu, man viss izdevās" at bounding box center [536, 435] width 297 height 19
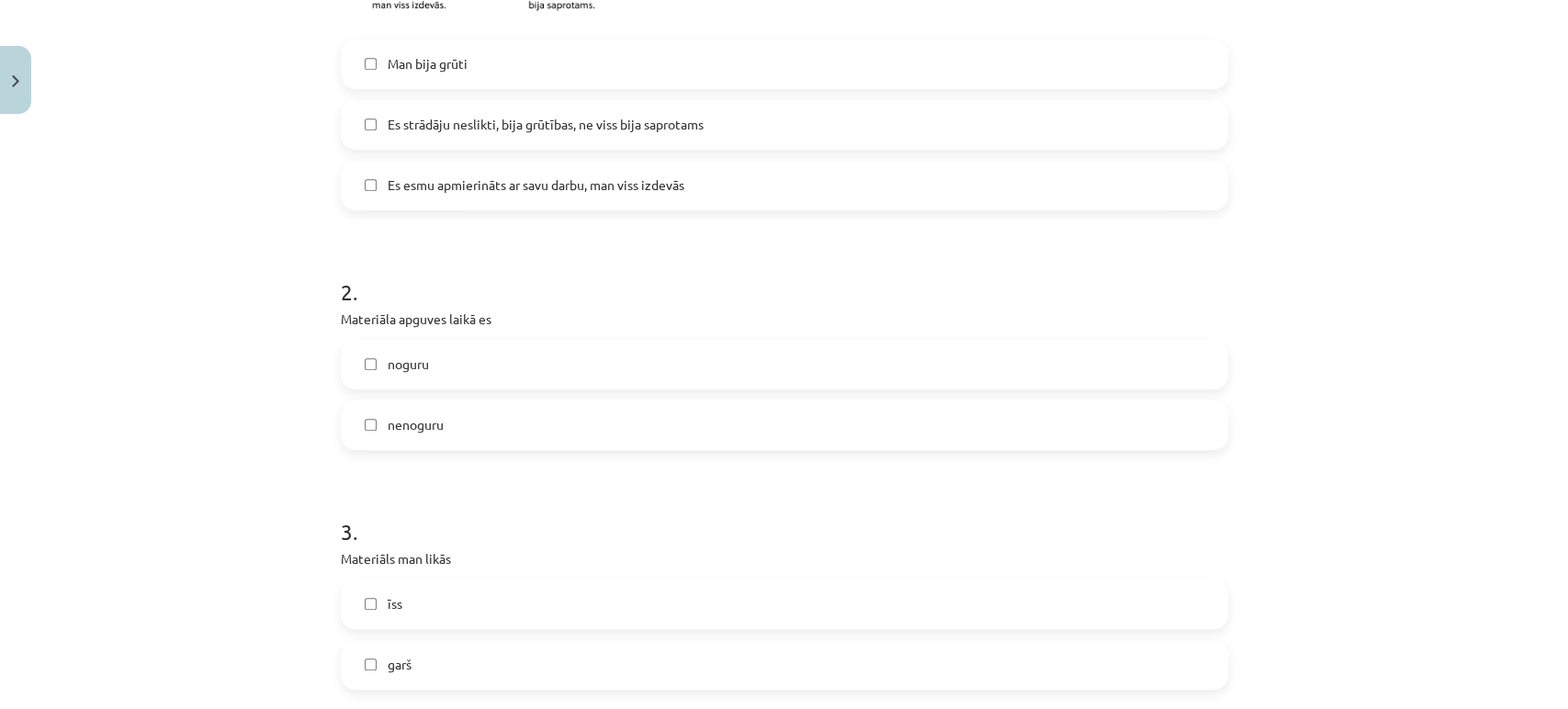
scroll to position [611, 0]
click at [512, 374] on label "noguru" at bounding box center [784, 364] width 884 height 46
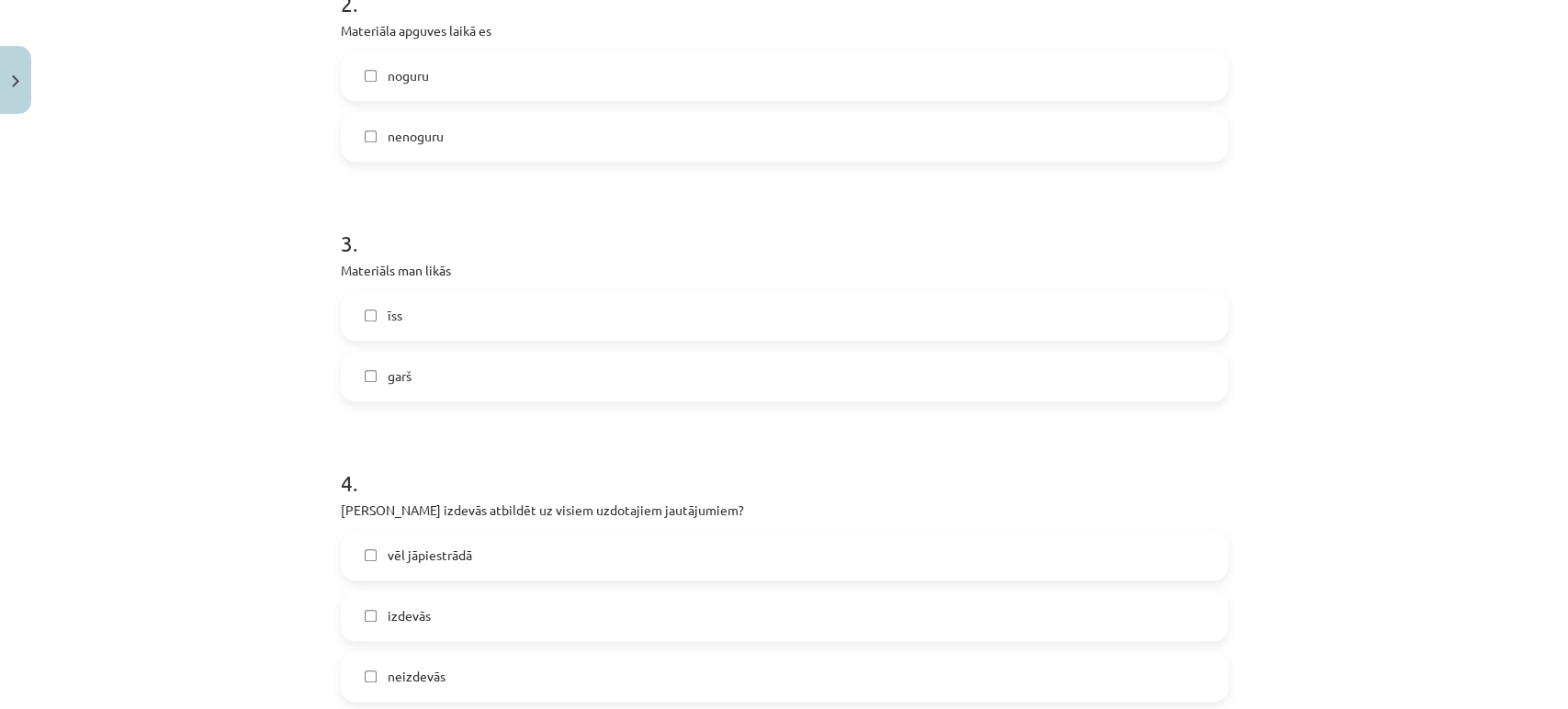
scroll to position [900, 0]
click at [467, 321] on label "īss" at bounding box center [784, 314] width 884 height 46
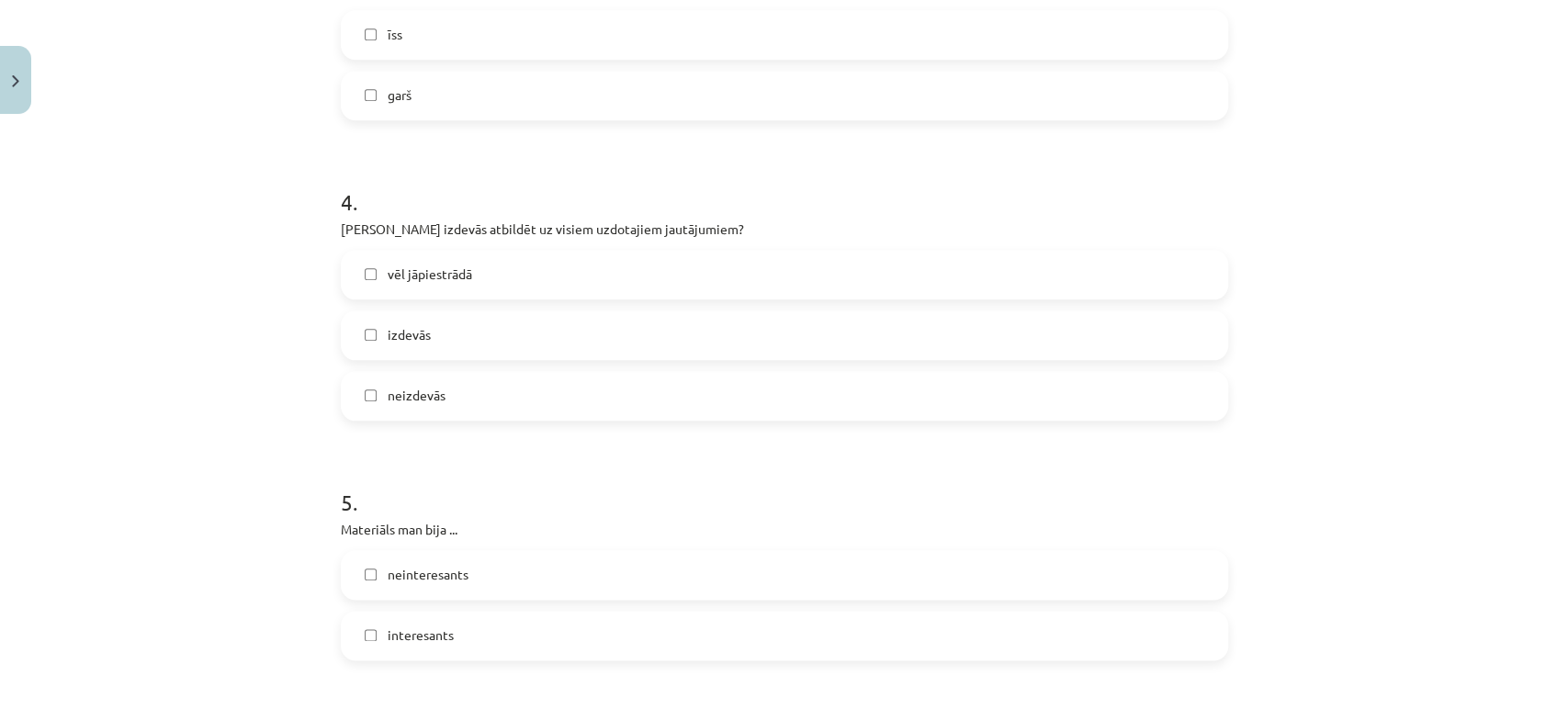
scroll to position [1180, 0]
click at [425, 329] on label "izdevās" at bounding box center [784, 335] width 884 height 46
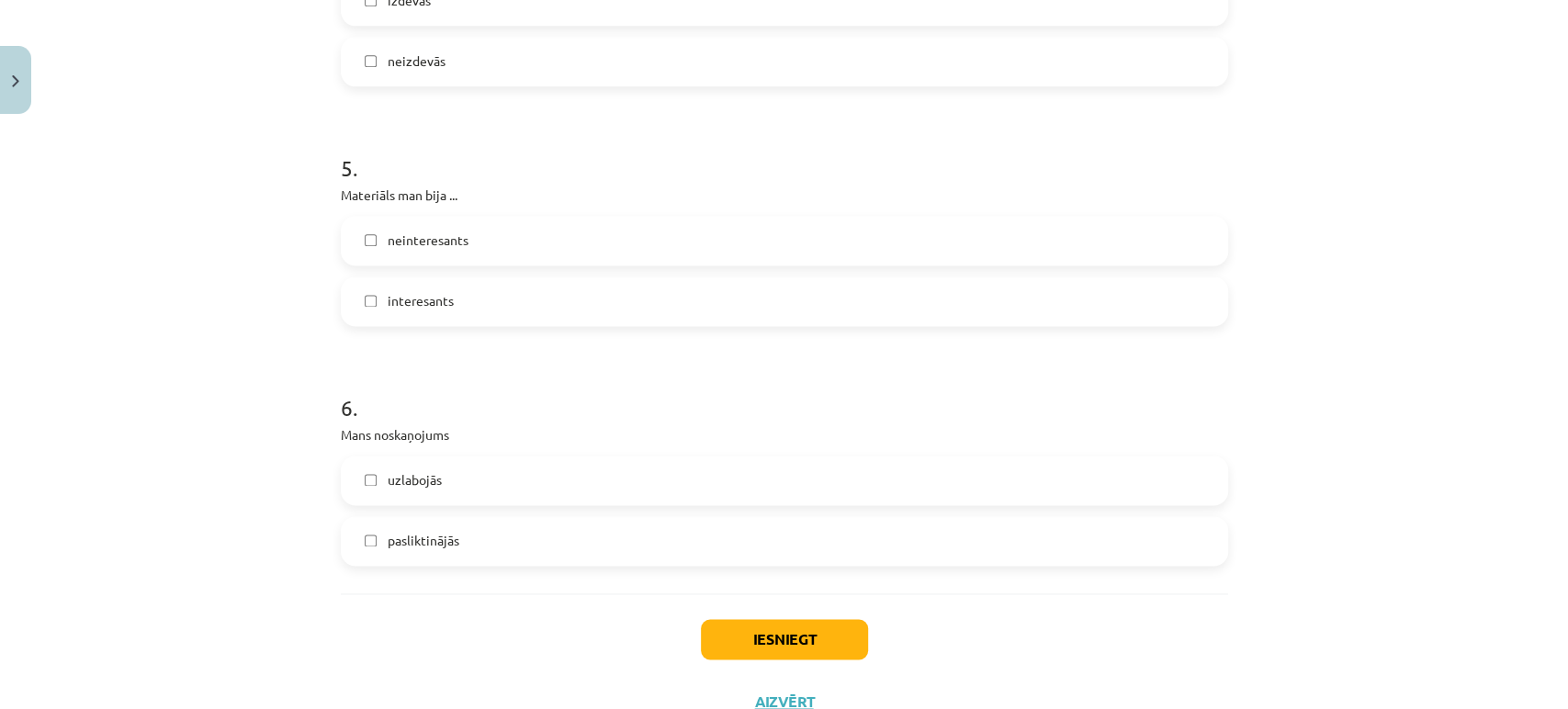
scroll to position [1513, 0]
click at [441, 247] on span "neinteresants" at bounding box center [428, 241] width 81 height 19
click at [435, 532] on span "pasliktinājās" at bounding box center [423, 541] width 72 height 19
click at [741, 644] on button "Iesniegt" at bounding box center [784, 641] width 167 height 41
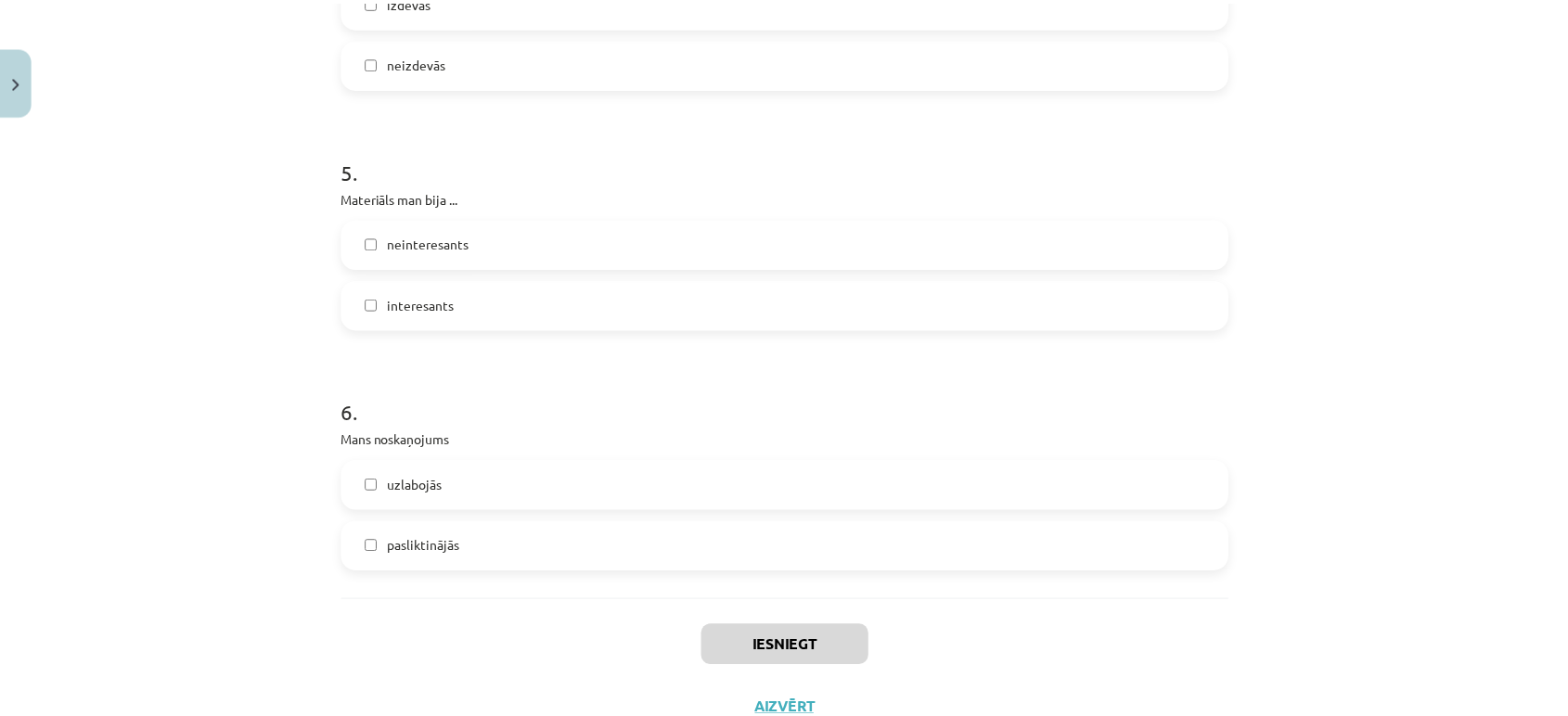
scroll to position [416, 0]
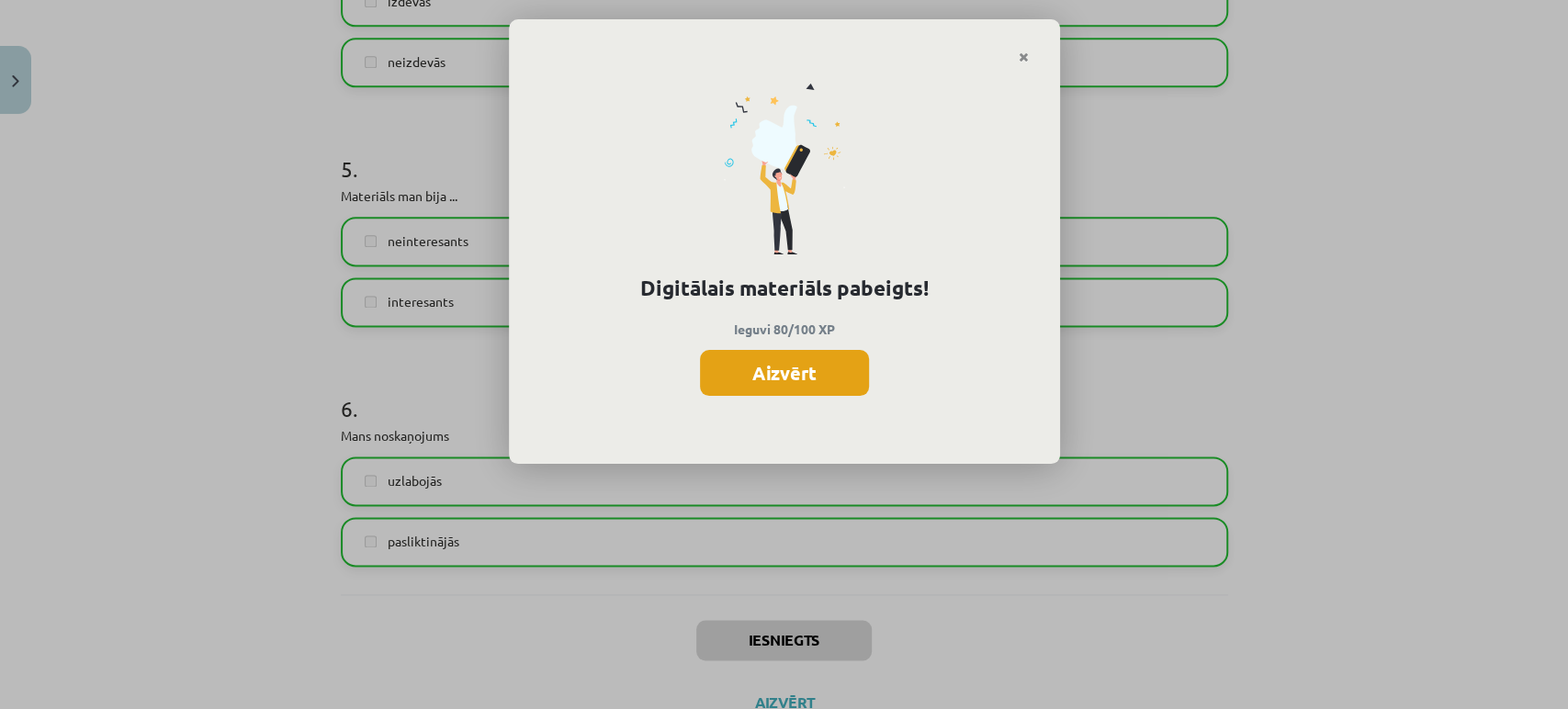
click at [817, 376] on button "Aizvērt" at bounding box center [784, 373] width 169 height 46
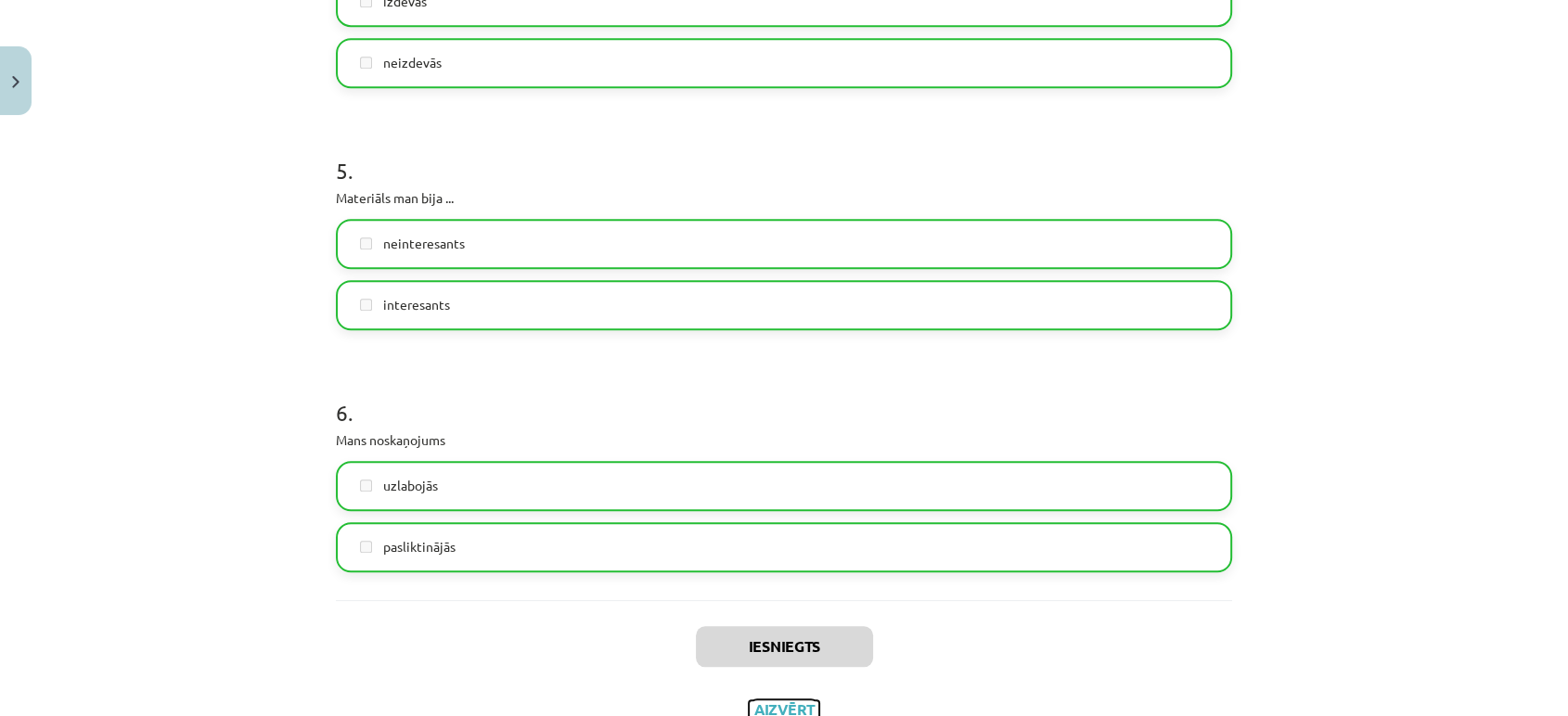
click at [767, 700] on button "Aizvērt" at bounding box center [784, 709] width 71 height 19
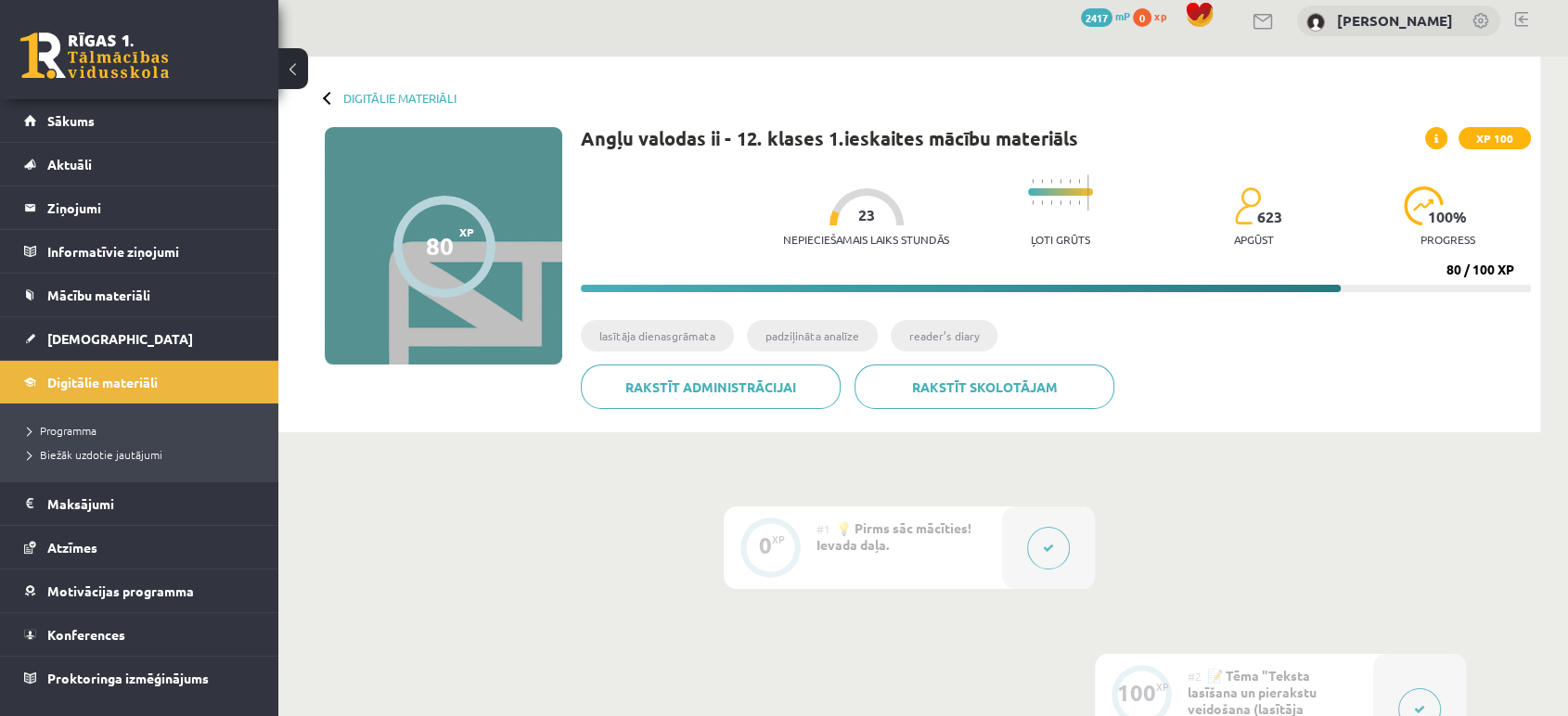
scroll to position [0, 0]
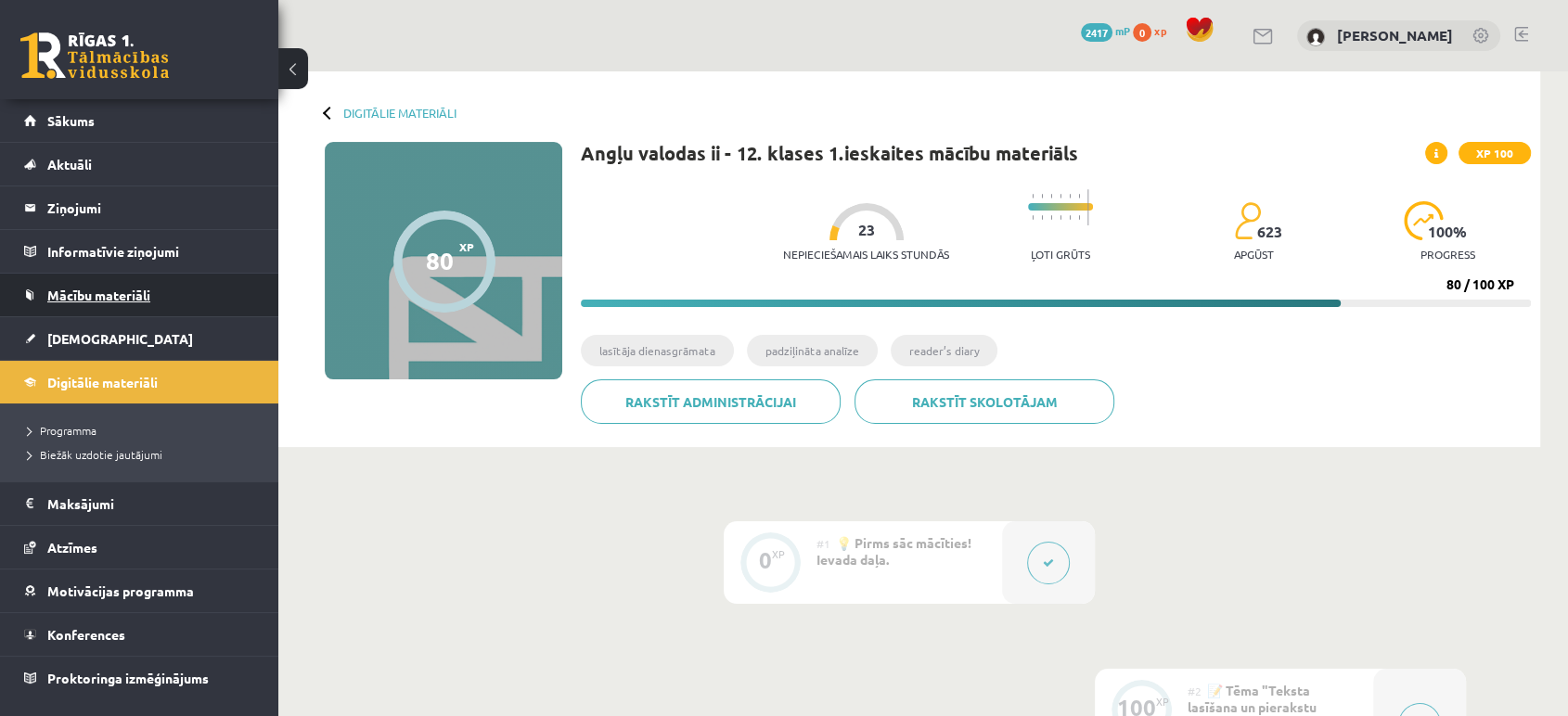
click at [120, 304] on link "Mācību materiāli" at bounding box center [140, 295] width 231 height 43
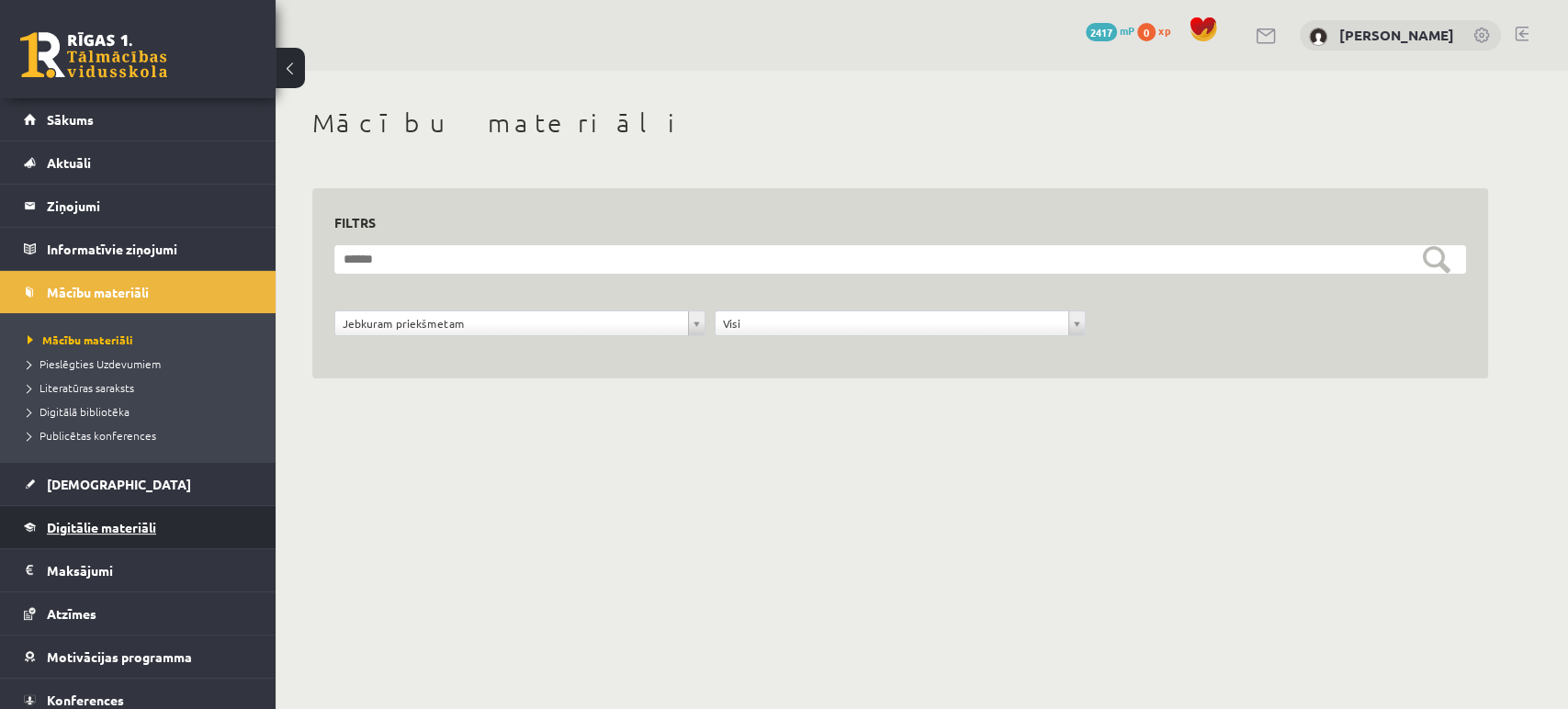
click at [133, 526] on span "Digitālie materiāli" at bounding box center [101, 527] width 110 height 17
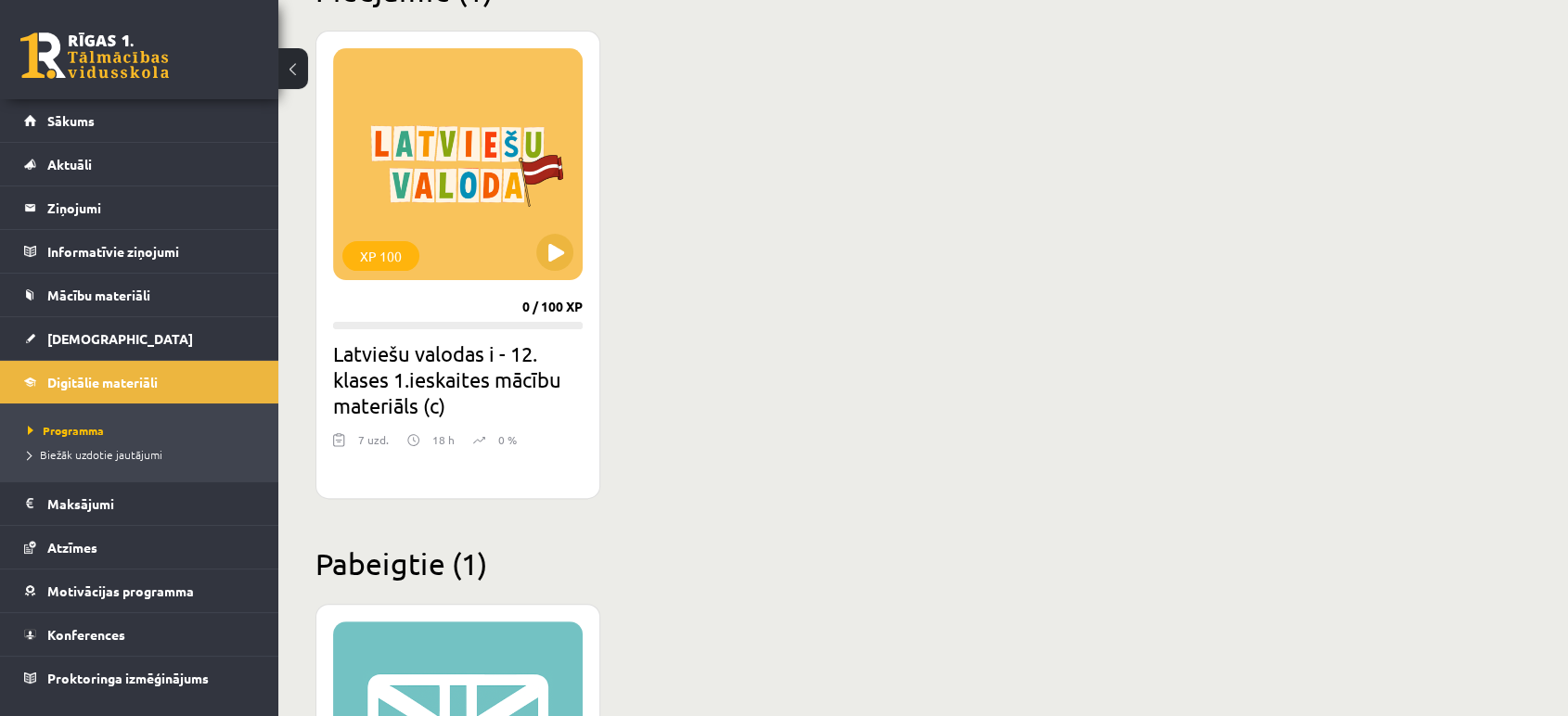
scroll to position [507, 0]
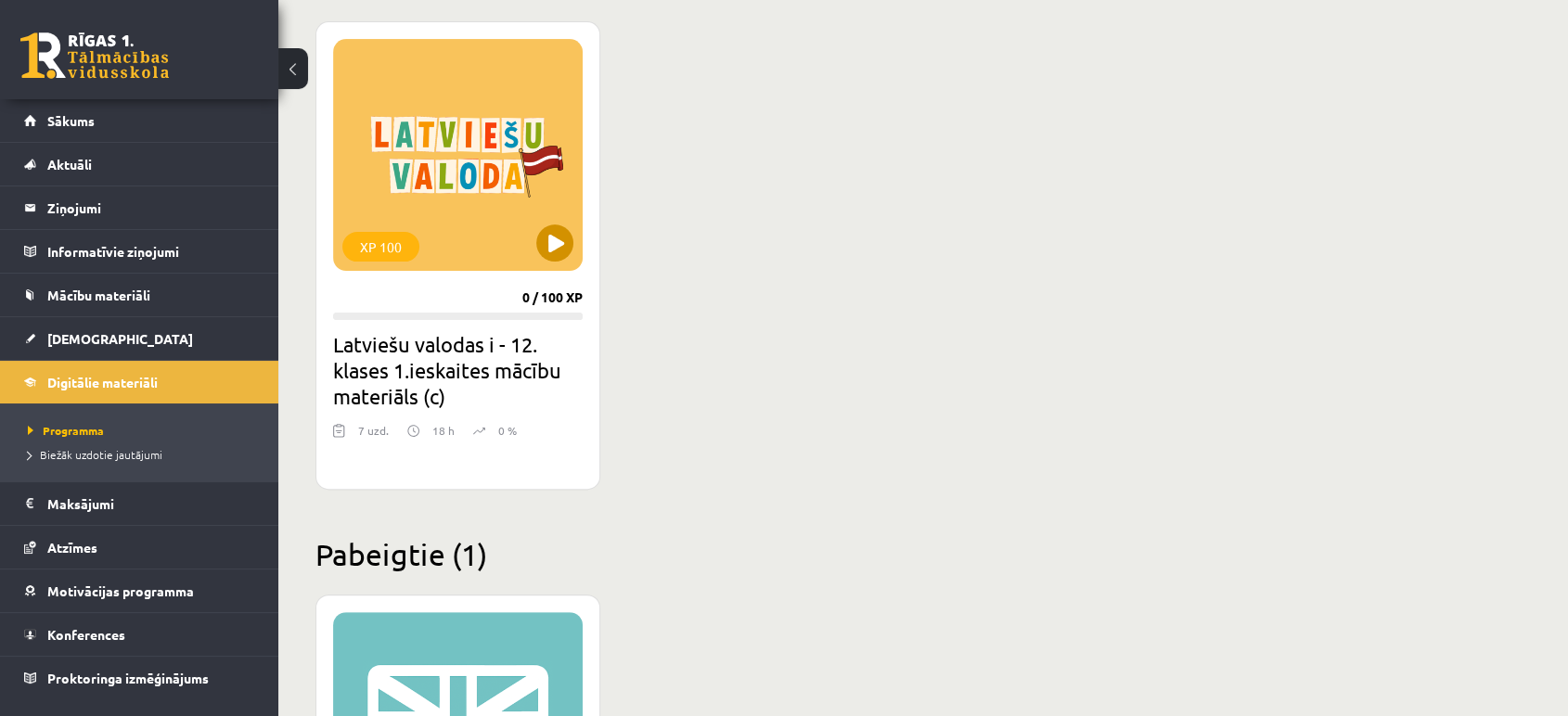
click at [461, 207] on div "XP 100" at bounding box center [458, 155] width 250 height 232
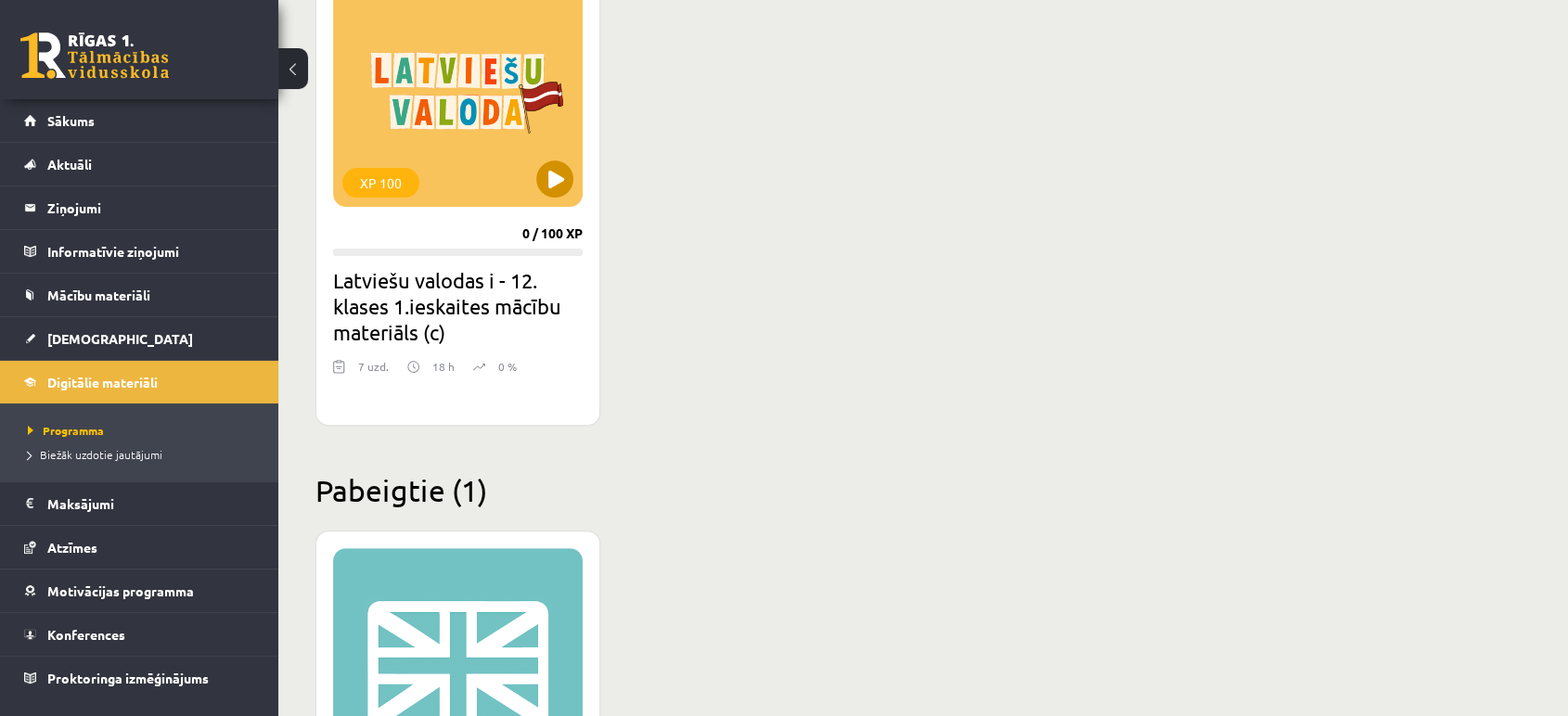
scroll to position [565, 0]
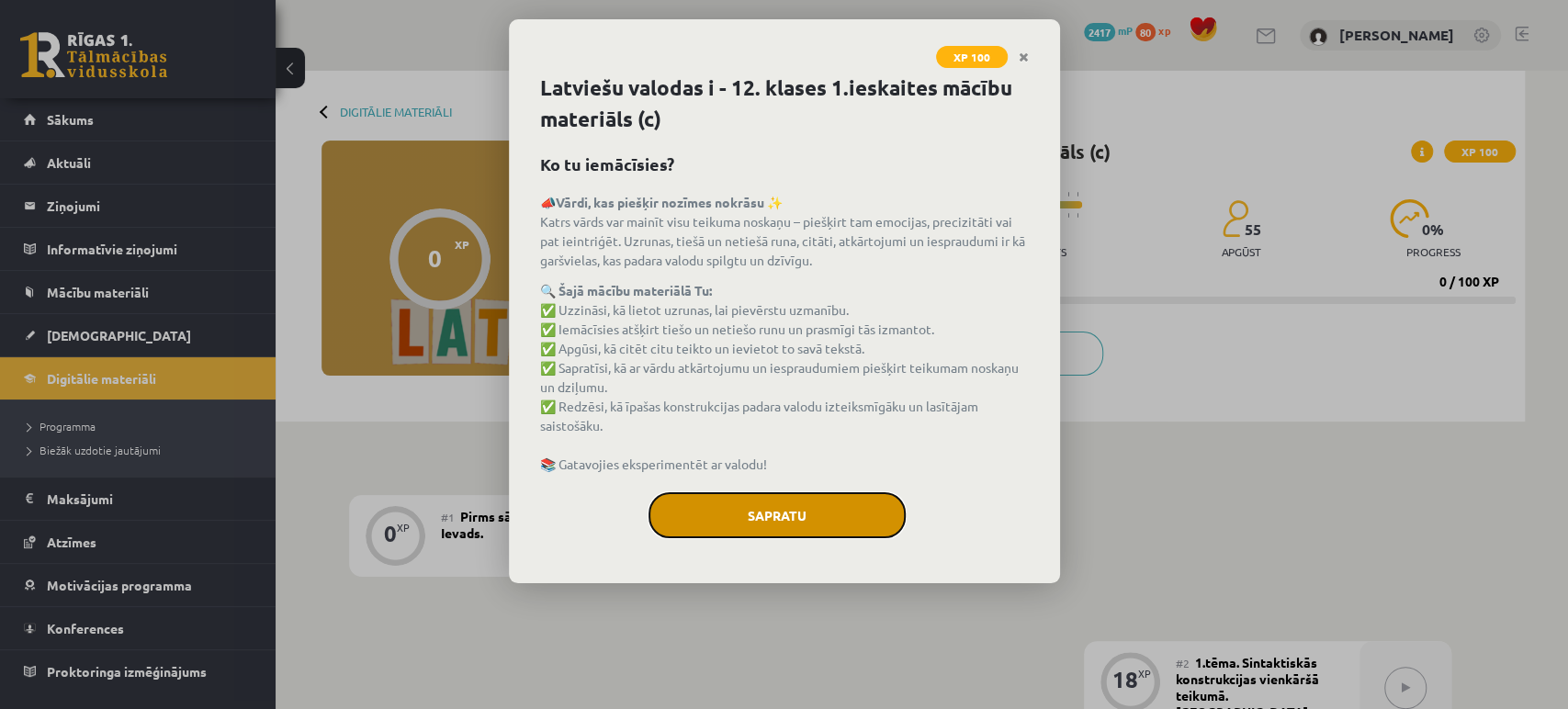
click at [835, 512] on button "Sapratu" at bounding box center [776, 515] width 257 height 46
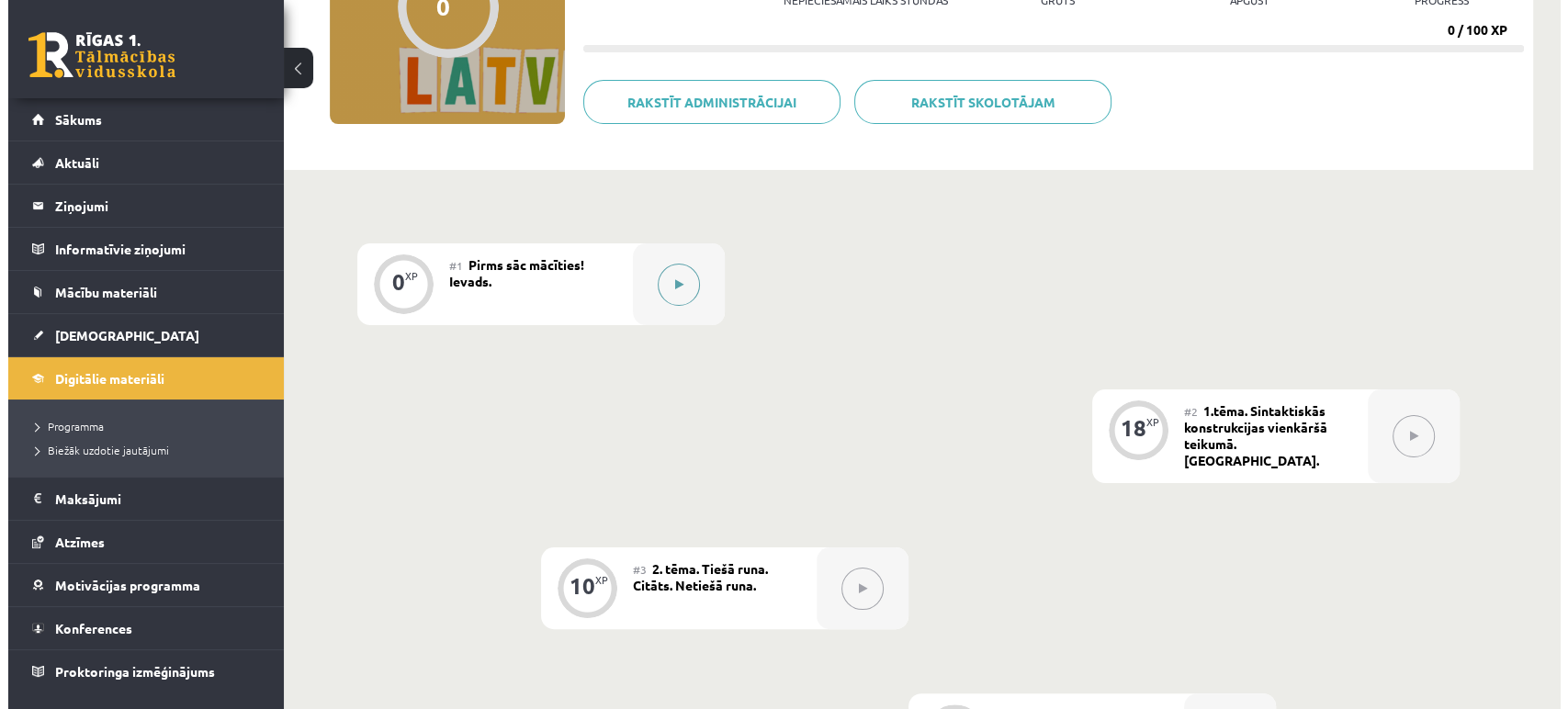
scroll to position [205, 0]
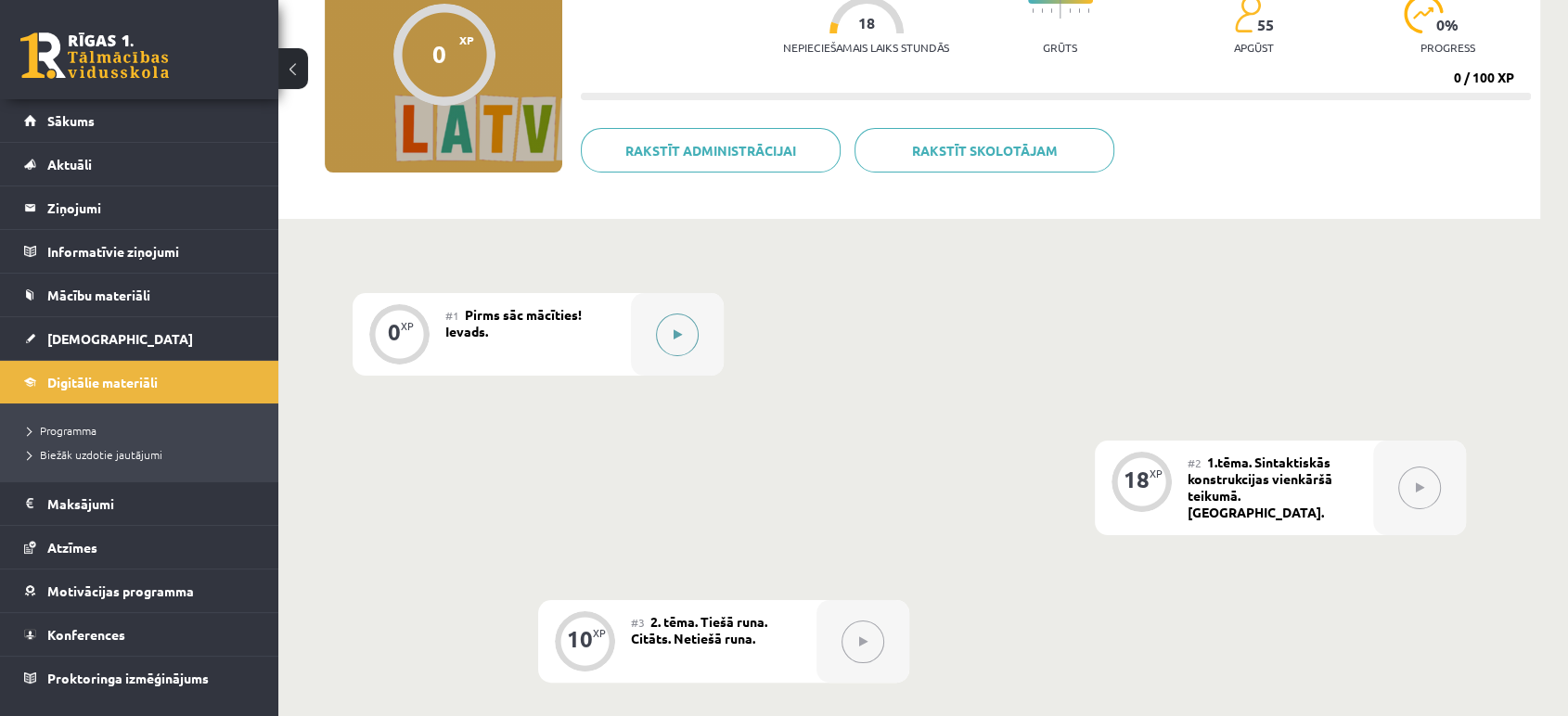
click at [641, 316] on div at bounding box center [678, 334] width 93 height 83
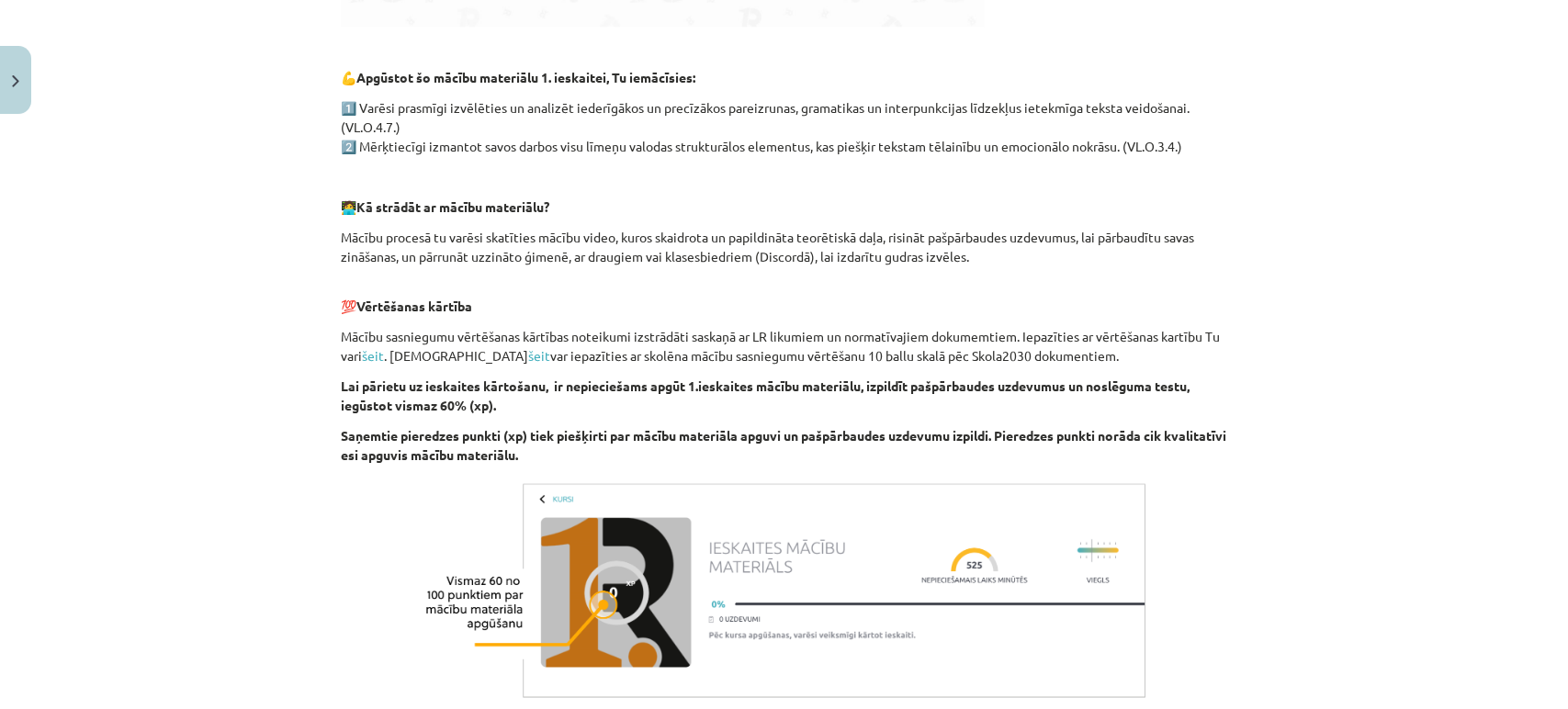
scroll to position [1097, 0]
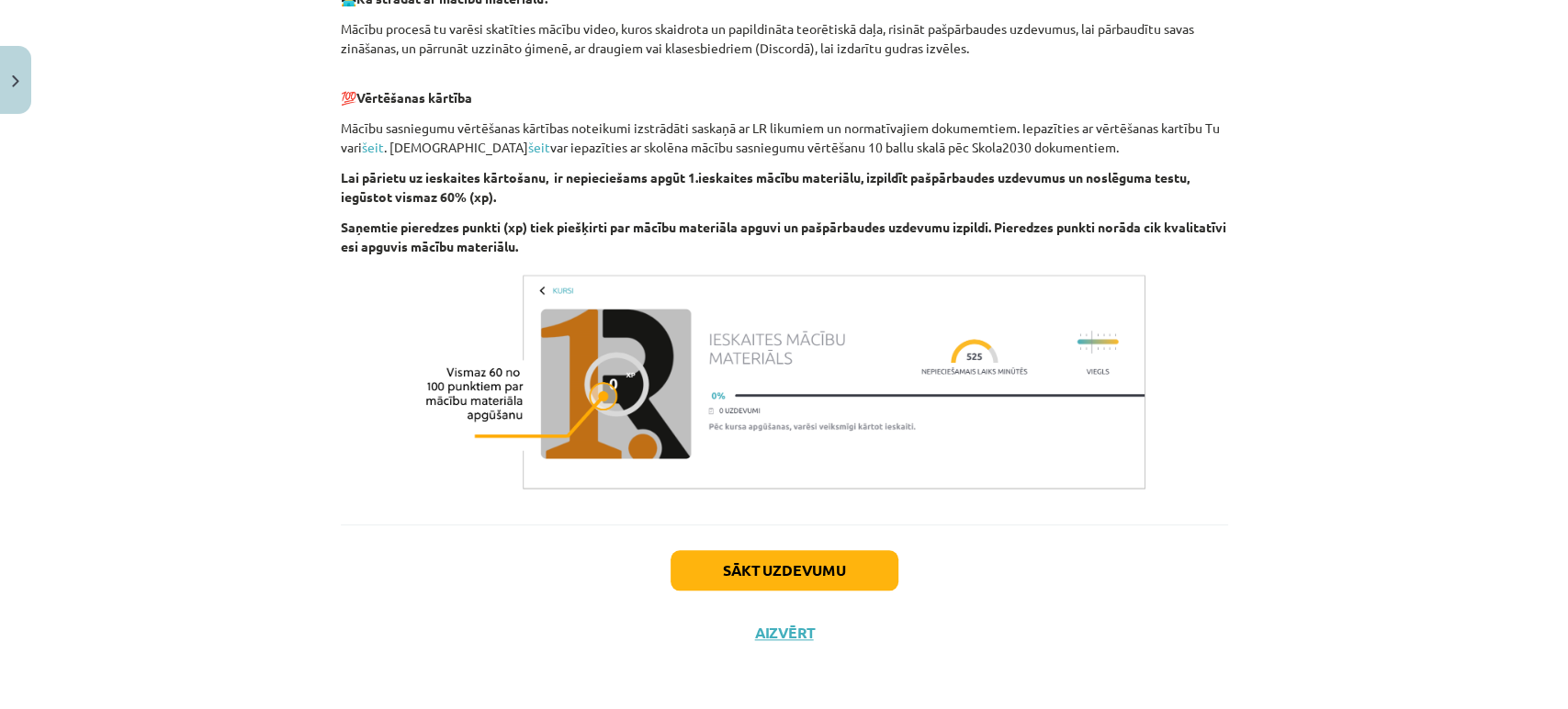
click at [764, 590] on div "Sākt uzdevumu Aizvērt" at bounding box center [784, 588] width 887 height 128
click at [786, 575] on button "Sākt uzdevumu" at bounding box center [784, 571] width 228 height 41
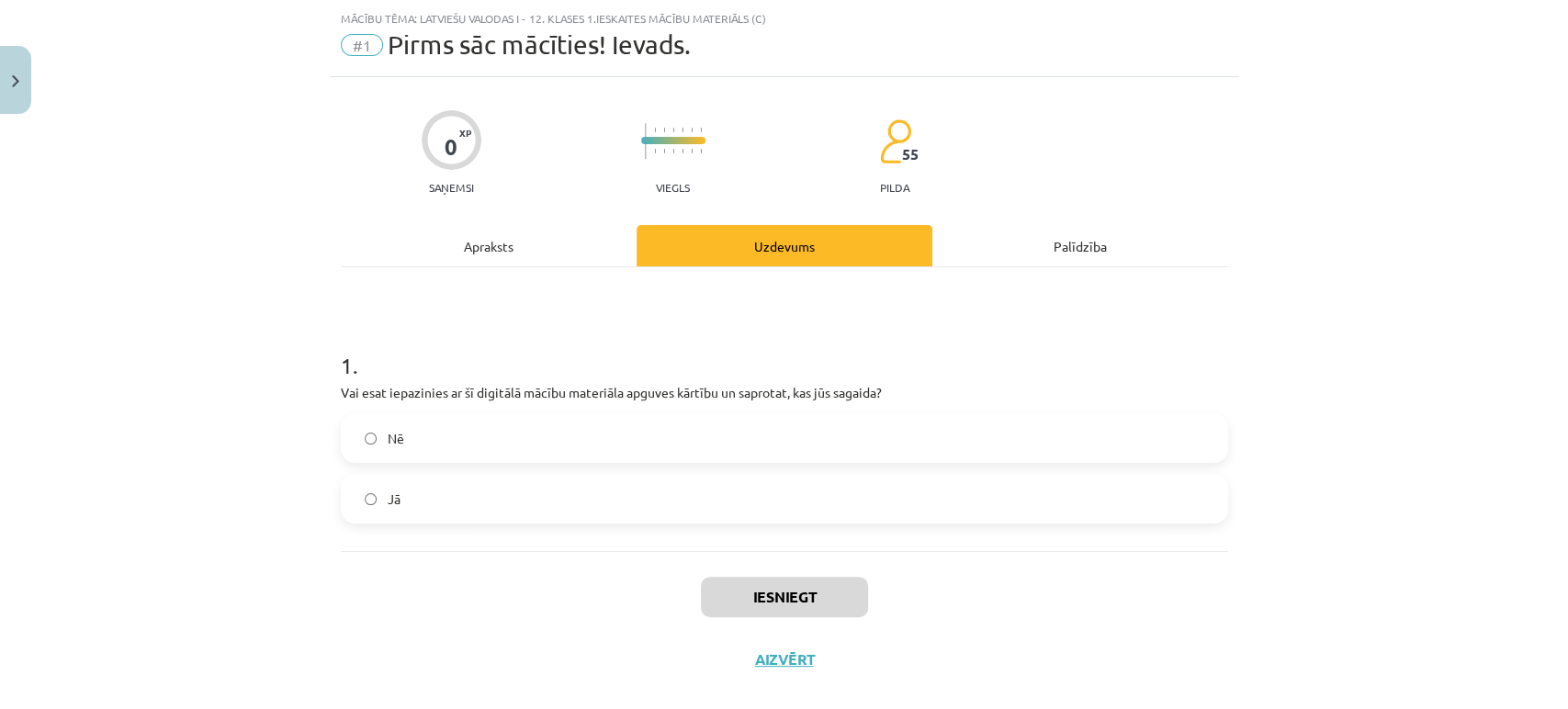
click at [646, 494] on label "Jā" at bounding box center [784, 499] width 884 height 46
click at [770, 589] on button "Iesniegt" at bounding box center [784, 597] width 167 height 41
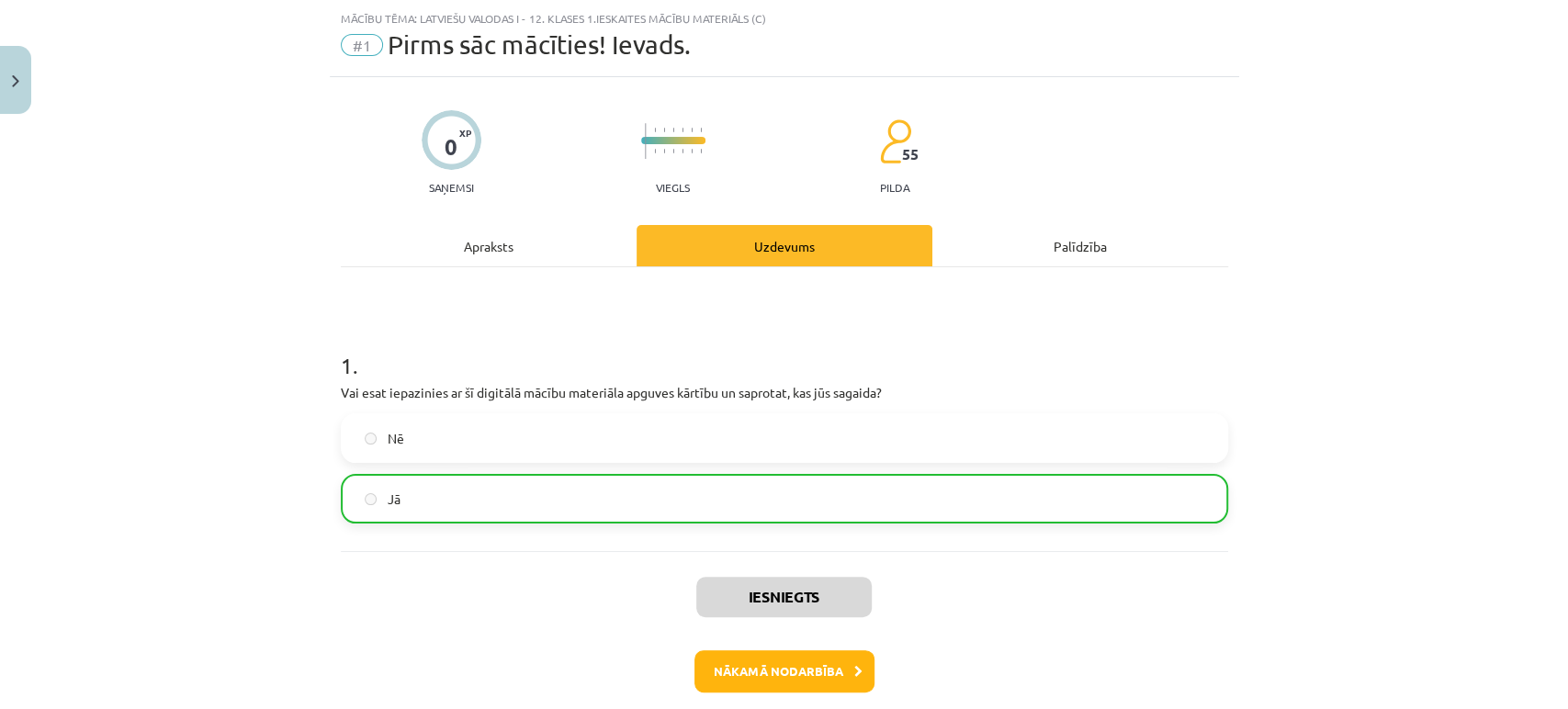
click at [1152, 631] on div "Iesniegts Nākamā nodarbība Aizvērt" at bounding box center [784, 644] width 887 height 187
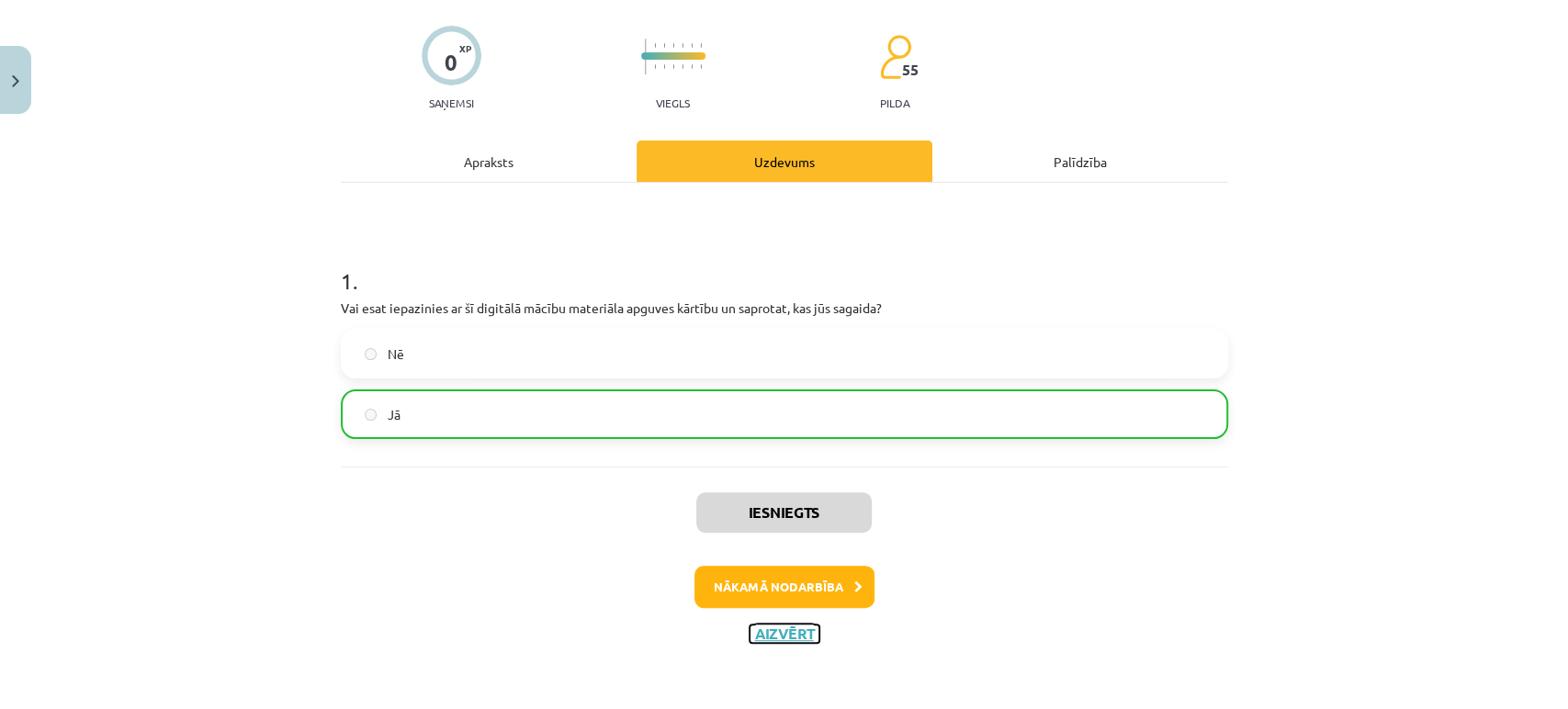
click at [786, 630] on button "Aizvērt" at bounding box center [784, 634] width 70 height 18
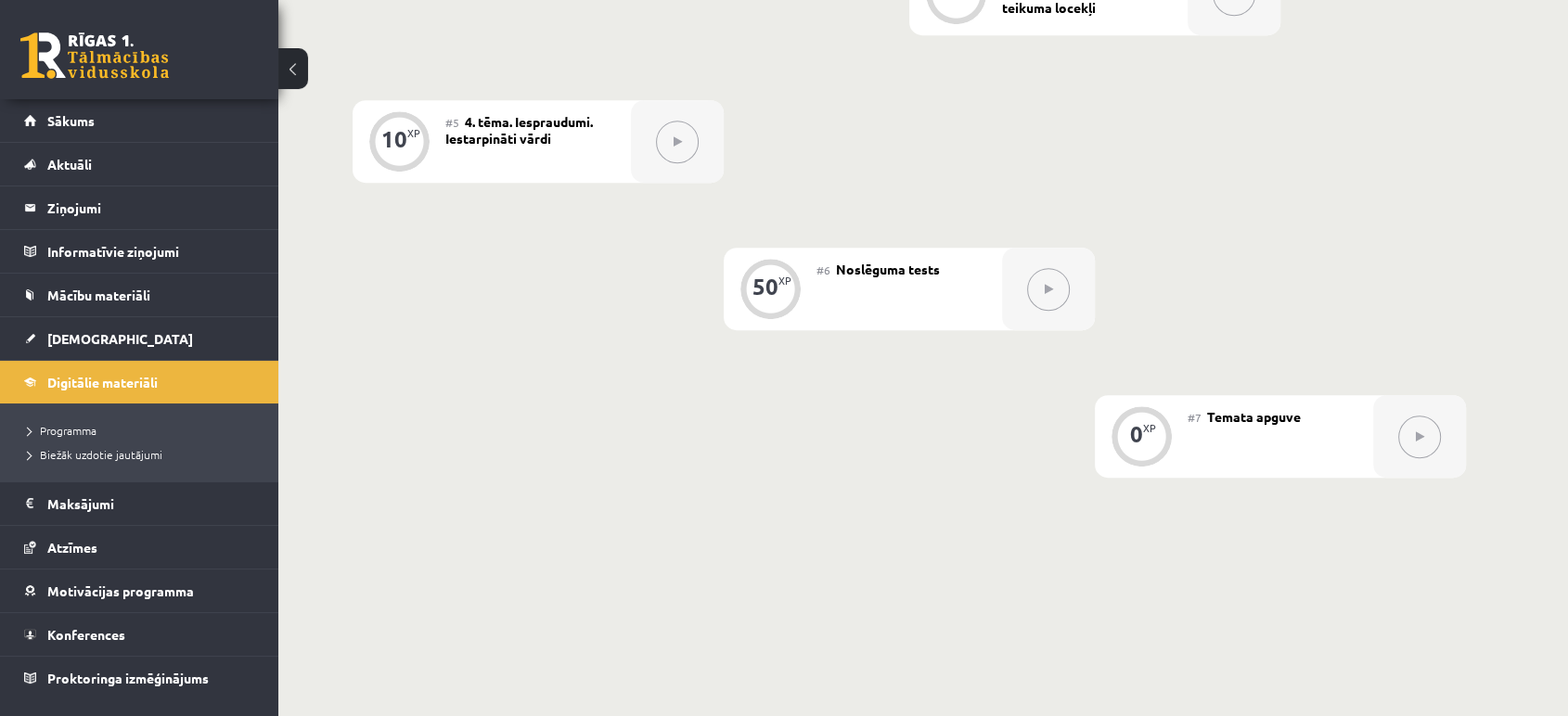
scroll to position [1005, 0]
click at [129, 325] on link "[DEMOGRAPHIC_DATA]" at bounding box center [140, 339] width 231 height 43
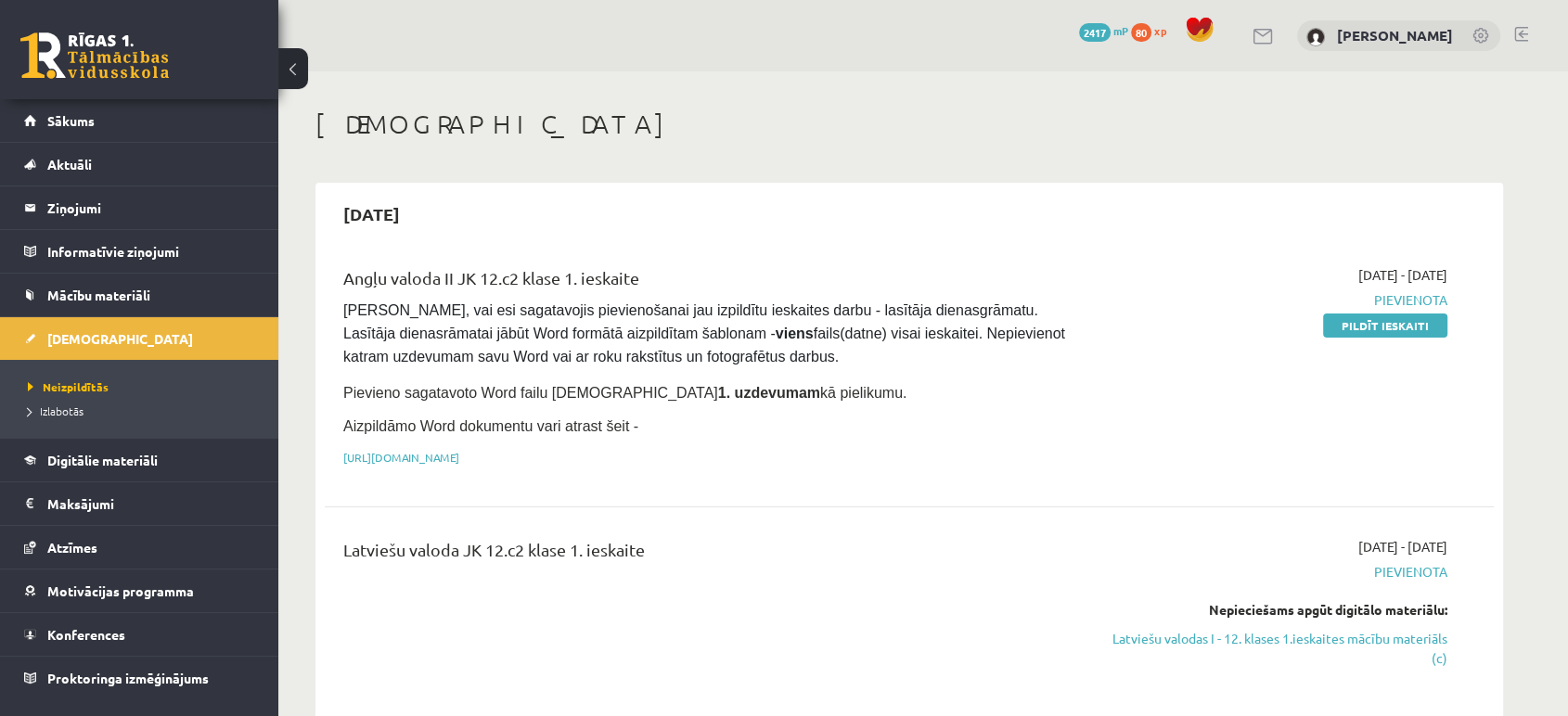
click at [804, 350] on pre "[PERSON_NAME], vai esi sagatavojis pievienošanai jau izpildītu ieskaites darbu …" at bounding box center [707, 334] width 726 height 70
click at [92, 65] on link at bounding box center [94, 56] width 148 height 47
